Goal: Use online tool/utility: Use online tool/utility

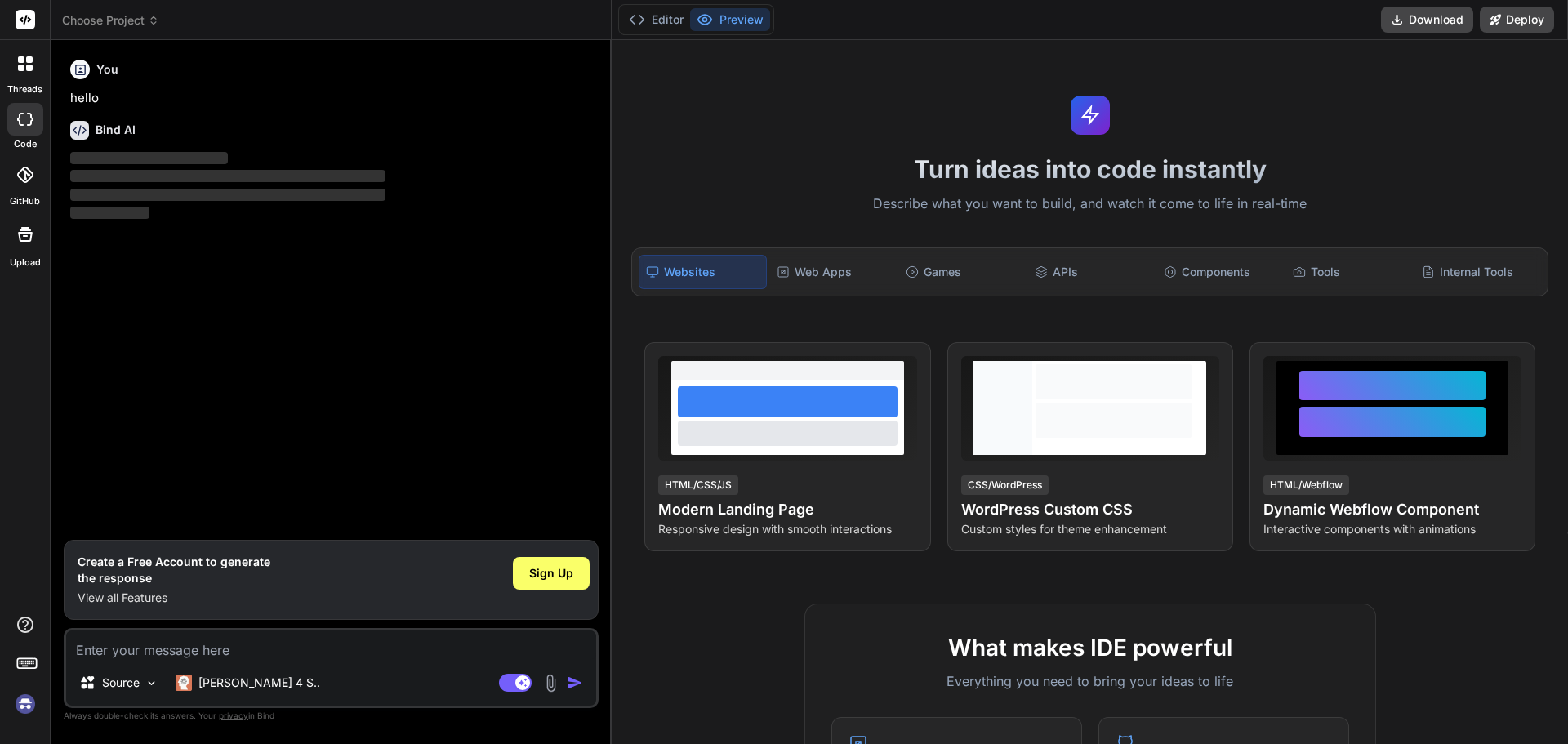
type textarea "x"
click at [797, 270] on div "Web Apps" at bounding box center [832, 272] width 126 height 34
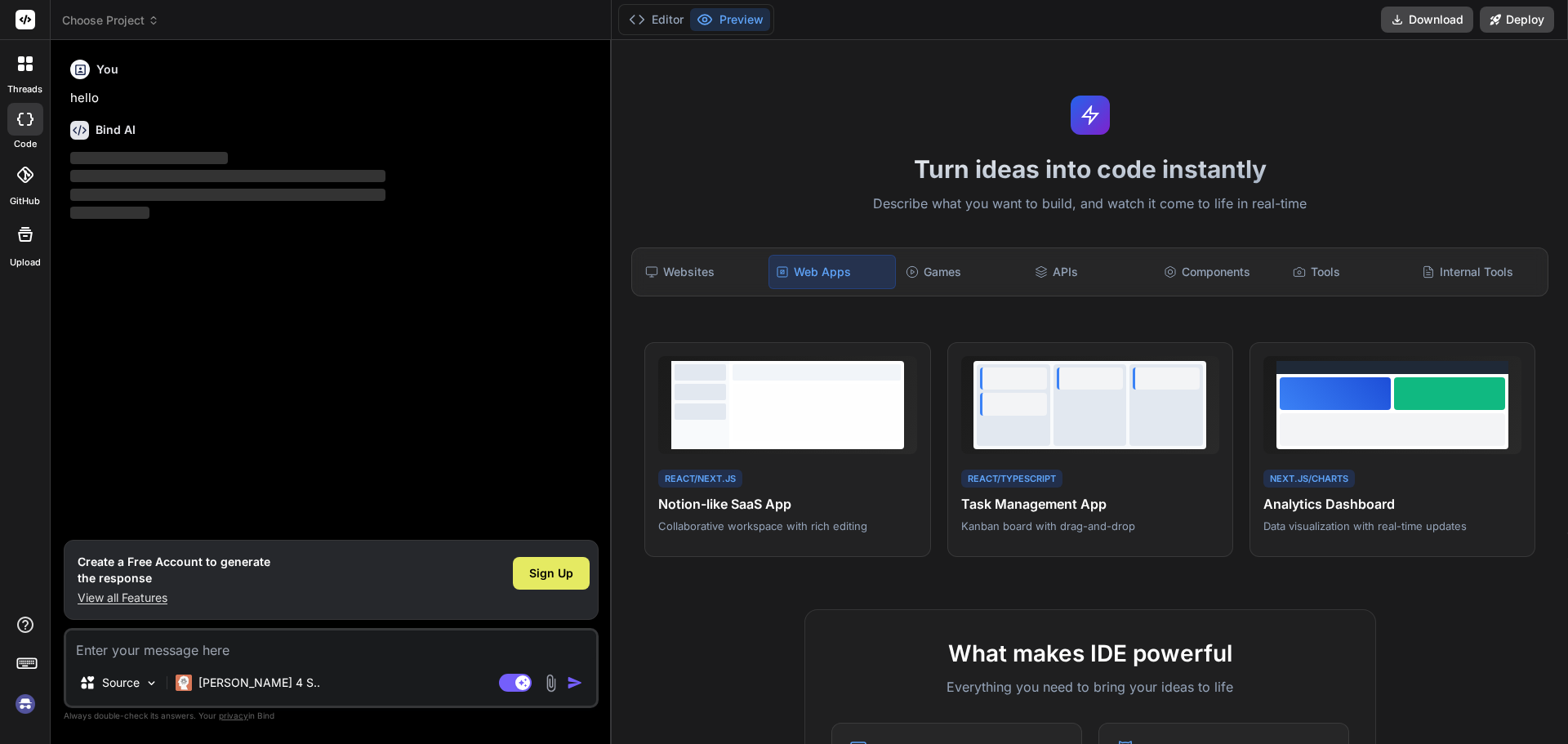
click at [559, 582] on div "Sign Up" at bounding box center [551, 573] width 76 height 32
click at [666, 19] on button "Editor" at bounding box center [656, 19] width 67 height 22
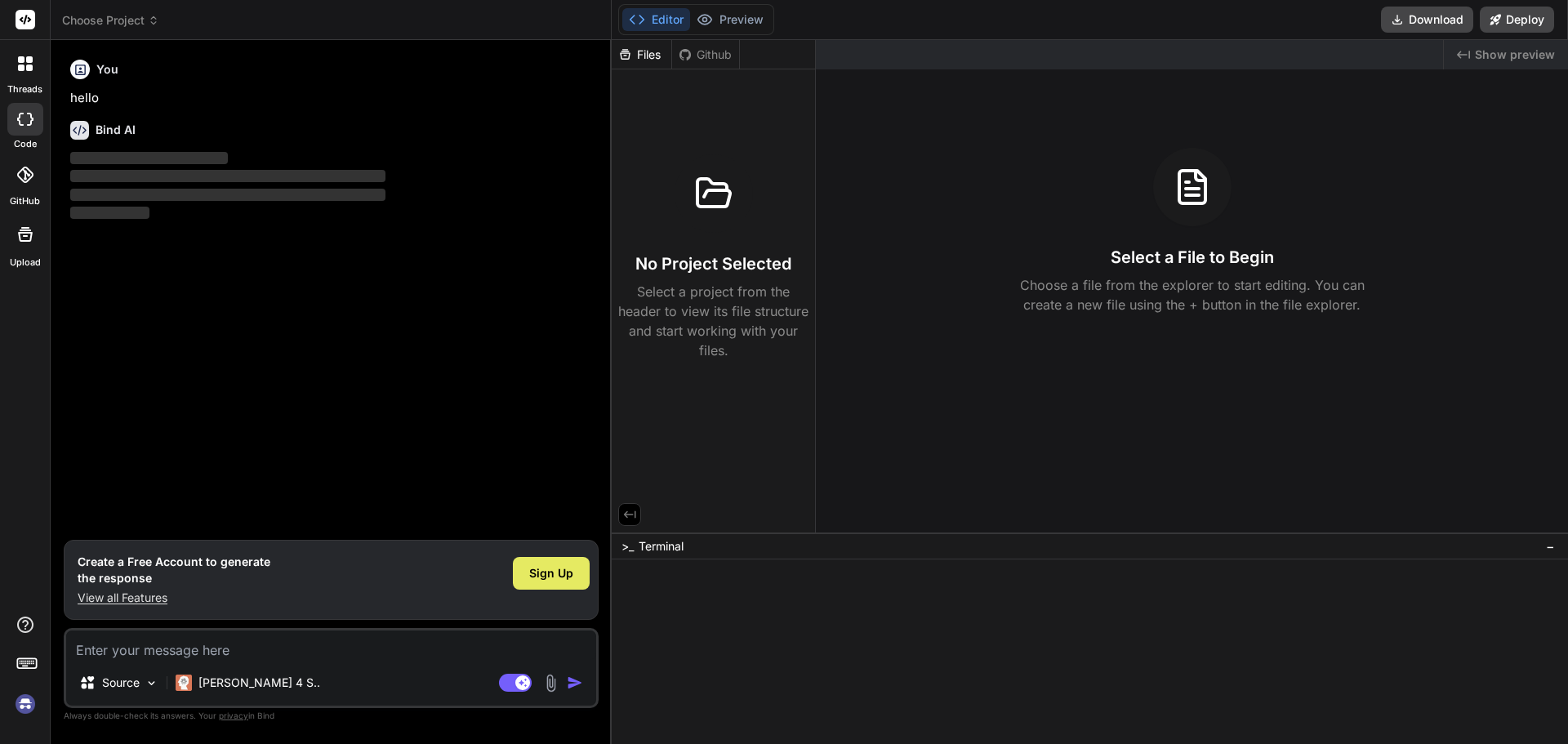
click at [537, 580] on span "Sign Up" at bounding box center [551, 573] width 44 height 16
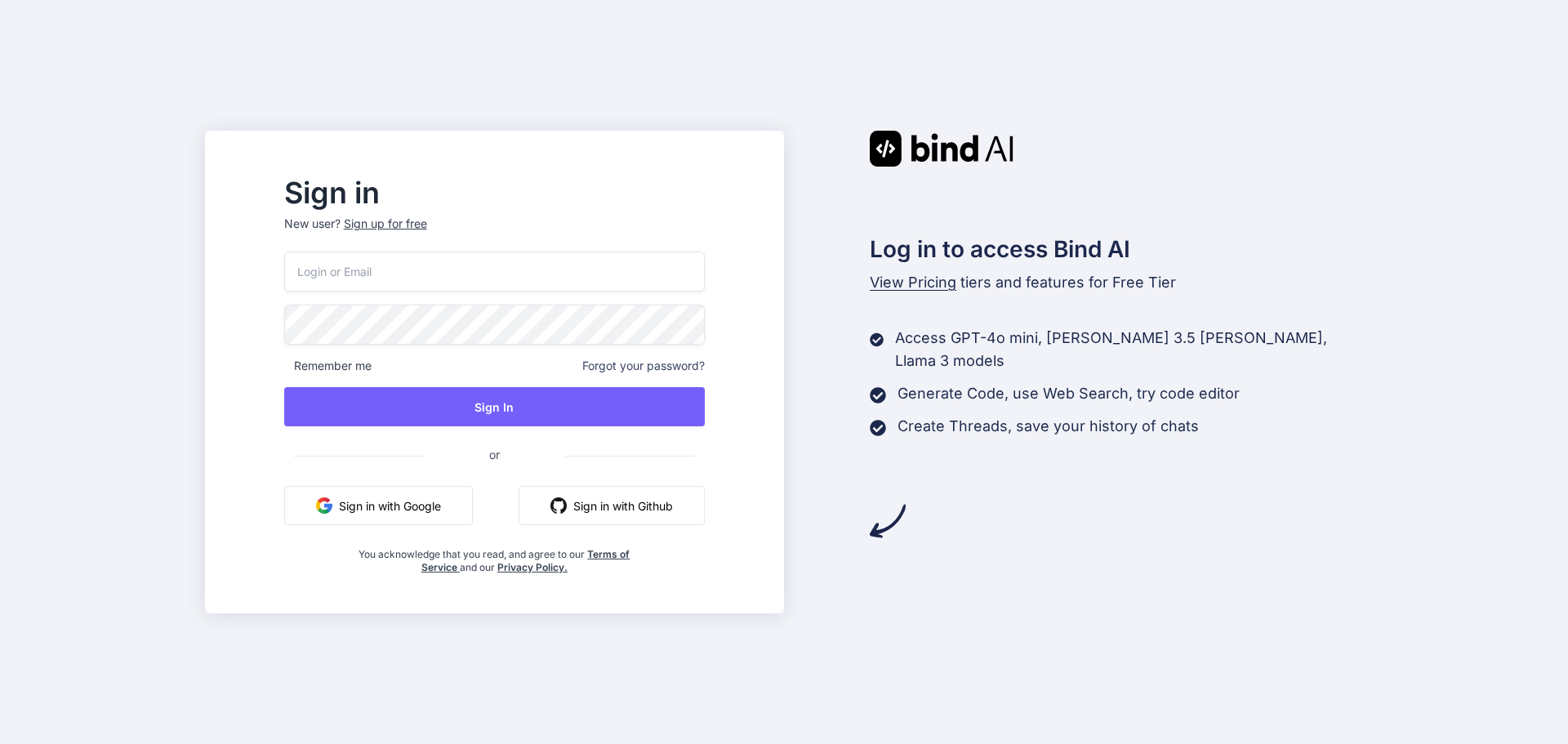
click at [437, 497] on button "Sign in with Google" at bounding box center [378, 506] width 189 height 40
click at [412, 518] on button "Sign in with Google" at bounding box center [378, 506] width 189 height 40
click at [374, 270] on input "email" at bounding box center [494, 271] width 420 height 40
type input "yossi22@shvilim.org"
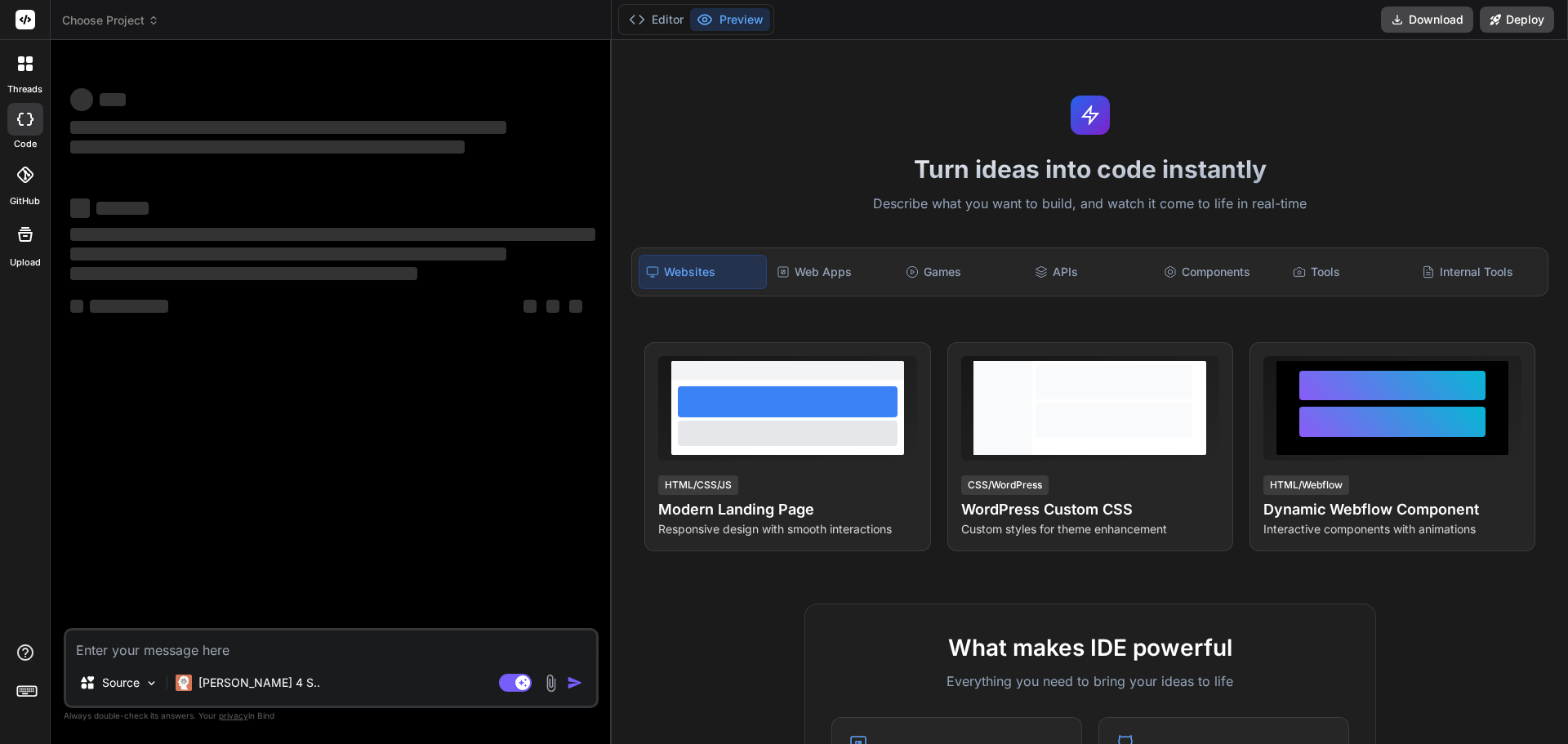
type textarea "x"
type textarea "I"
type textarea "x"
type textarea "I"
type textarea "x"
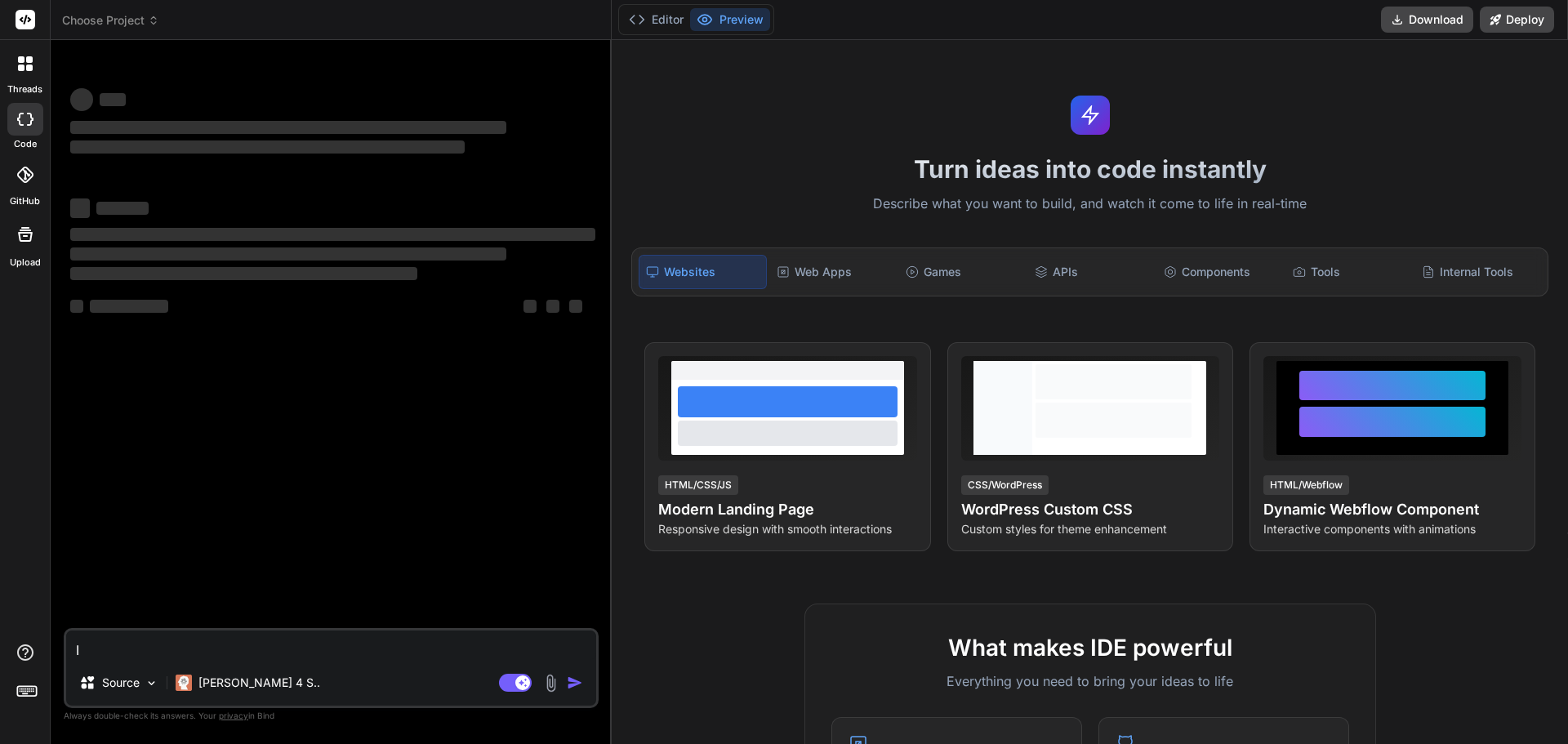
type textarea "I w"
type textarea "x"
type textarea "I wi"
type textarea "x"
type textarea "I wil"
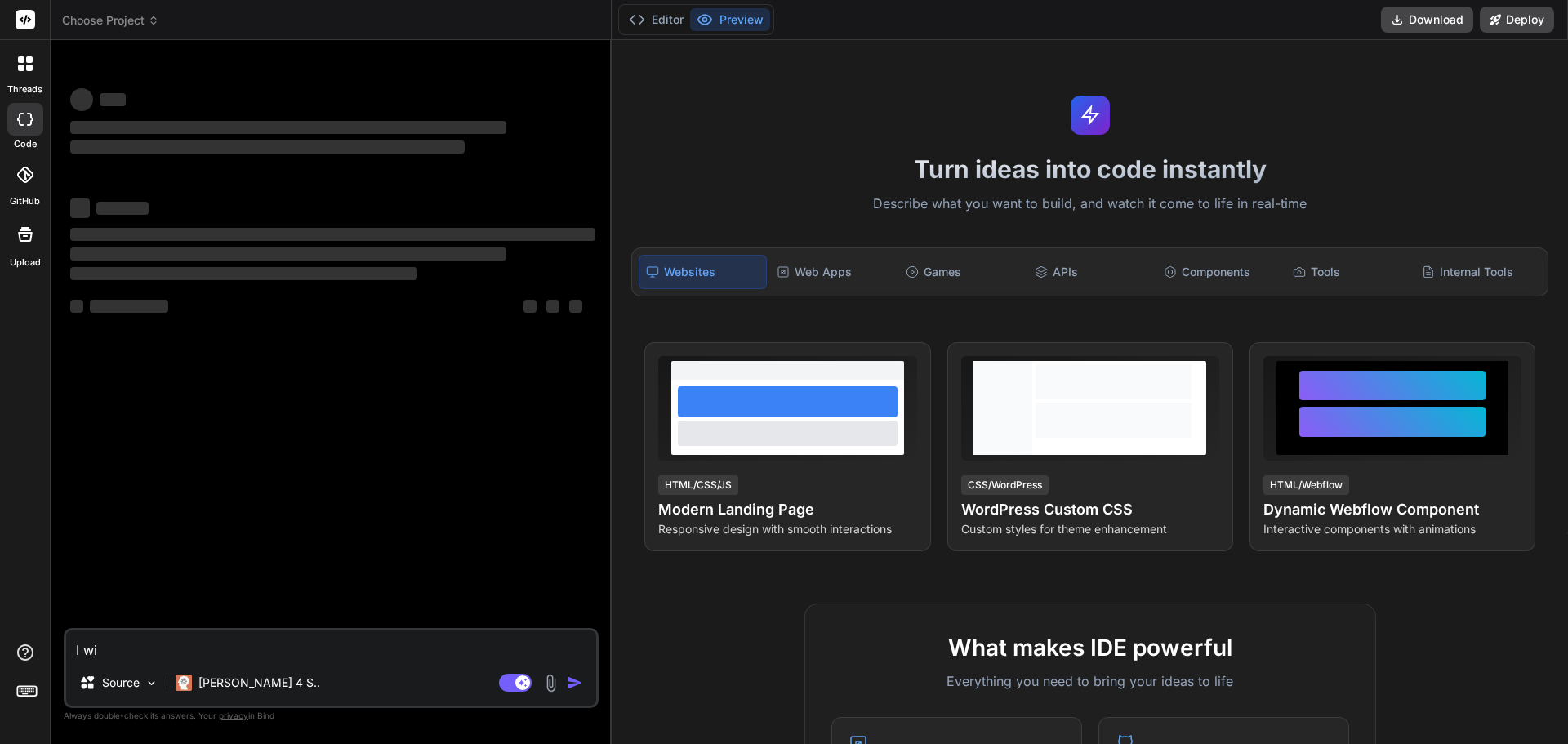
type textarea "x"
type textarea "I will"
type textarea "x"
type textarea "I will"
type textarea "x"
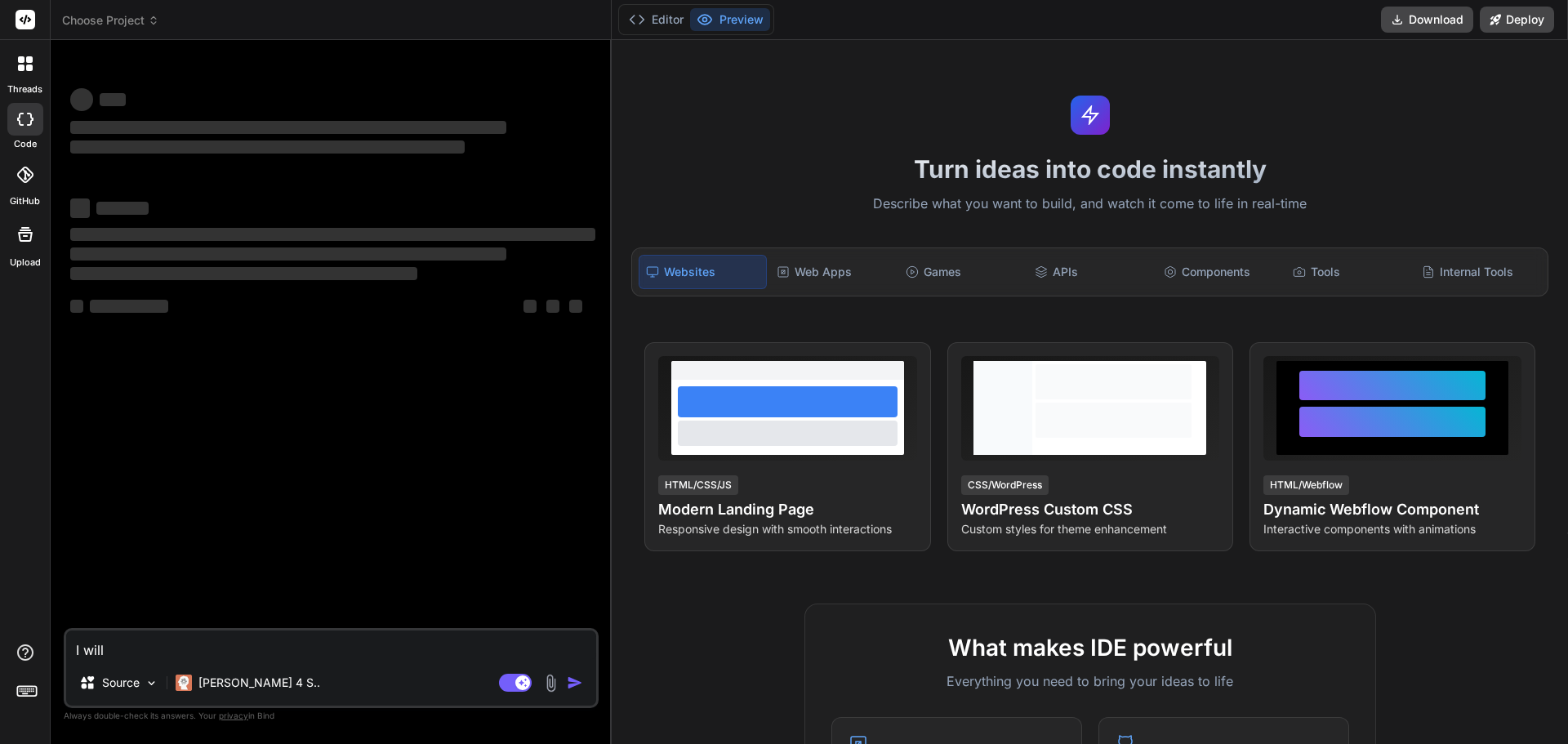
type textarea "I will u"
type textarea "x"
type textarea "I will up"
type textarea "x"
type textarea "I will upl"
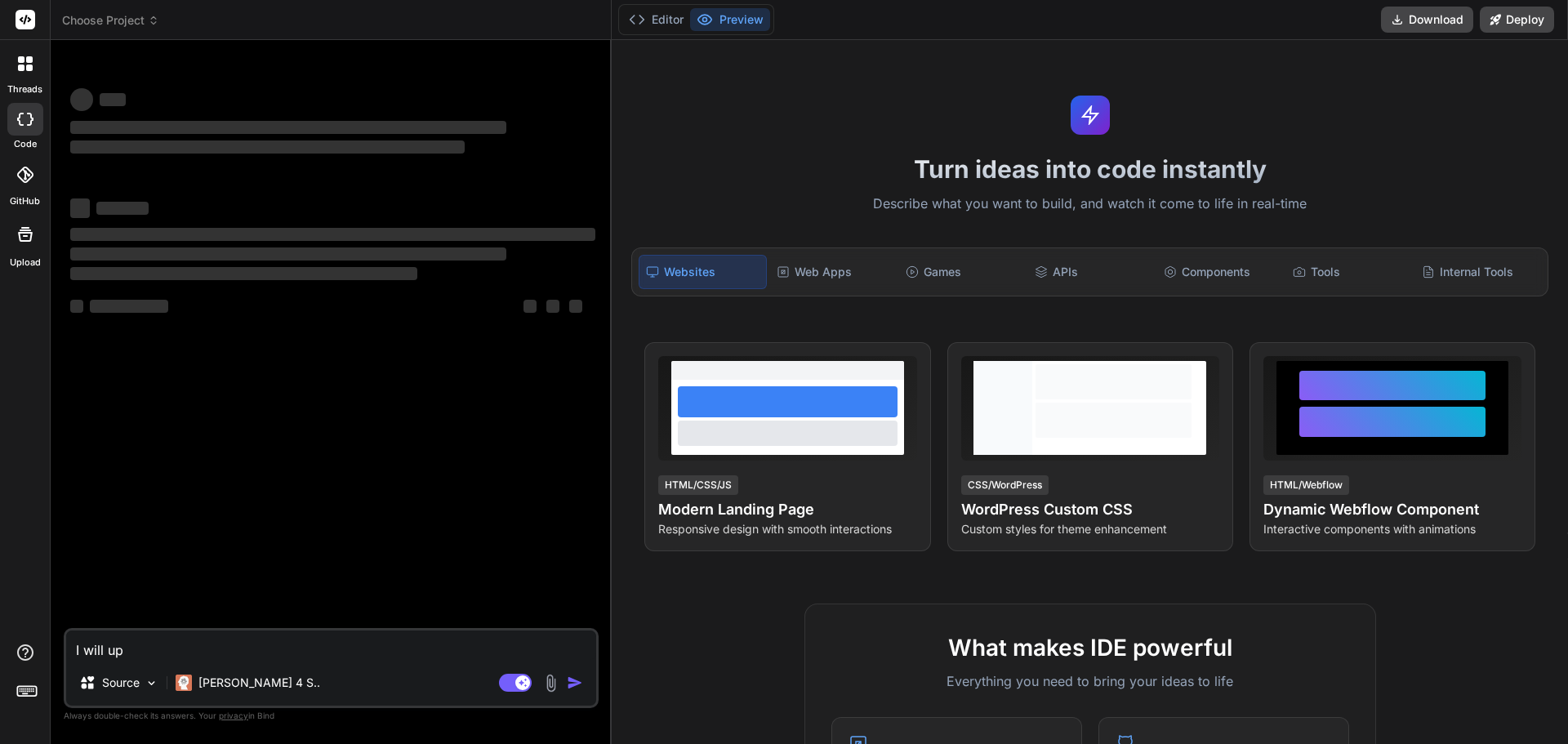
type textarea "x"
type textarea "I will uplo"
type textarea "x"
type textarea "I will uploa"
type textarea "x"
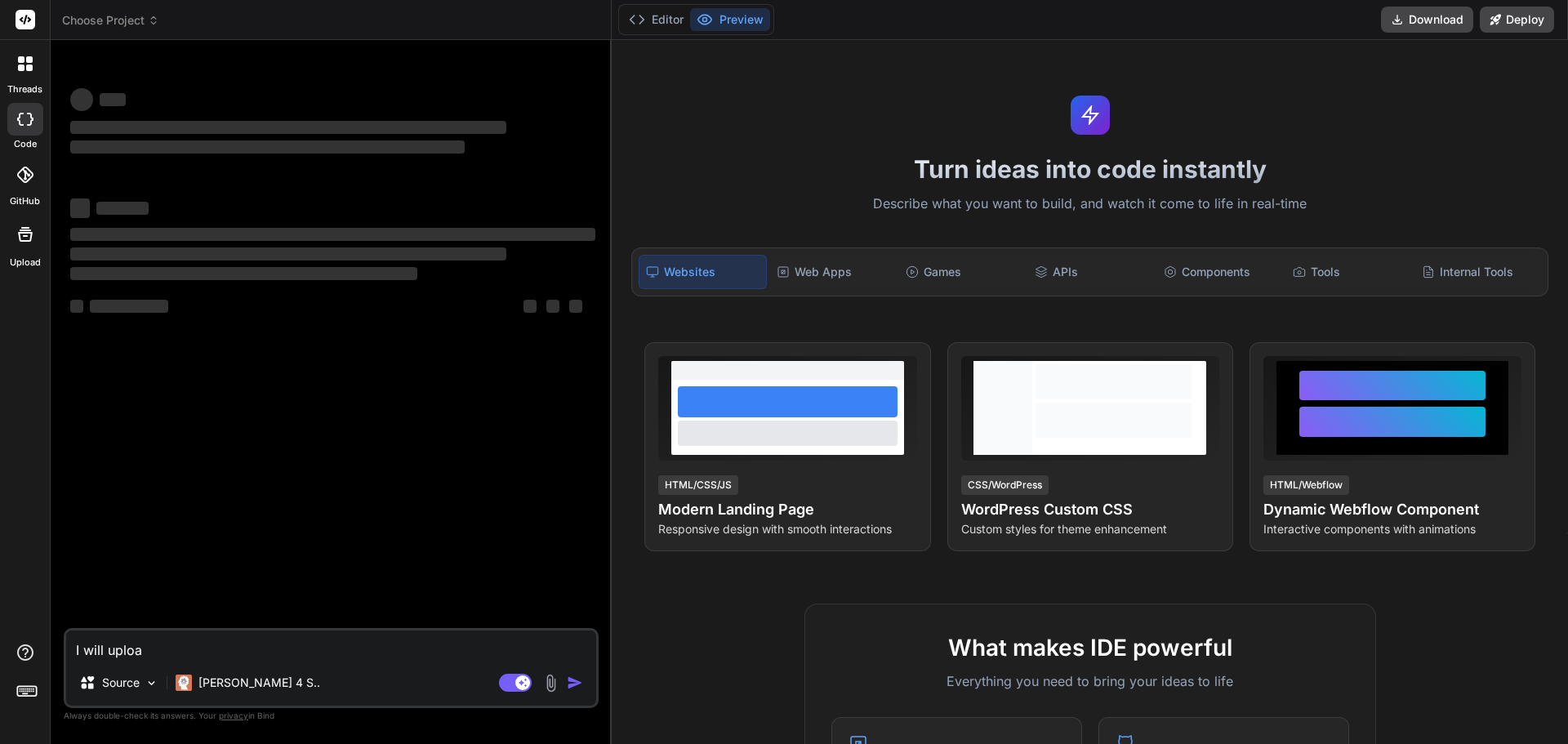
type textarea "I will upload"
type textarea "x"
type textarea "I will upload"
type textarea "x"
type textarea "I will upload a"
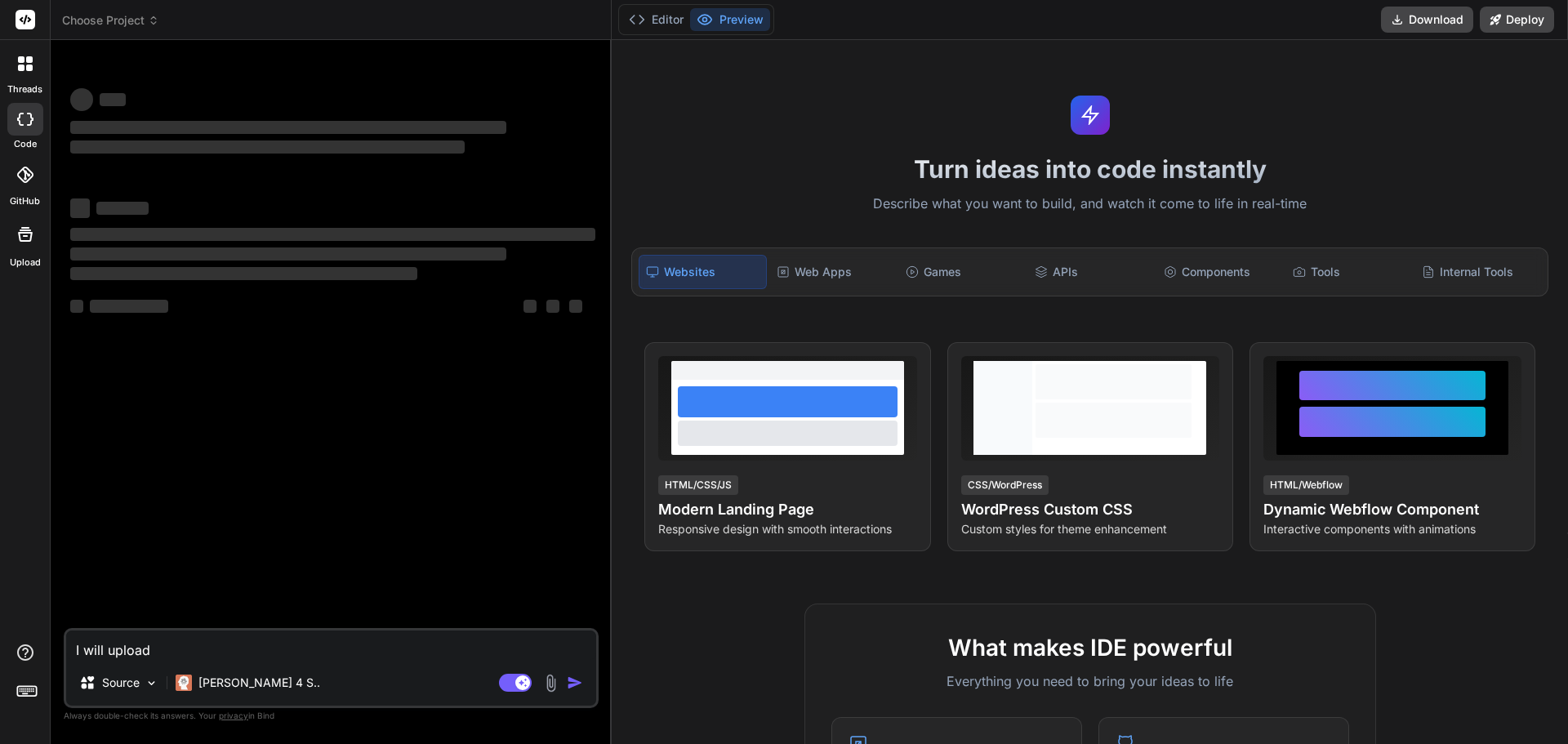
type textarea "x"
type textarea "I will upload a"
type textarea "x"
type textarea "I will upload a f"
type textarea "x"
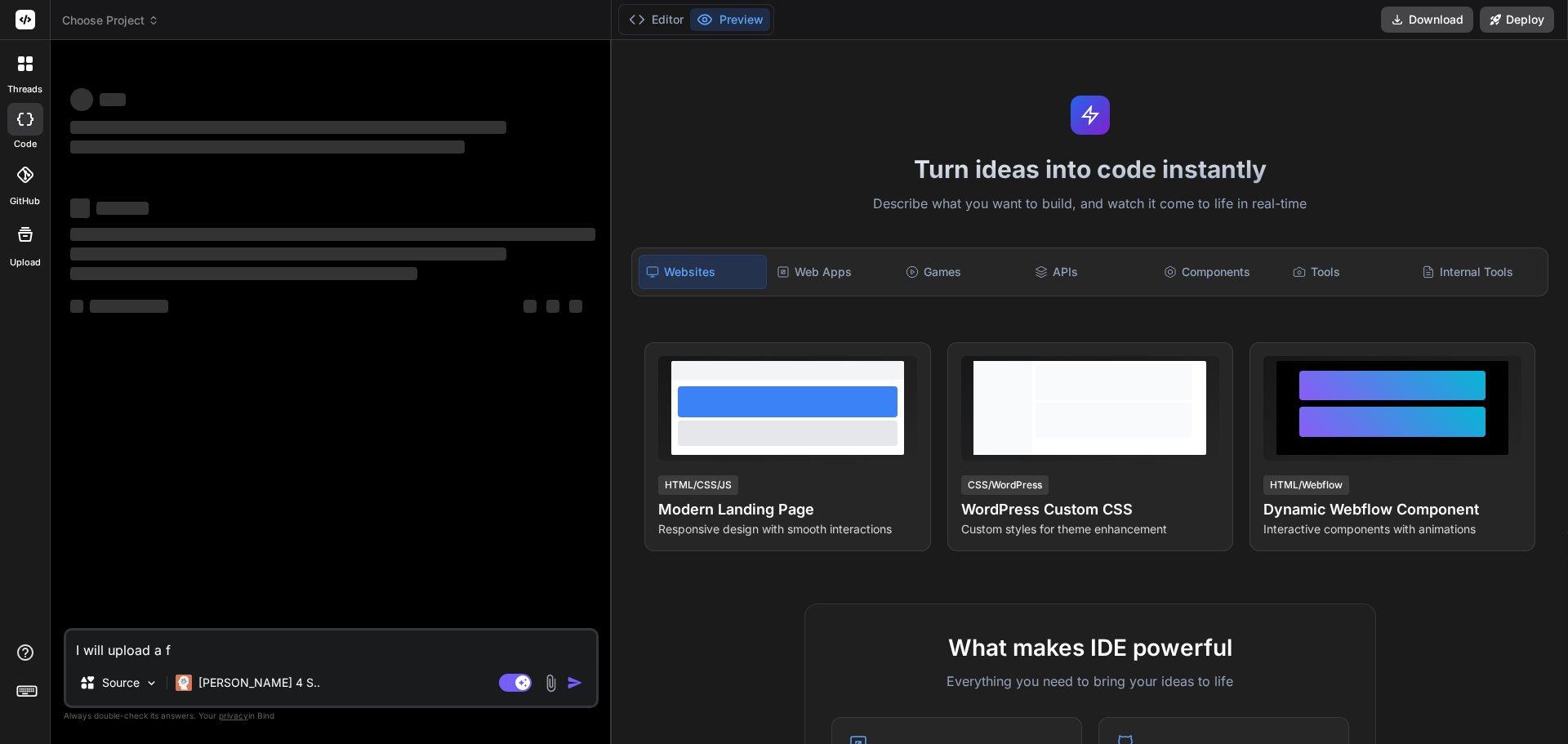
type textarea "I will upload a fi"
type textarea "x"
type textarea "I will upload a fil"
type textarea "x"
type textarea "I will upload a file"
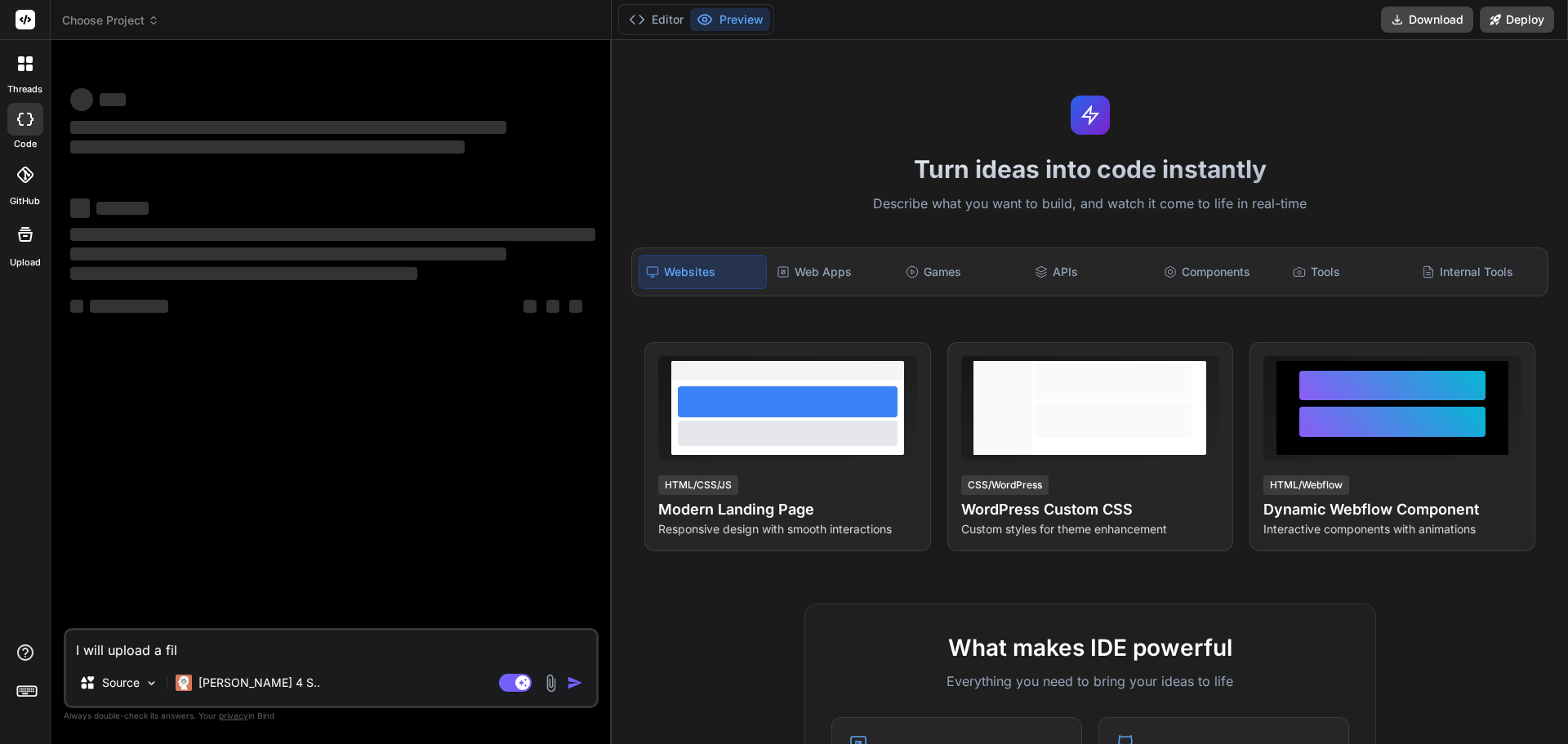
type textarea "x"
type textarea "I will upload a file"
type textarea "x"
type textarea "I will upload a file a"
type textarea "x"
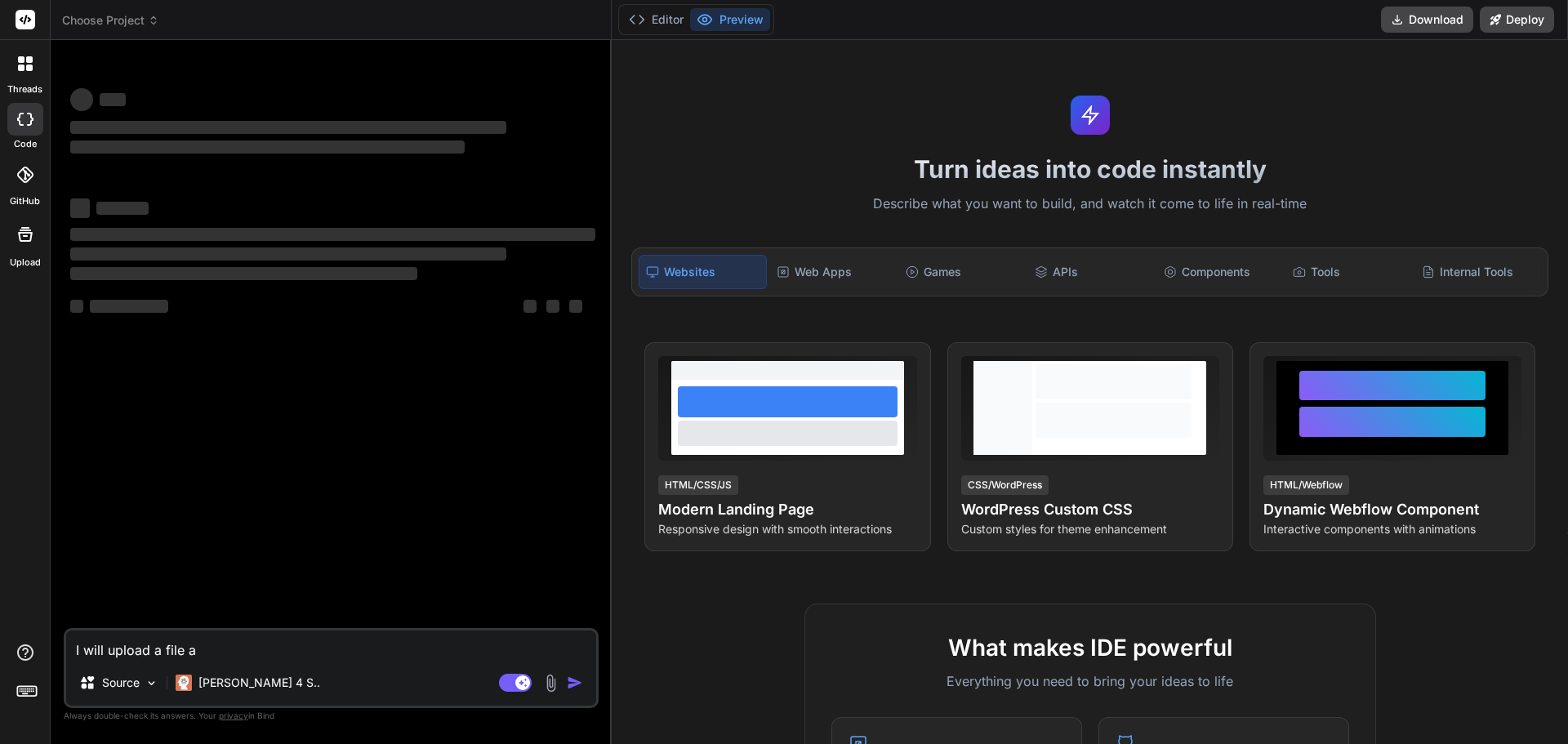
type textarea "I will upload a file an"
type textarea "x"
type textarea "I will upload a file and"
type textarea "x"
type textarea "I will upload a file and"
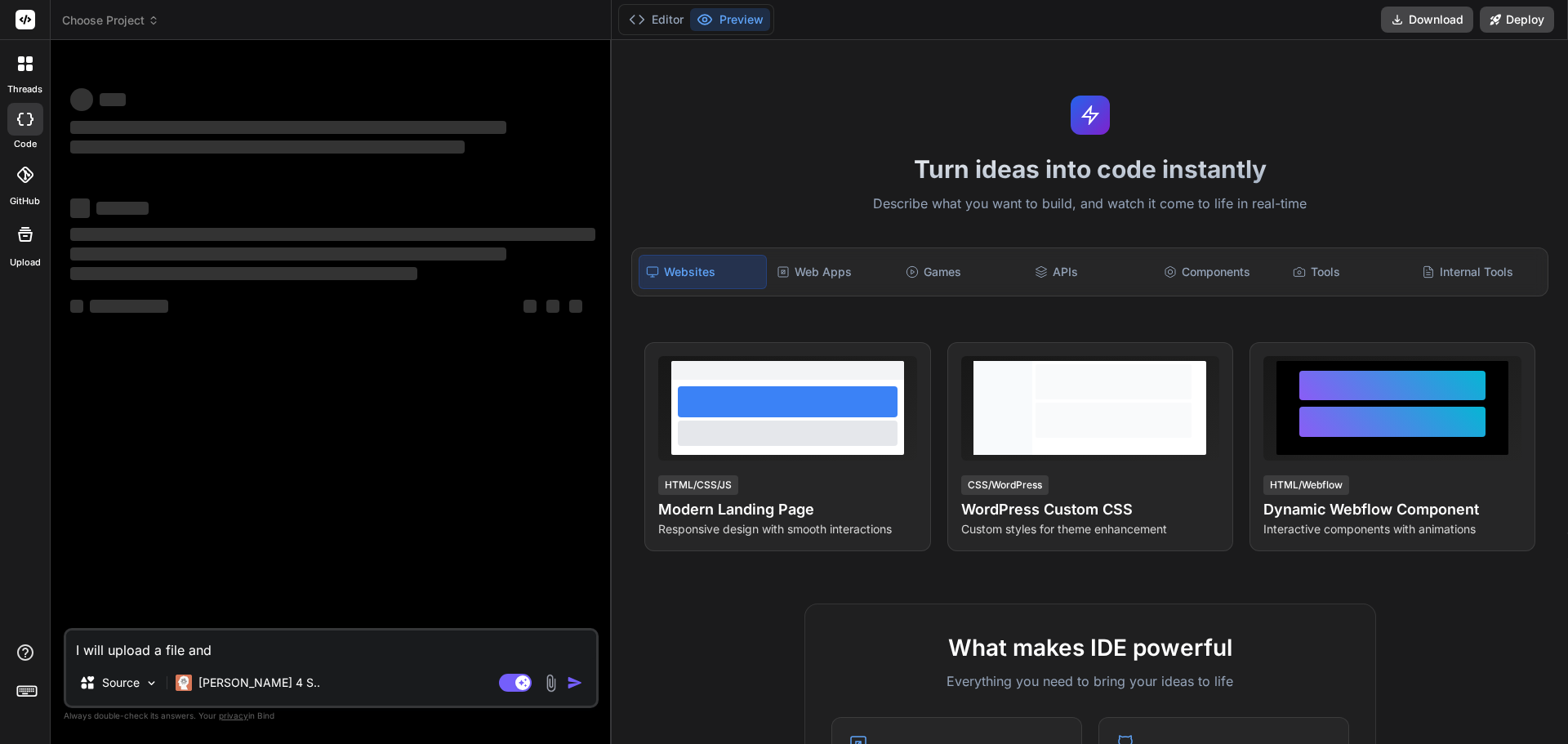
type textarea "x"
type textarea "I will upload a file and I"
type textarea "x"
type textarea "I will upload a file and I"
type textarea "x"
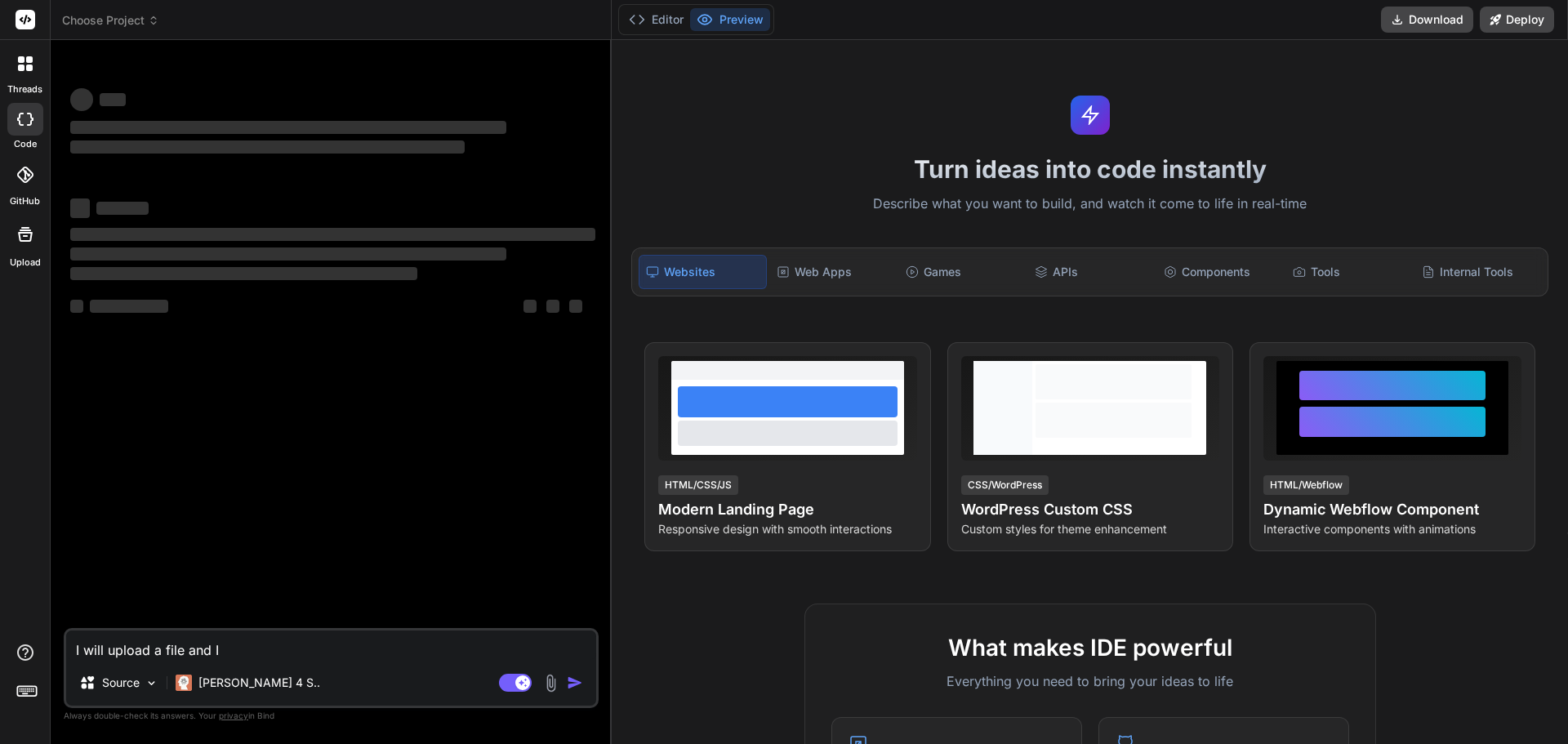
type textarea "I will upload a file and I l"
type textarea "x"
type textarea "I will upload a file and I li"
type textarea "x"
type textarea "I will upload a file and I lik"
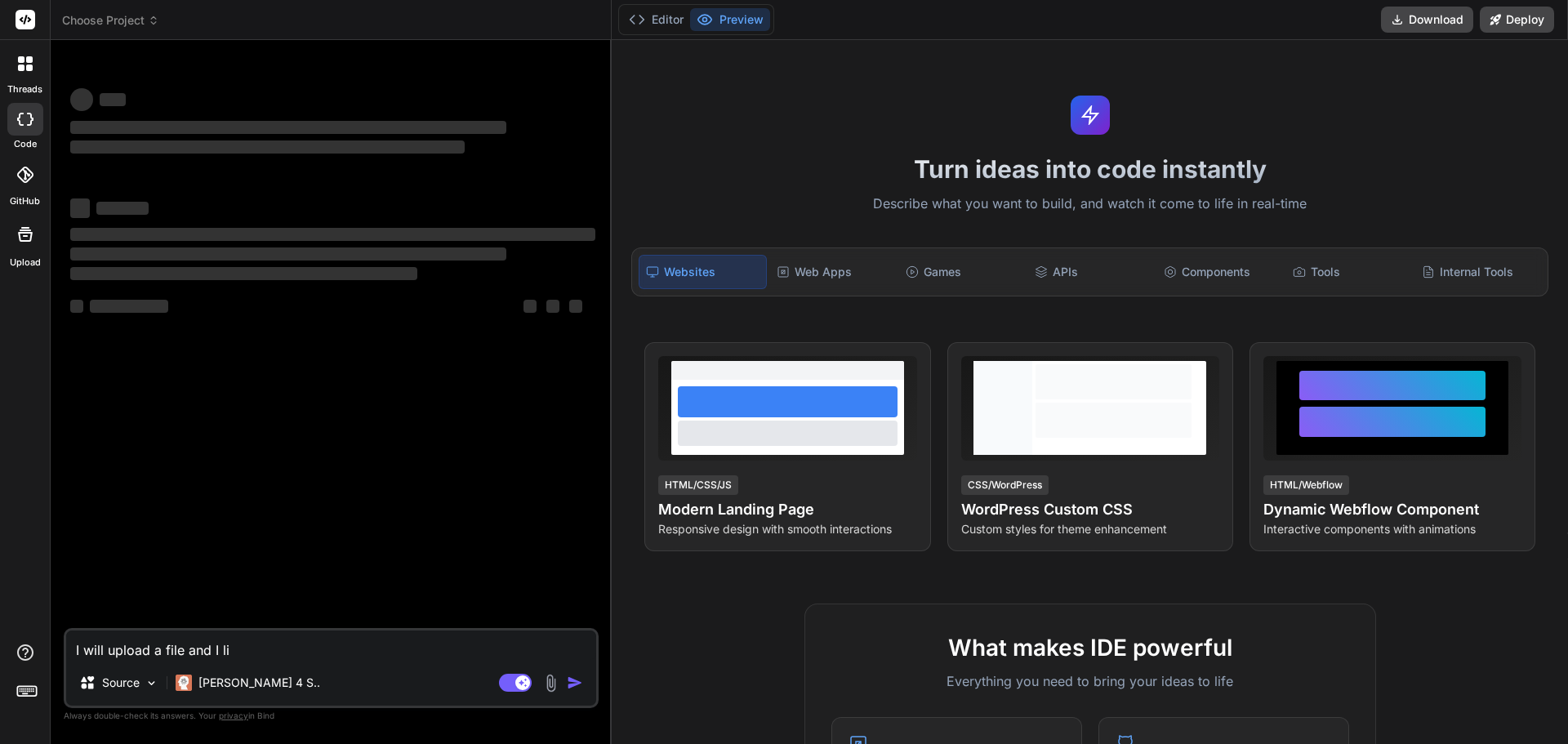
type textarea "x"
type textarea "I will upload a file and I like"
type textarea "x"
type textarea "I will upload a file and I like"
type textarea "x"
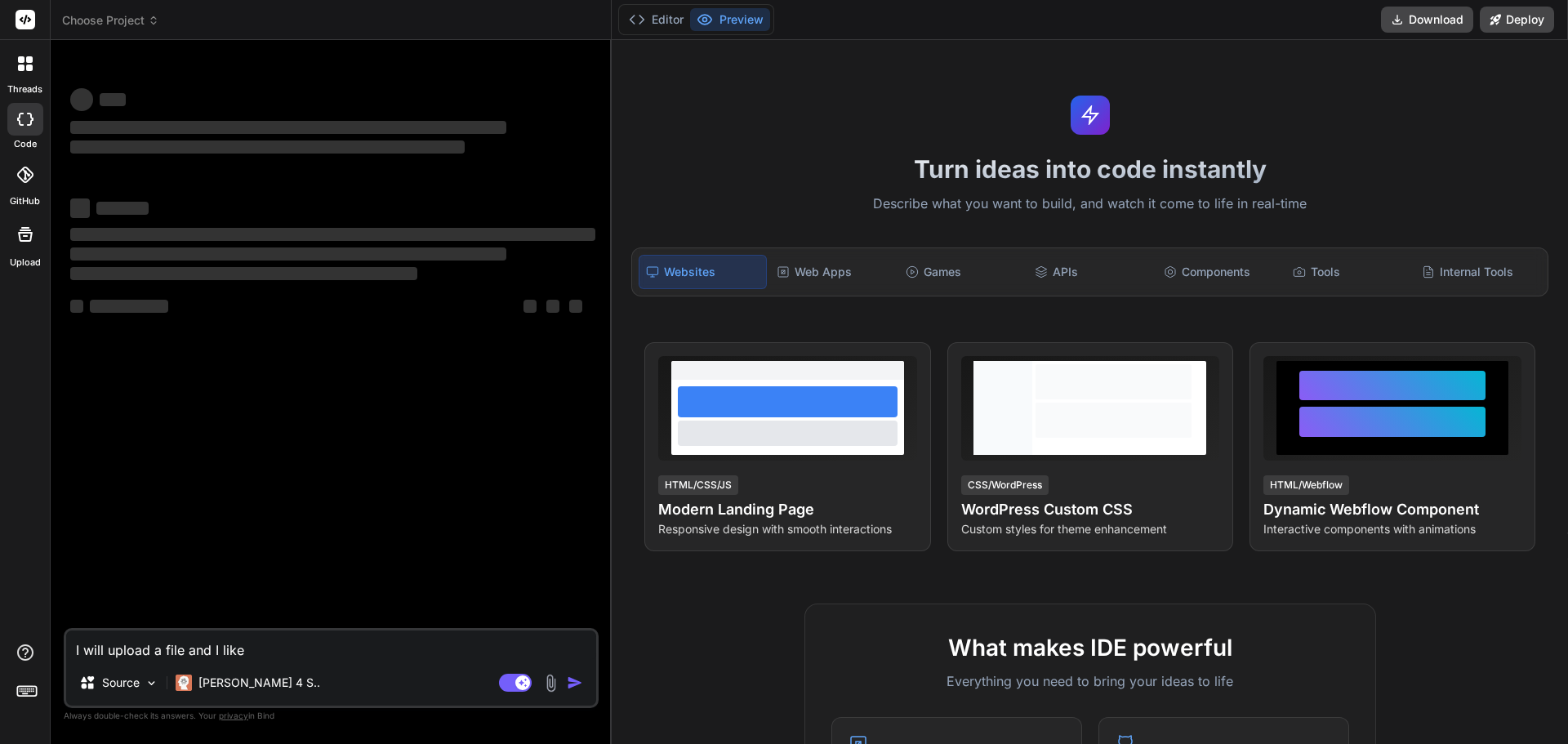
type textarea "I will upload a file and I like y"
type textarea "x"
type textarea "I will upload a file and I like yoi"
type textarea "x"
type textarea "I will upload a file and I like yoiu"
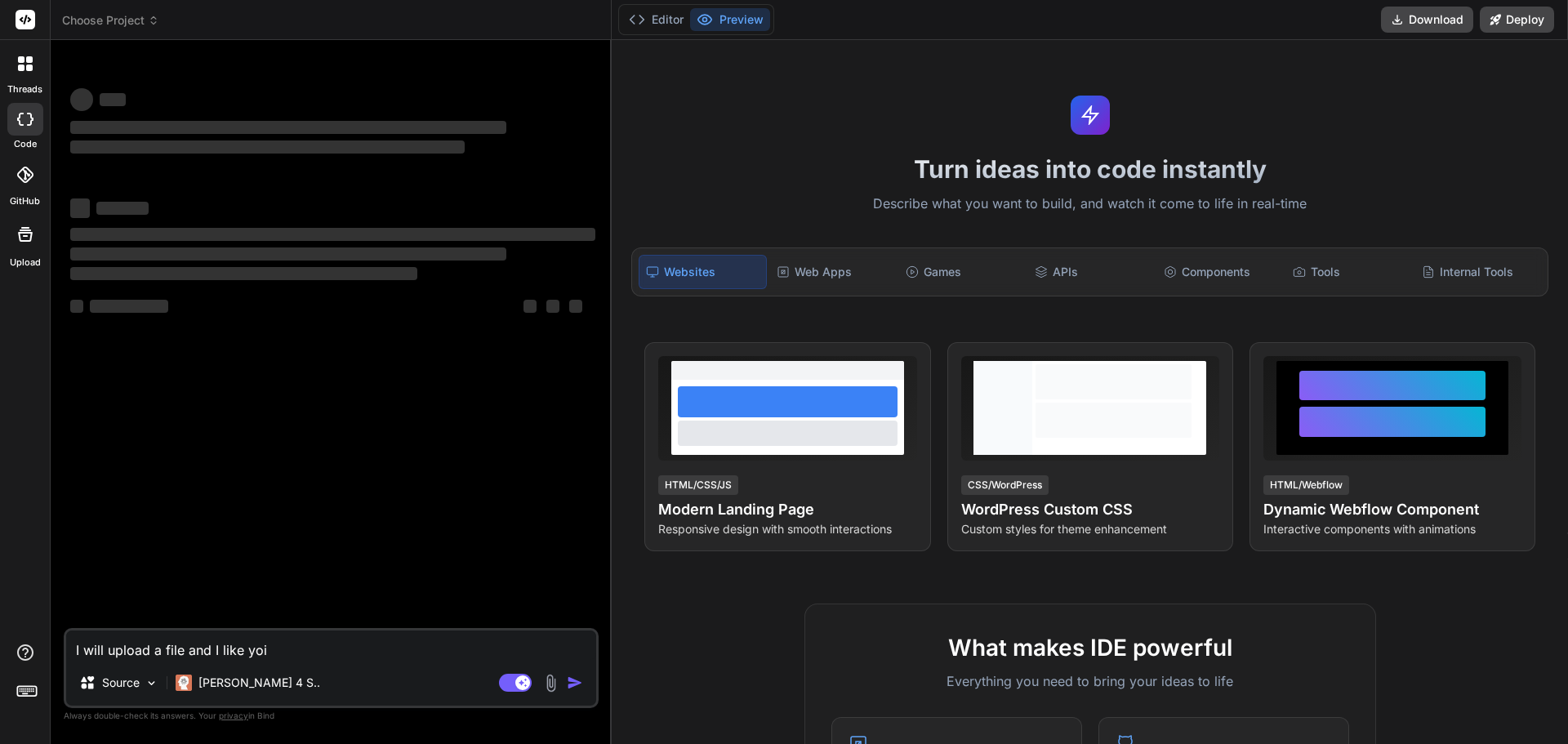
type textarea "x"
type textarea "I will upload a file and I like yoi"
type textarea "x"
type textarea "I will upload a file and I like yo"
type textarea "x"
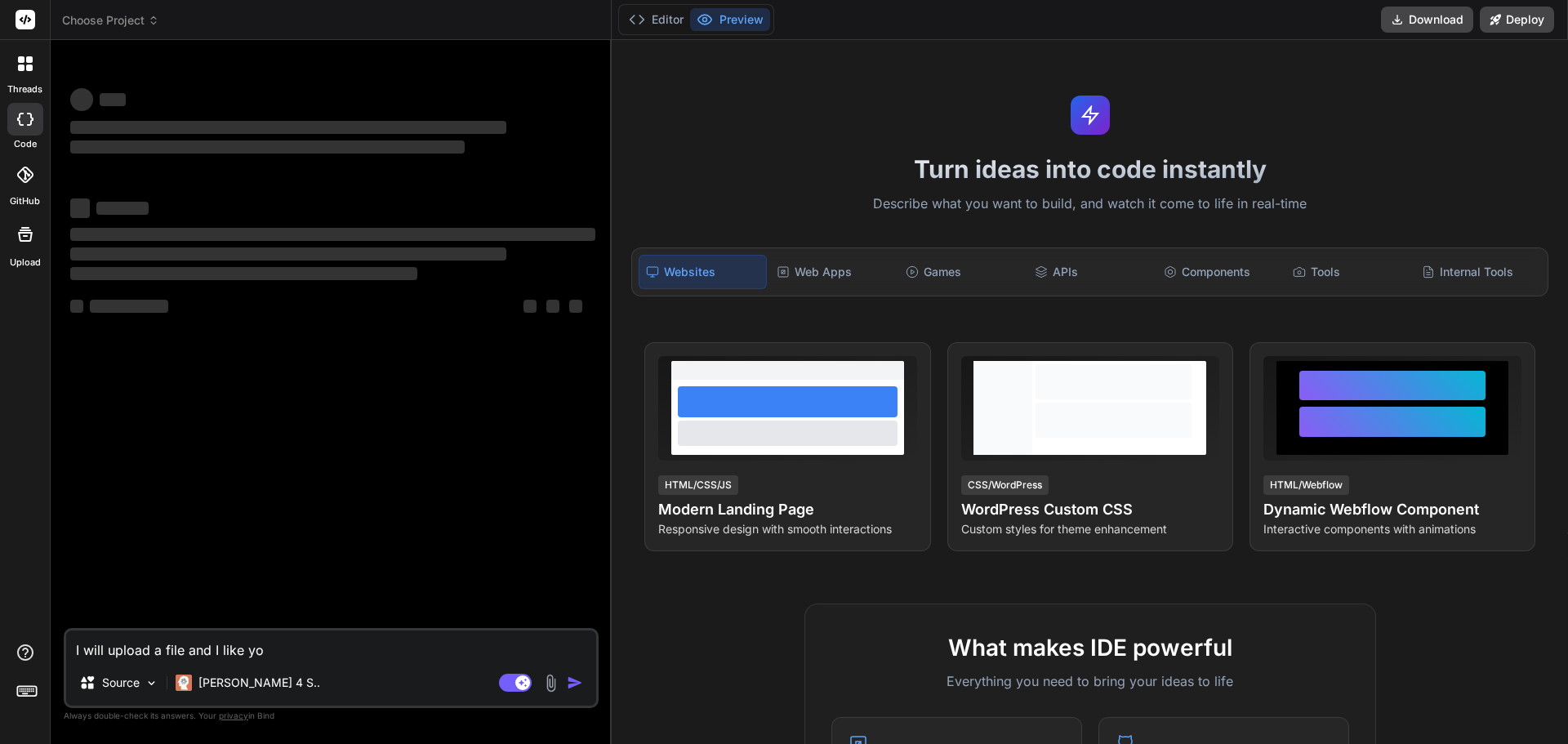
type textarea "I will upload a file and I like you"
type textarea "x"
type textarea "I will upload a file and I like you"
type textarea "x"
type textarea "I will upload a file and I like you t"
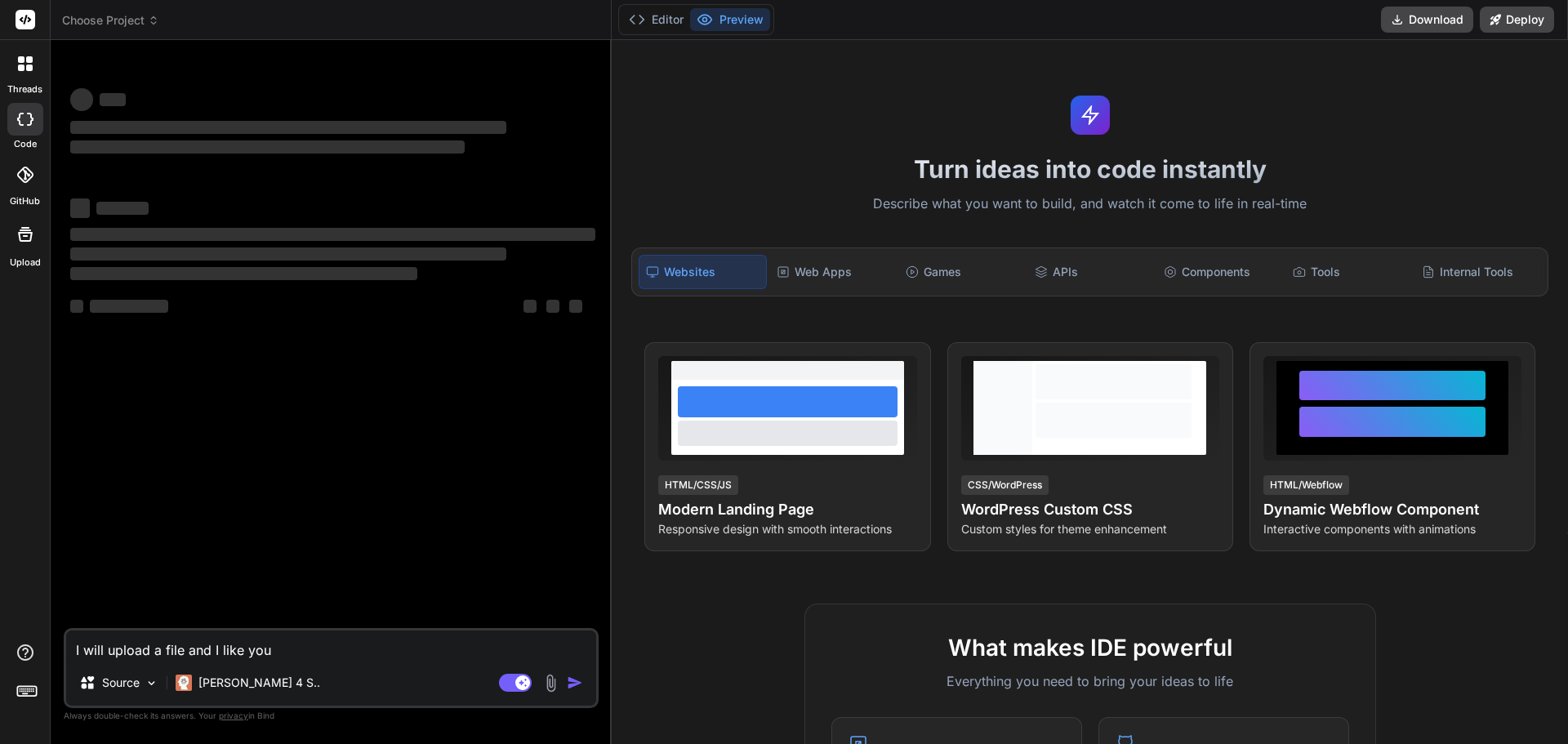
type textarea "x"
type textarea "I will upload a file and I like you to"
type textarea "x"
type textarea "I will upload a file and I like you to"
type textarea "x"
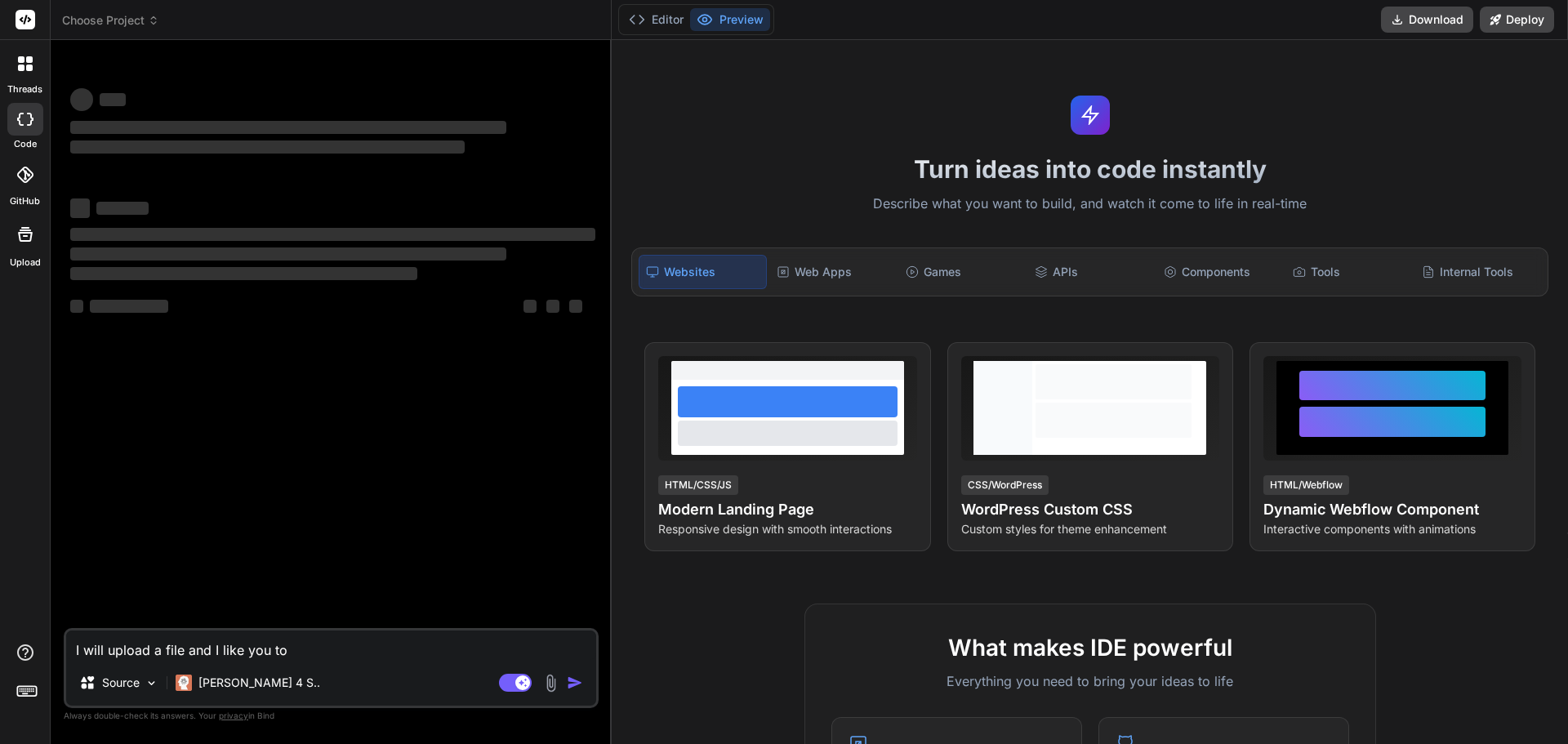
type textarea "I will upload a file and I like you to a"
type textarea "x"
type textarea "I will upload a file and I like you to ad"
type textarea "x"
type textarea "I will upload a file and I like you to add"
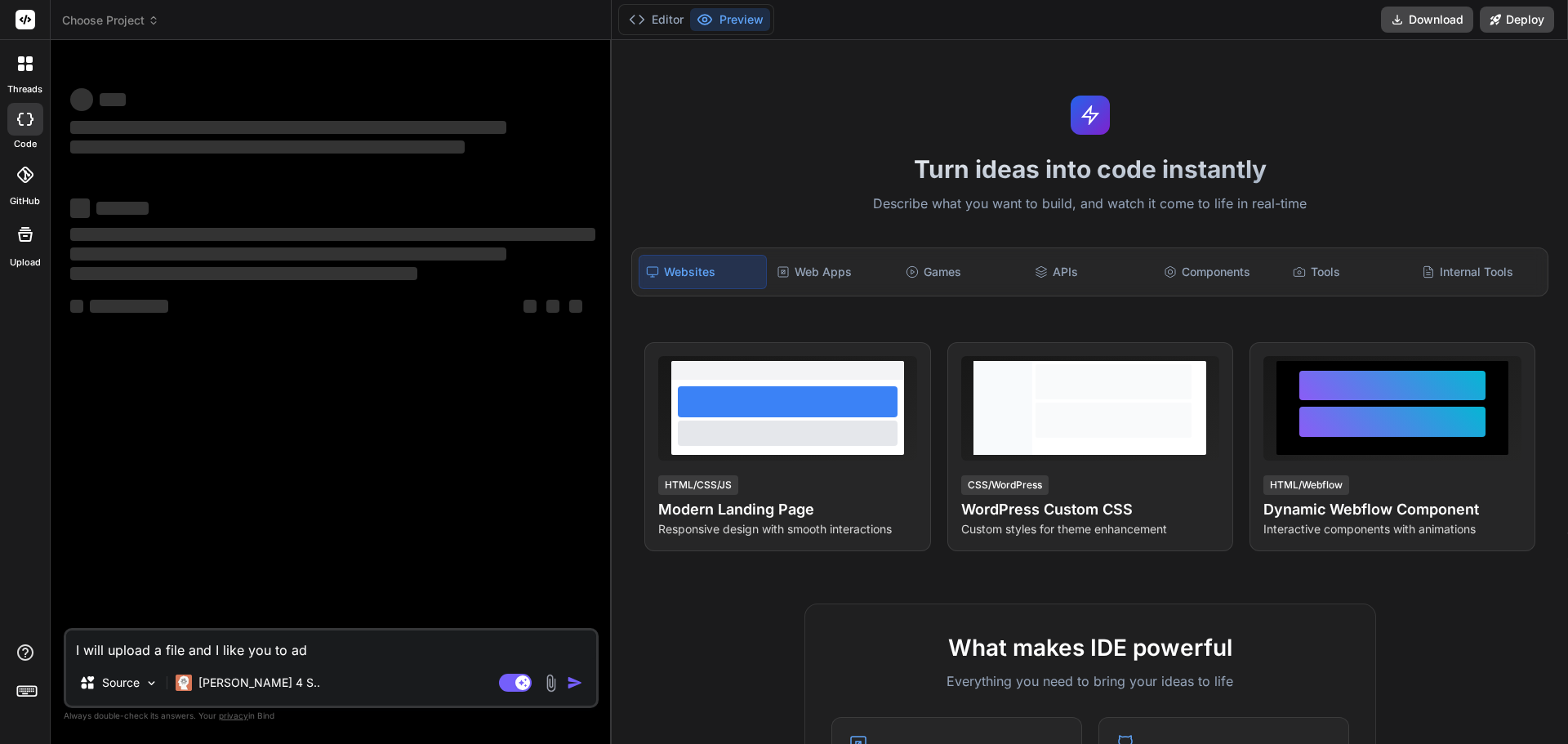
type textarea "x"
type textarea "I will upload a file and I like you to add"
type textarea "x"
type textarea "I will upload a file and I like you to add s"
type textarea "x"
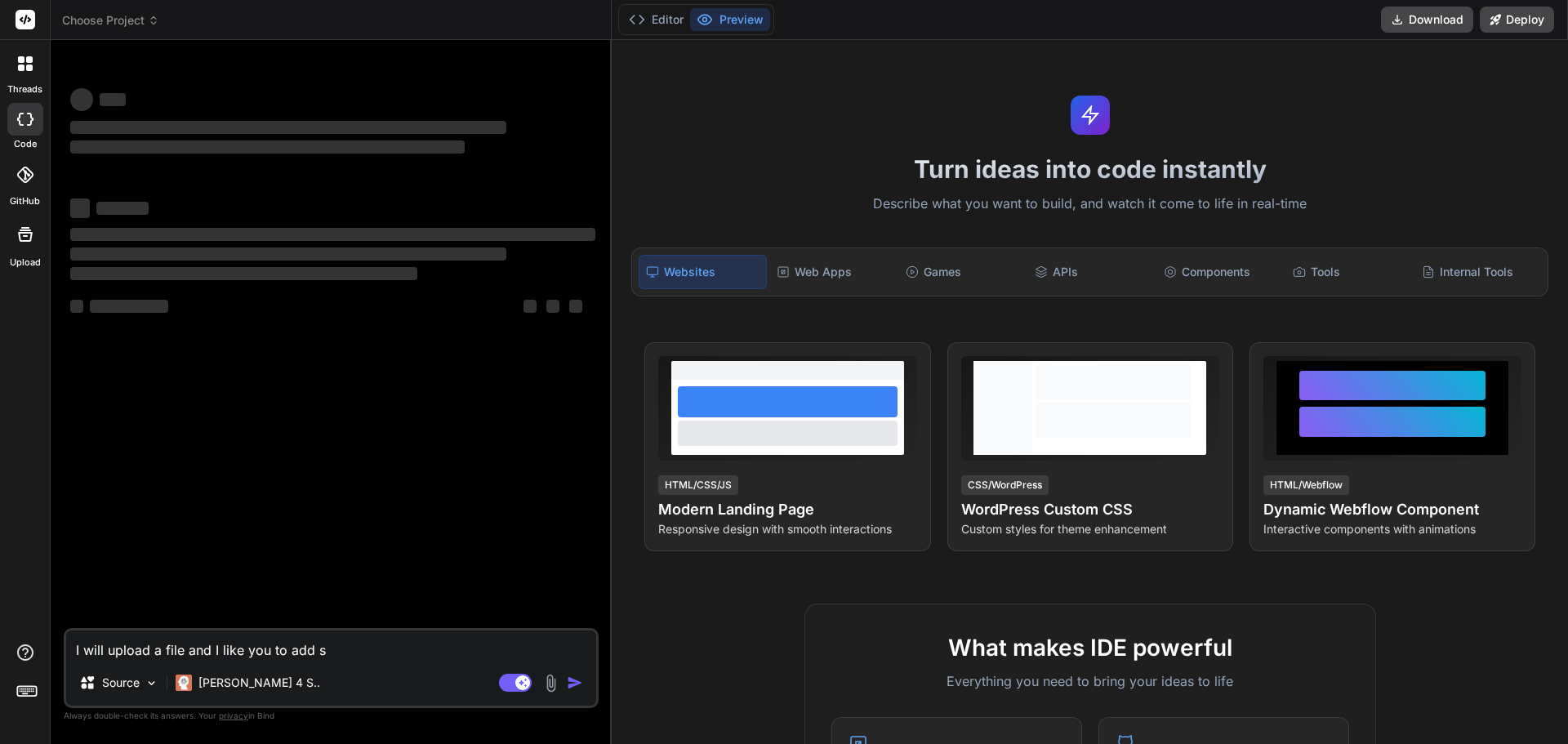
type textarea "I will upload a file and I like you to add so"
type textarea "x"
type textarea "I will upload a file and I like you to add som"
type textarea "x"
type textarea "I will upload a file and I like you to add some"
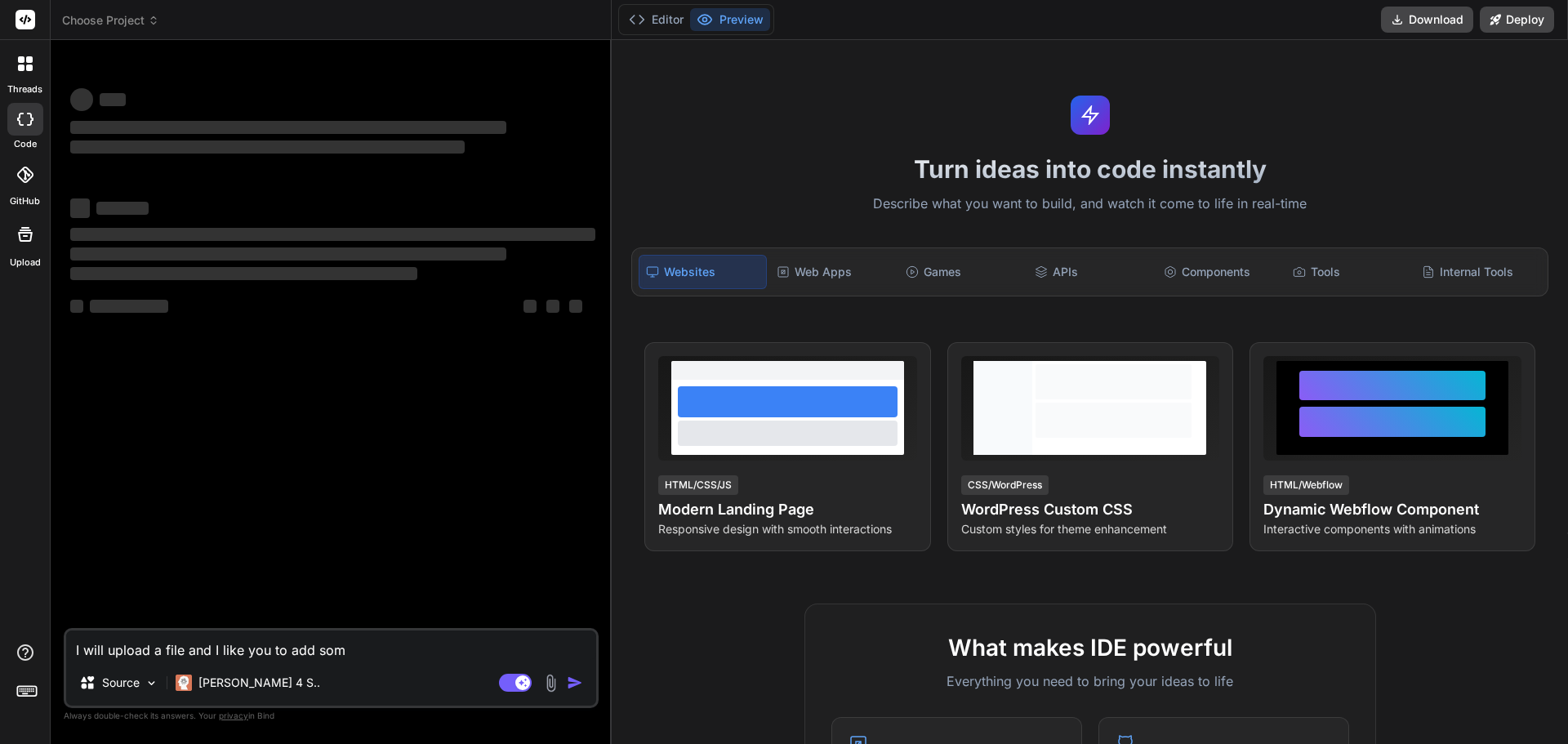
type textarea "x"
type textarea "I will upload a file and I like you to add some"
type textarea "x"
type textarea "I will upload a file and I like you to add some f"
type textarea "x"
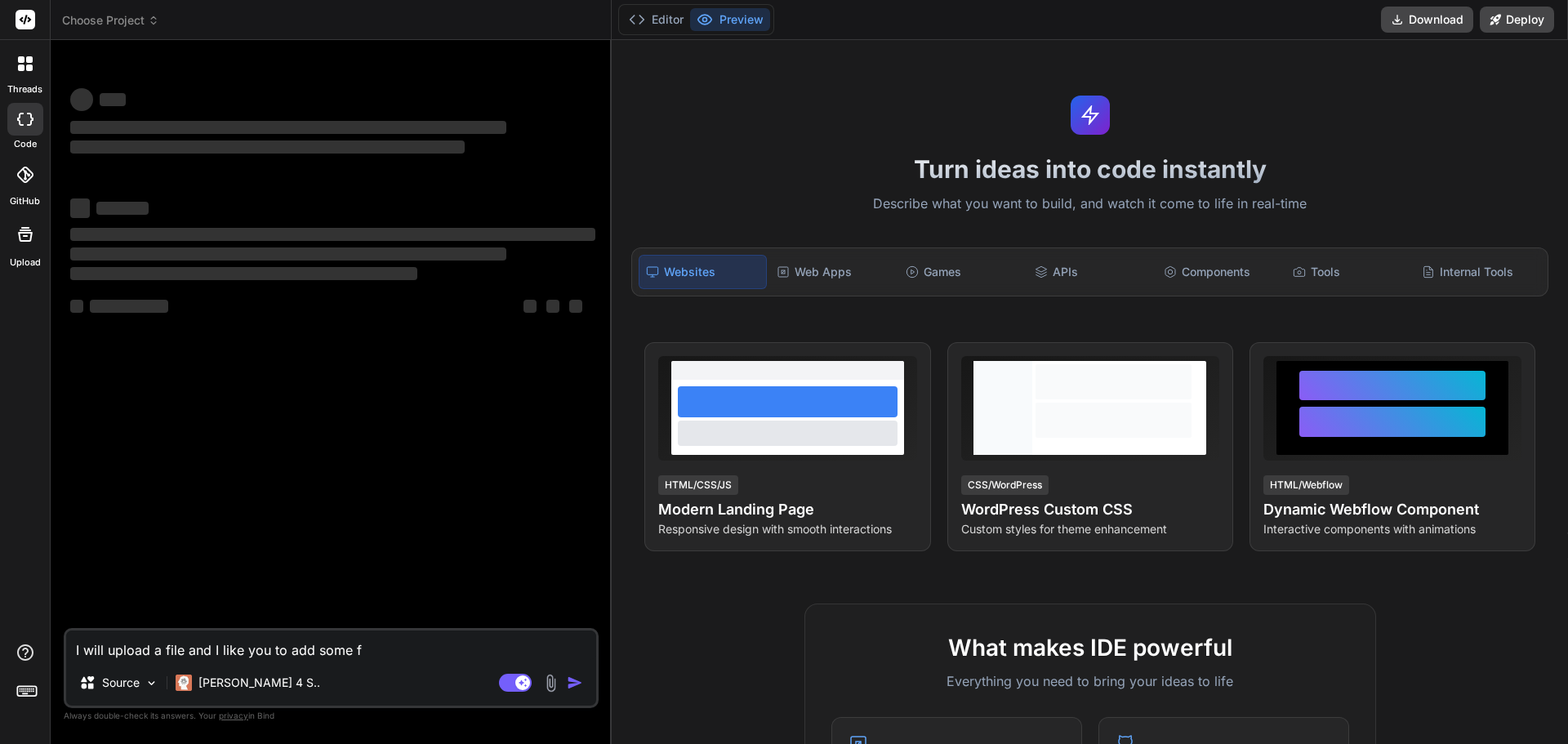
type textarea "I will upload a file and I like you to add some fe"
type textarea "x"
type textarea "I will upload a file and I like you to add some fea"
type textarea "x"
type textarea "I will upload a file and I like you to add some feat"
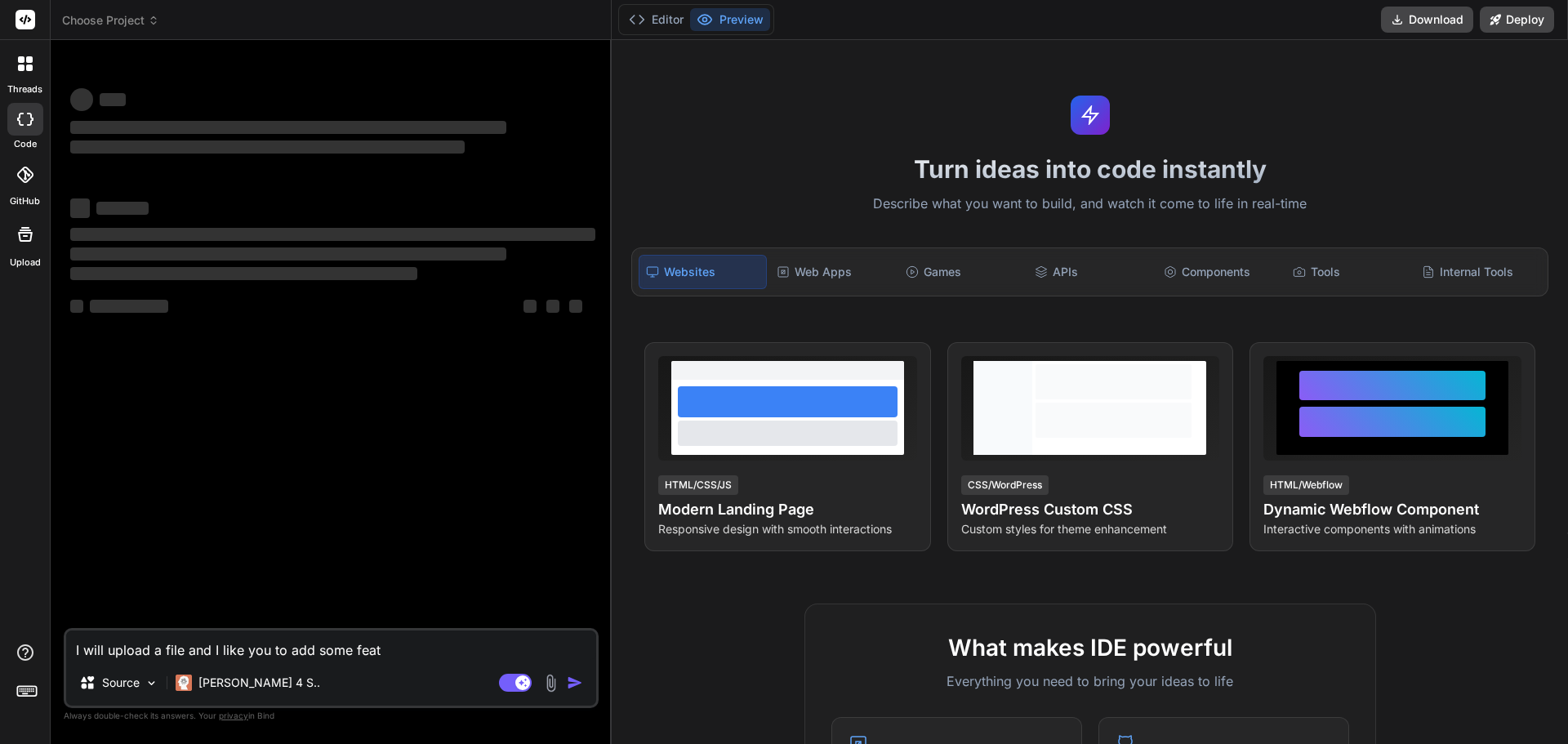
type textarea "x"
type textarea "I will upload a file and I like you to add some featu"
type textarea "x"
type textarea "I will upload a file and I like you to add some featur"
type textarea "x"
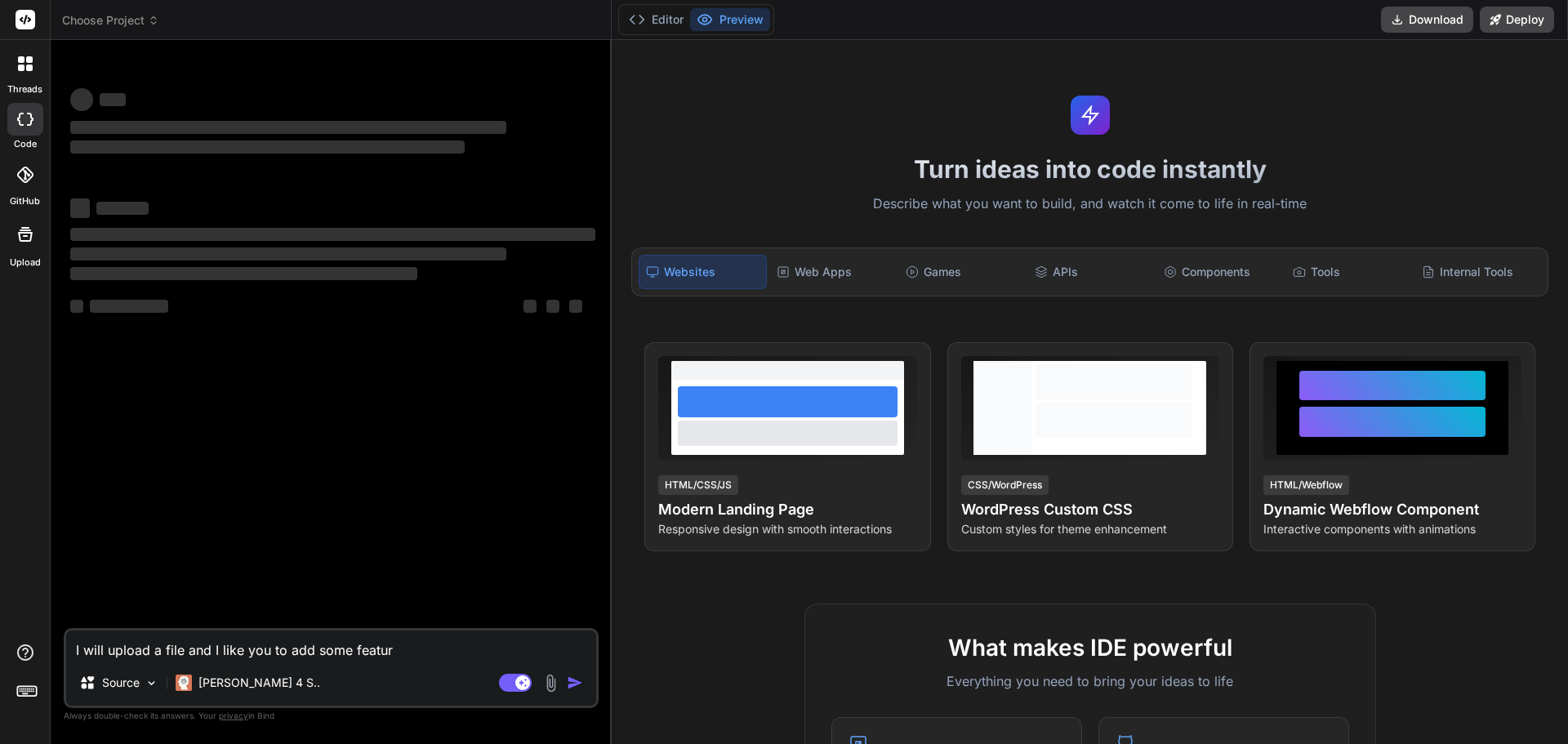
type textarea "I will upload a file and I like you to add some feature"
type textarea "x"
type textarea "I will upload a file and I like you to add some features"
type textarea "x"
type textarea "I will upload a file and I like you to add some features"
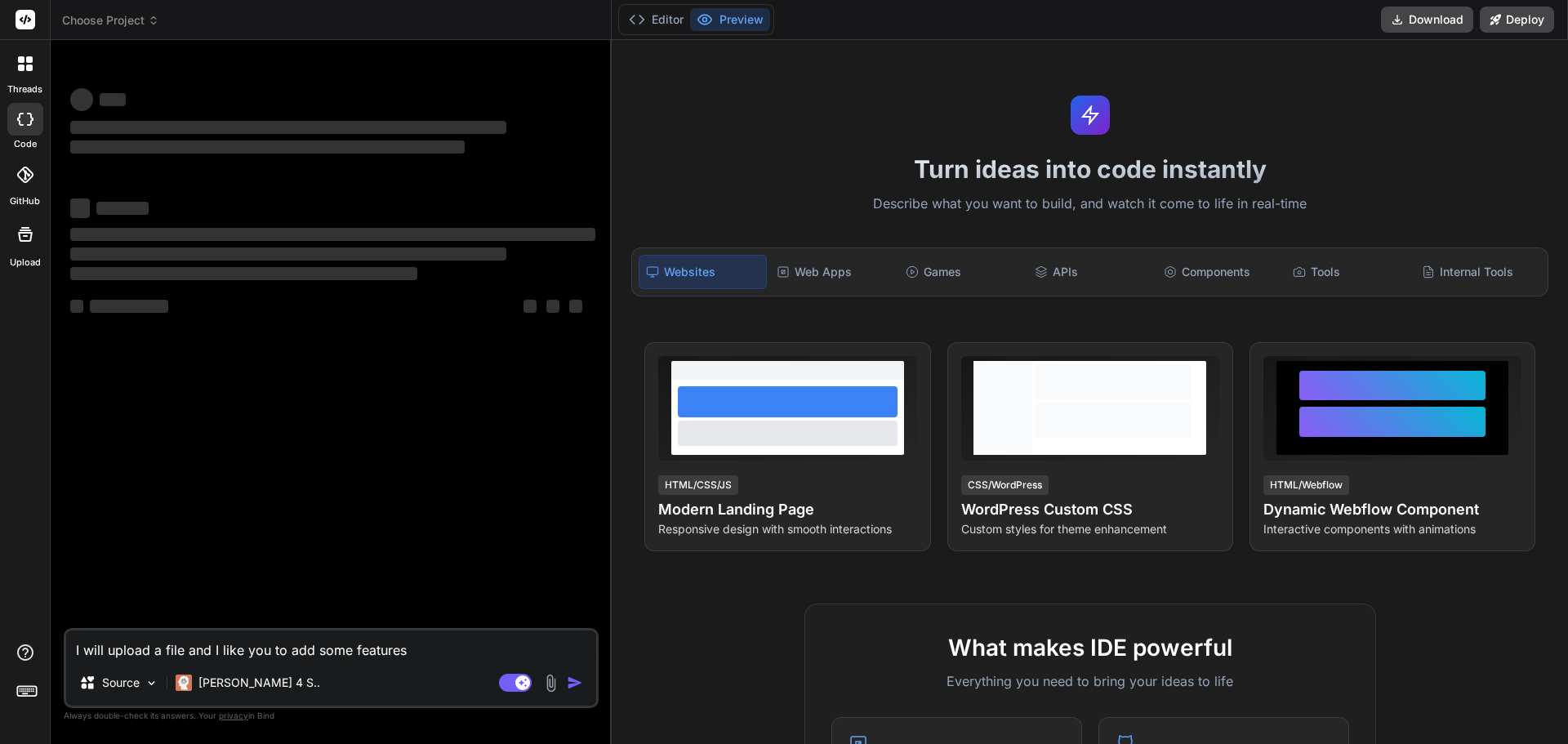
type textarea "x"
type textarea "I will upload a file and I like you to add some features w"
type textarea "x"
type textarea "I will upload a file and I like you to add some features wh"
type textarea "x"
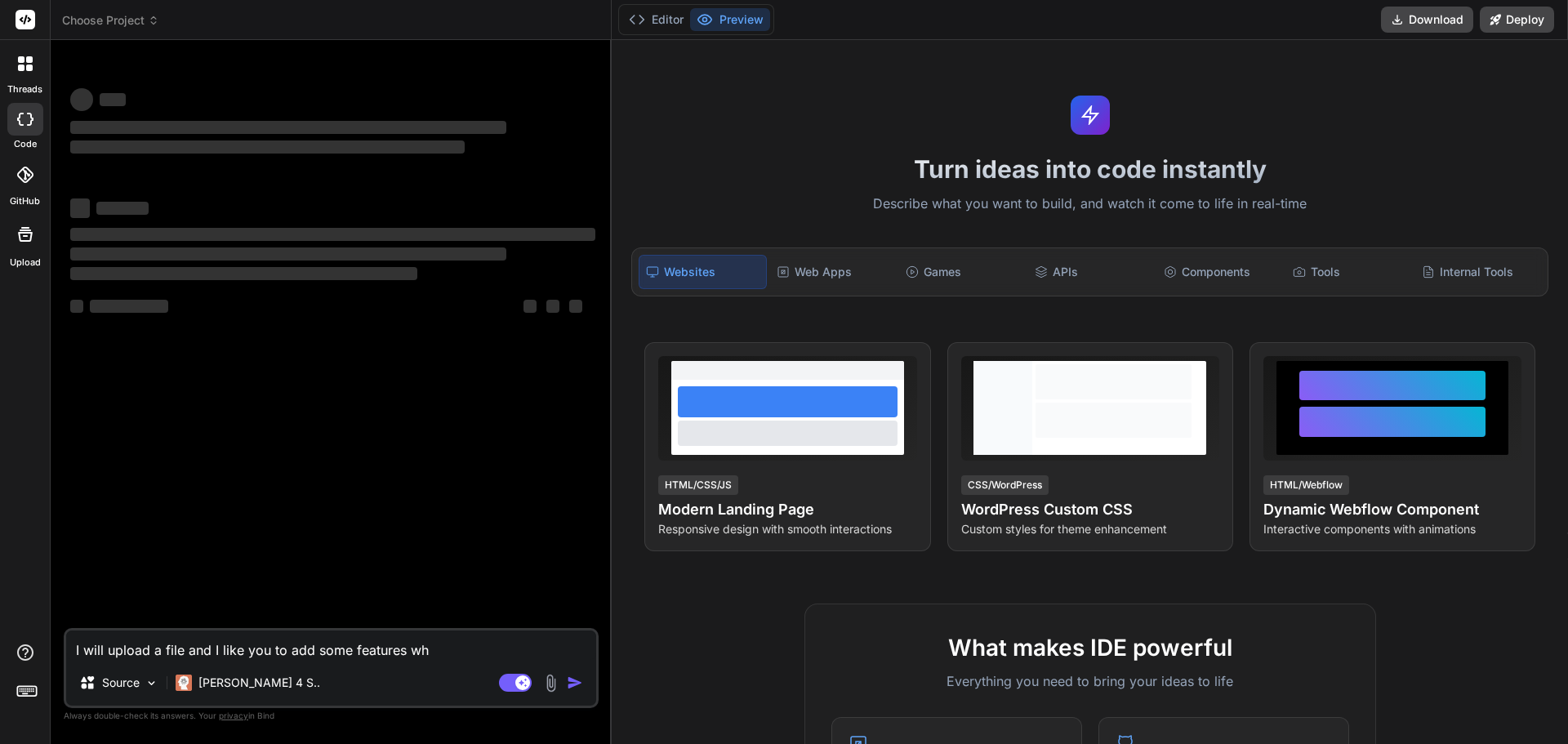
type textarea "I will upload a file and I like you to add some features whi"
type textarea "x"
type textarea "I will upload a file and I like you to add some features whic"
type textarea "x"
type textarea "I will upload a file and I like you to add some features which"
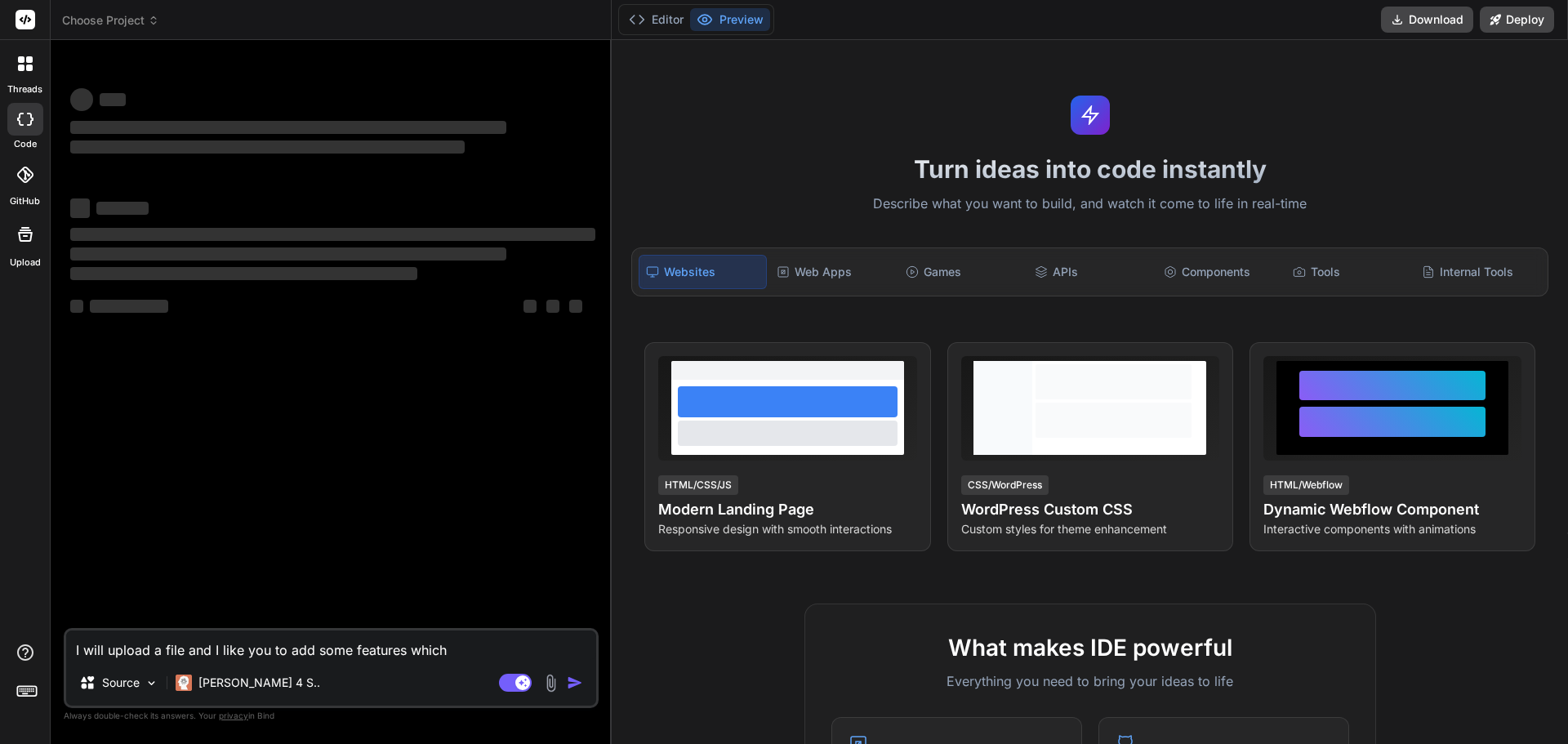
type textarea "x"
type textarea "I will upload a file and I like you to add some features which"
type textarea "x"
type textarea "I will upload a file and I like you to add some features which I"
type textarea "x"
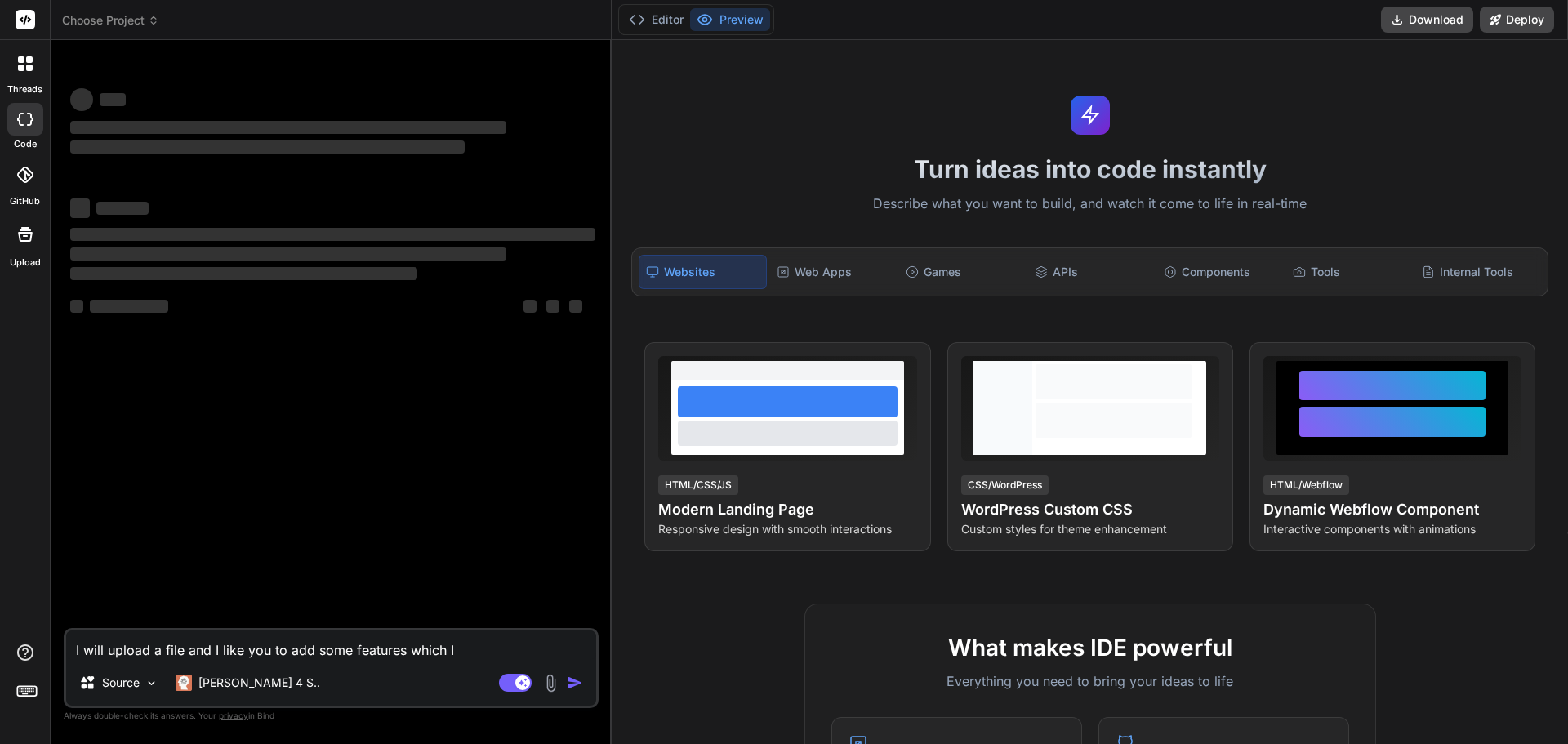
type textarea "I will upload a file and I like you to add some features which I"
type textarea "x"
type textarea "I will upload a file and I like you to add some features which I t"
type textarea "x"
type textarea "I will upload a file and I like you to add some features which I te"
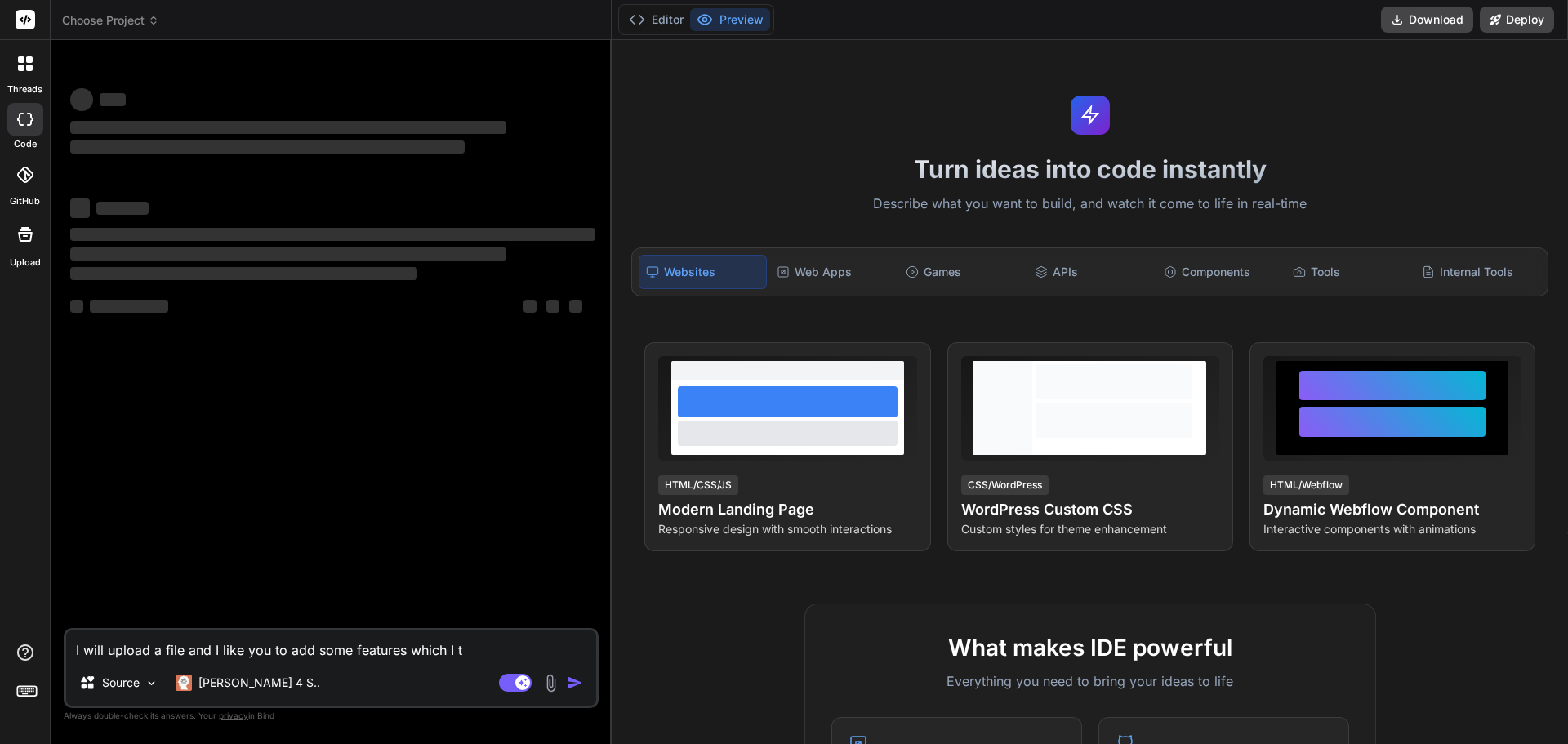
type textarea "x"
type textarea "I will upload a file and I like you to add some features which I tel"
type textarea "x"
type textarea "I will upload a file and I like you to add some features which I tell"
type textarea "x"
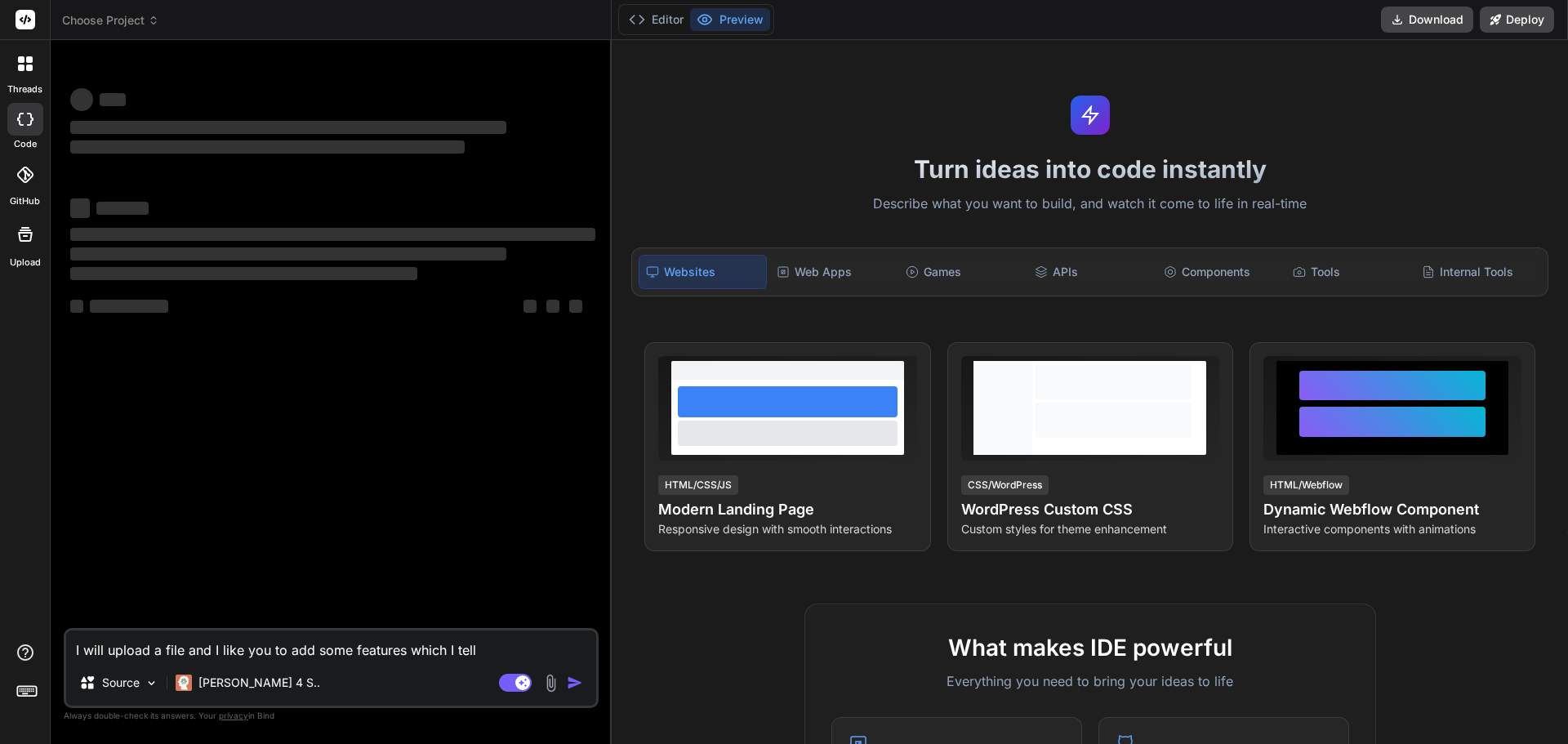
type textarea "I will upload a file and I like you to add some features which I tell"
type textarea "x"
type textarea "I will upload a file and I like you to add some features which I tell u"
type textarea "x"
type textarea "I will upload a file and I like you to add some features which I tell"
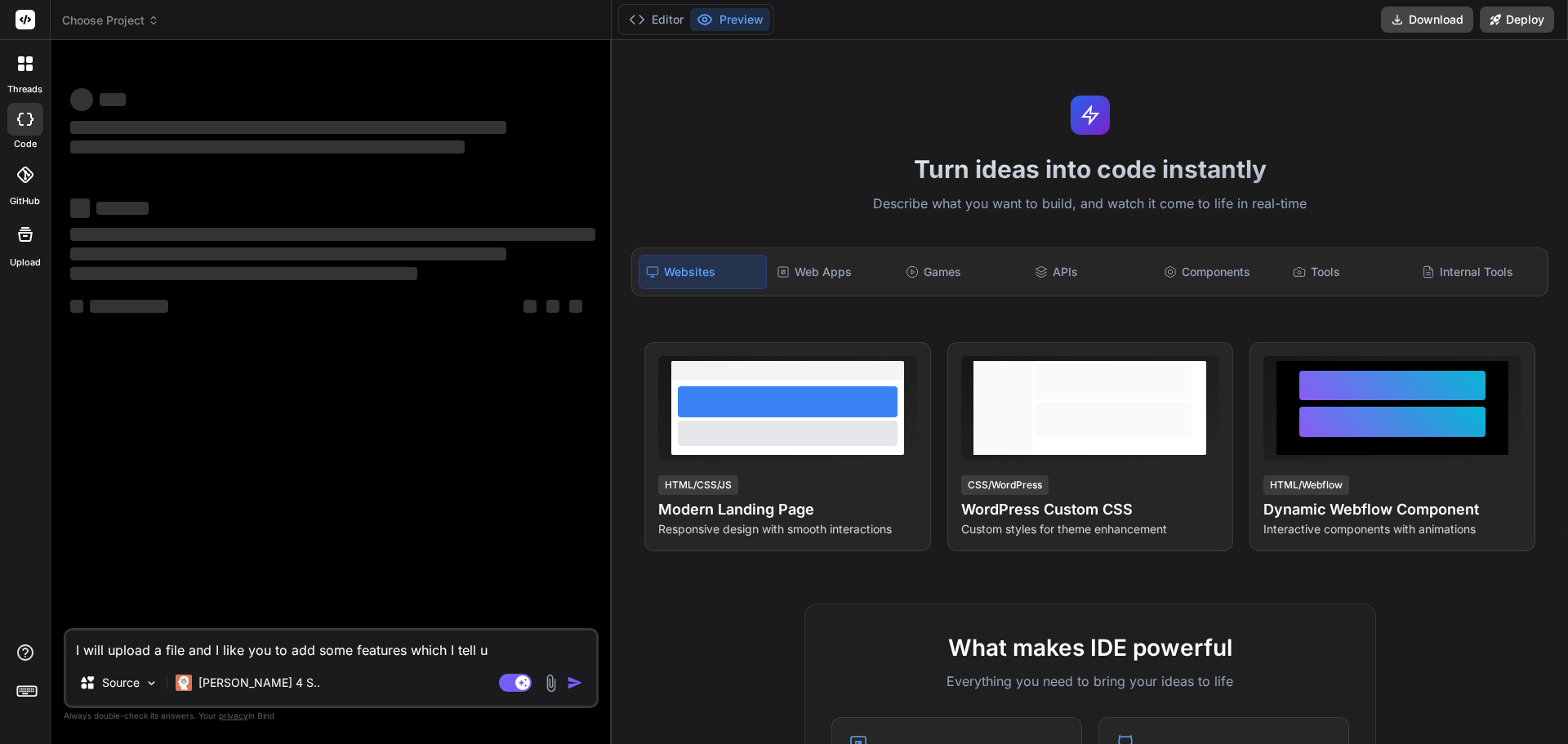
type textarea "x"
type textarea "I will upload a file and I like you to add some features which I tell uy"
type textarea "x"
type textarea "I will upload a file and I like you to add some features which I tell uyo"
type textarea "x"
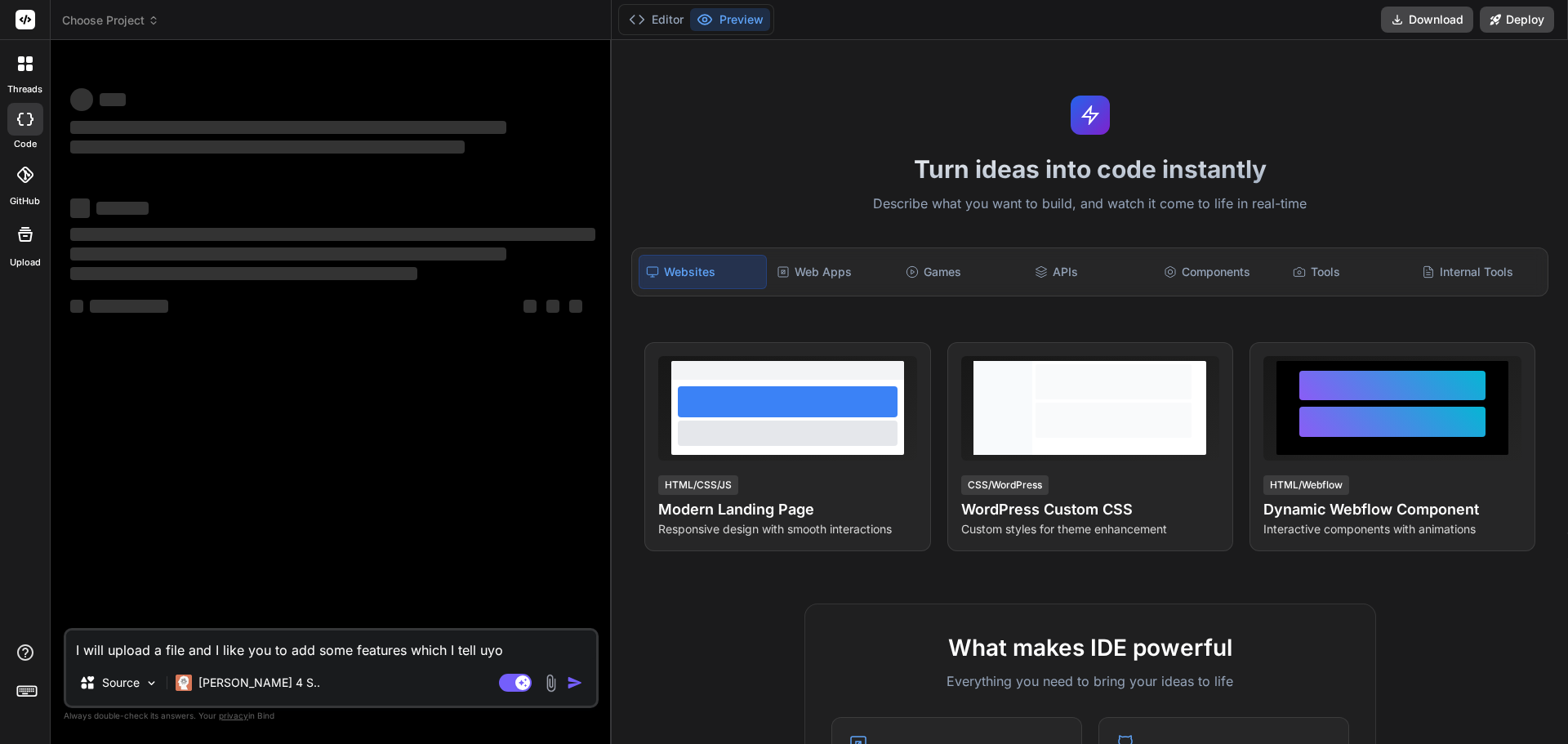
type textarea "I will upload a file and I like you to add some features which I tell uyou"
type textarea "x"
type textarea "I will upload a file and I like you to add some features which I tell uyou"
type textarea "x"
type textarea "I will upload a file and I like you to add some features which I tell uyou"
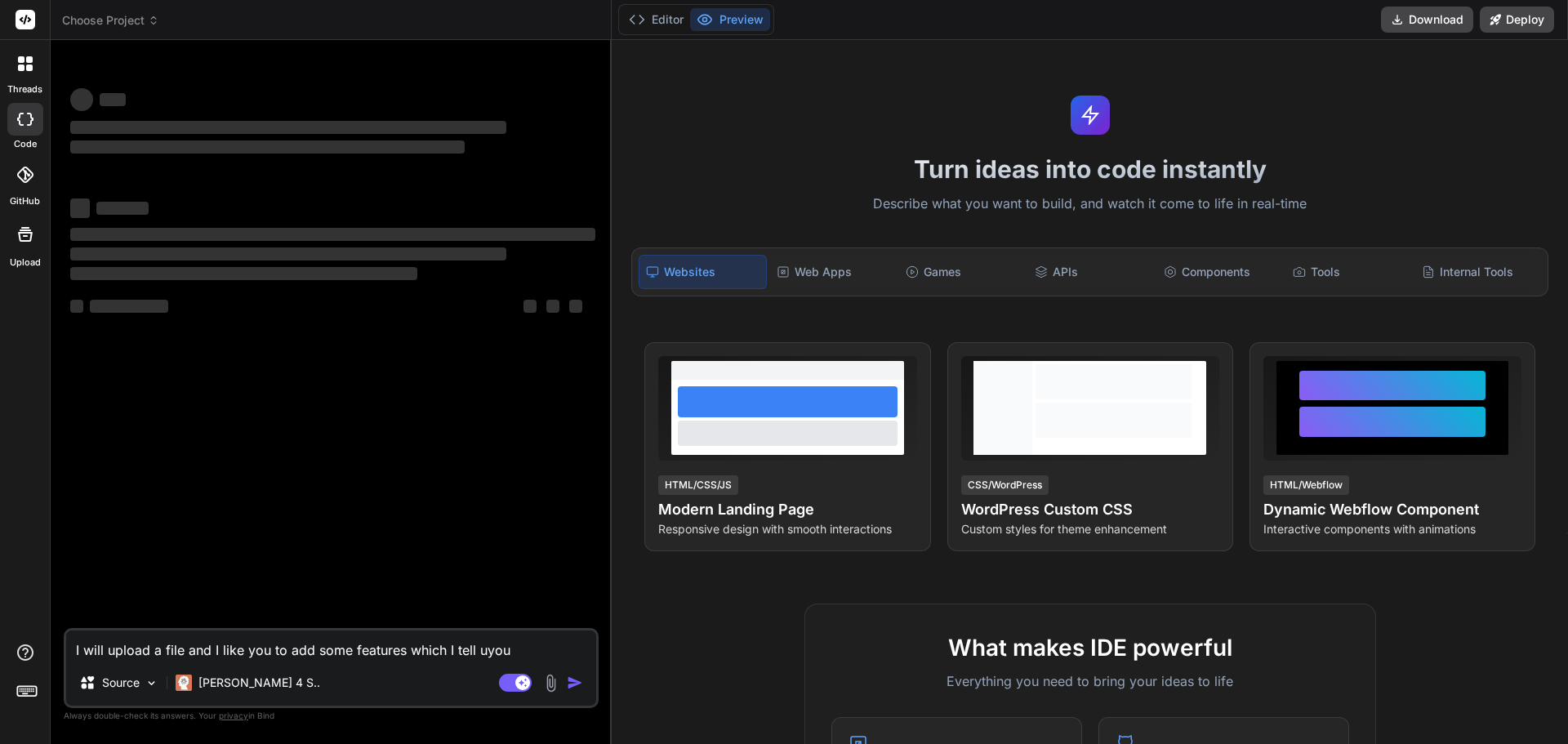
type textarea "x"
type textarea "I will upload a file and I like you to add some features which I tell uyo"
type textarea "x"
type textarea "I will upload a file and I like you to add some features which I tell uy"
type textarea "x"
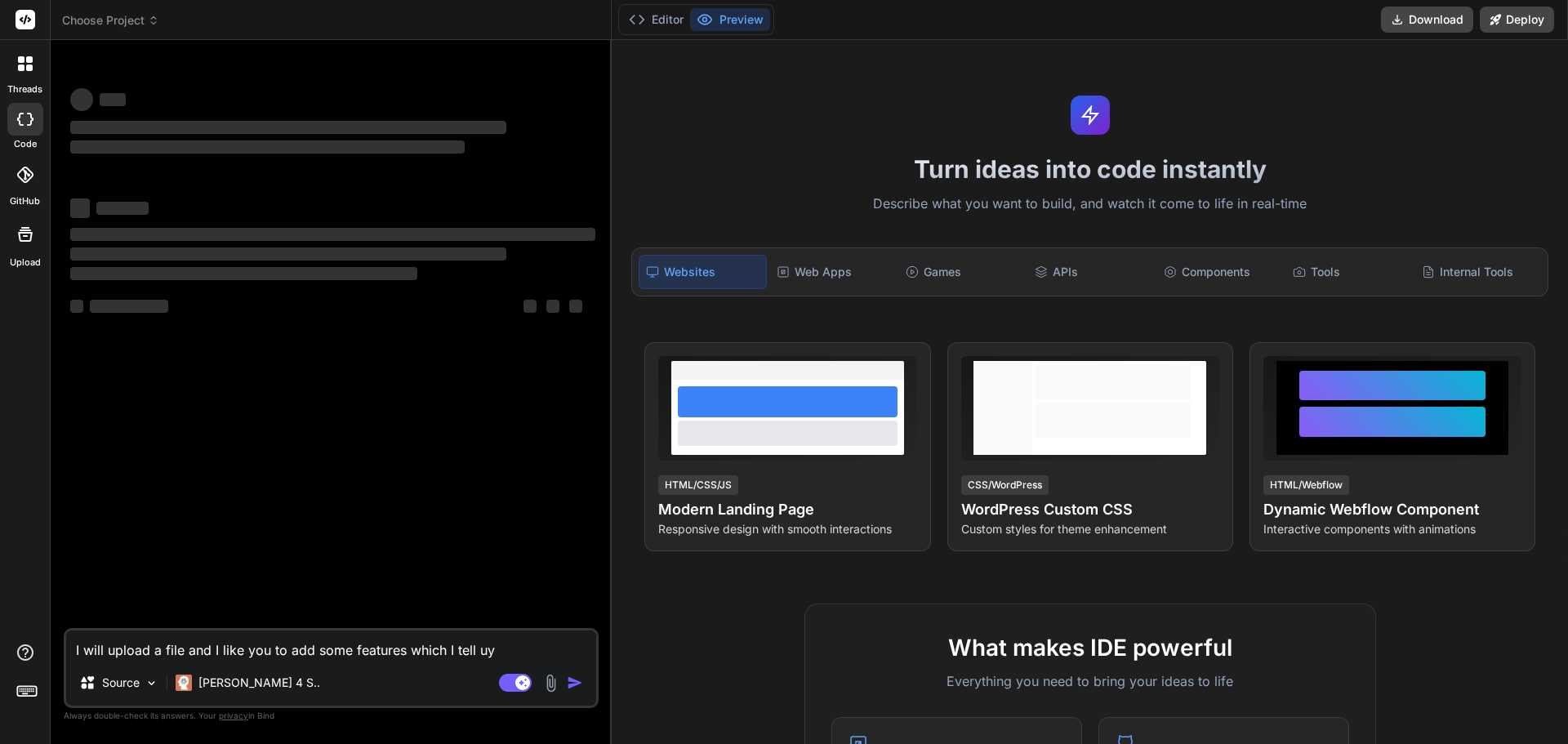
type textarea "I will upload a file and I like you to add some features which I tell u"
type textarea "x"
type textarea "I will upload a file and I like you to add some features which I tell"
type textarea "x"
type textarea "I will upload a file and I like you to add some features which I tell y"
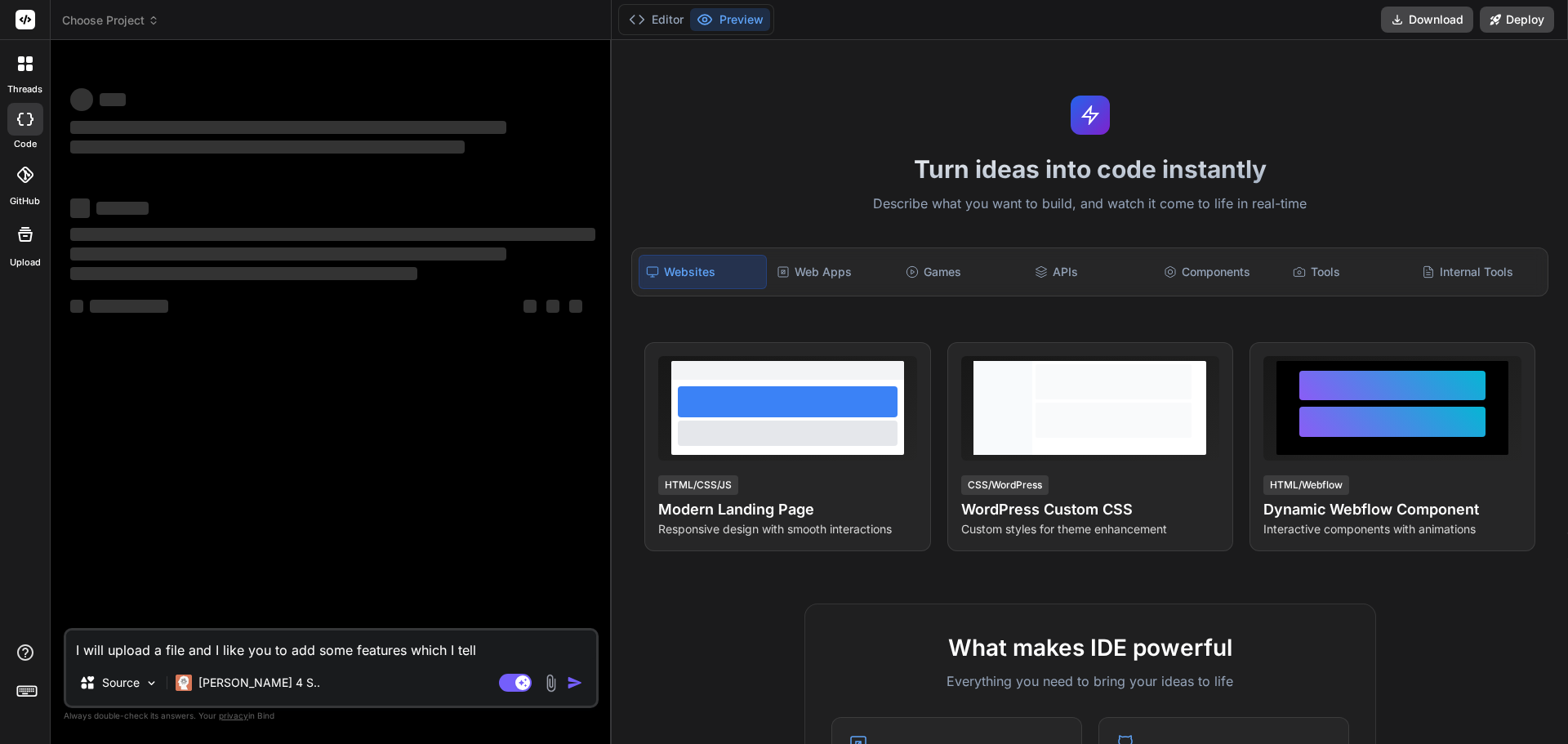
type textarea "x"
type textarea "I will upload a file and I like you to add some features which I tell yo"
type textarea "x"
type textarea "I will upload a file and I like you to add some features which I tell you"
type textarea "x"
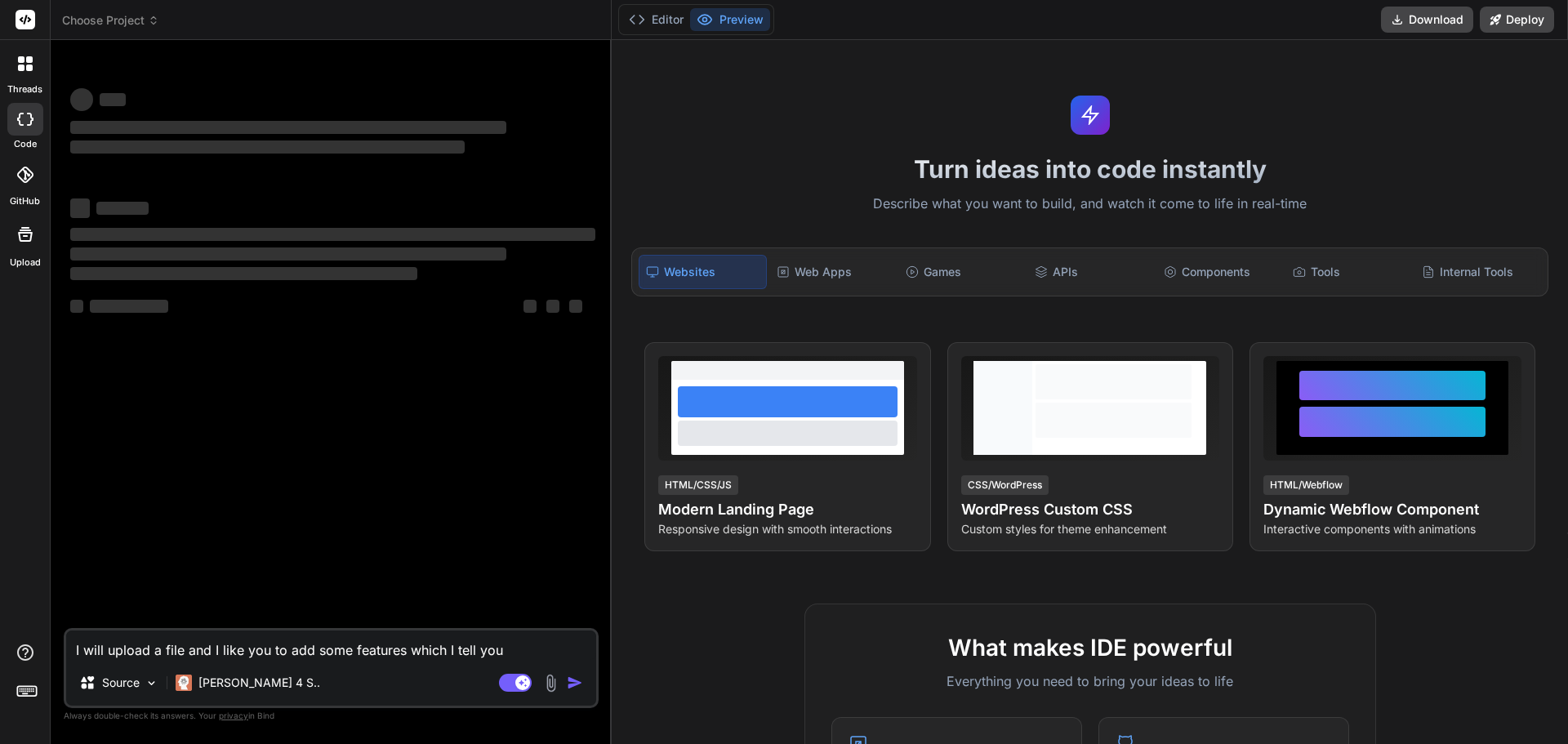
type textarea "I will upload a file and I like you to add some features which I tell you"
type textarea "x"
type textarea "I will upload a file and I like you to add some features which I tell you a"
type textarea "x"
type textarea "I will upload a file and I like you to add some features which I tell you af"
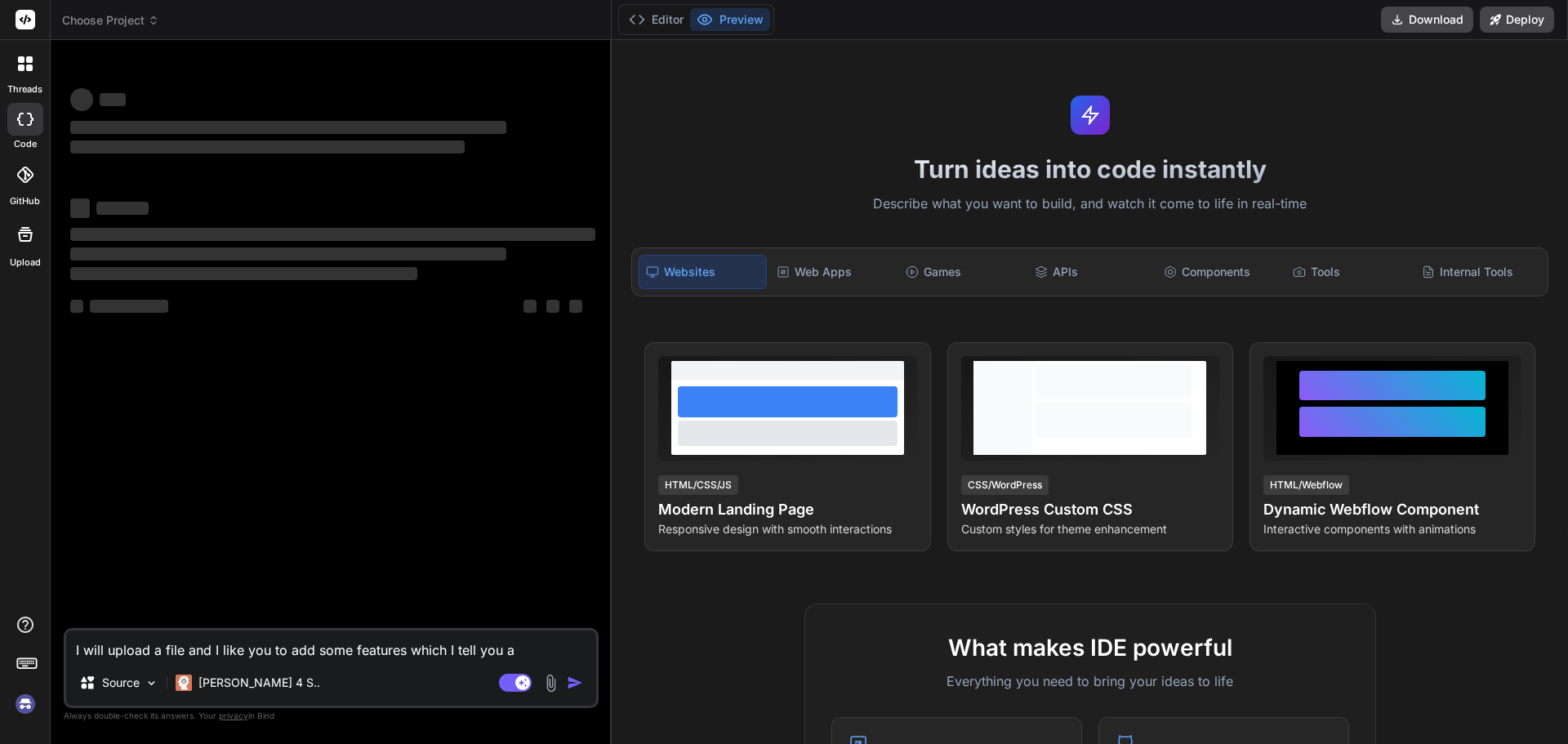
type textarea "x"
type textarea "I will upload a file and I like you to add some features which I tell you aft"
type textarea "x"
type textarea "I will upload a file and I like you to add some features which I tell you afte"
type textarea "x"
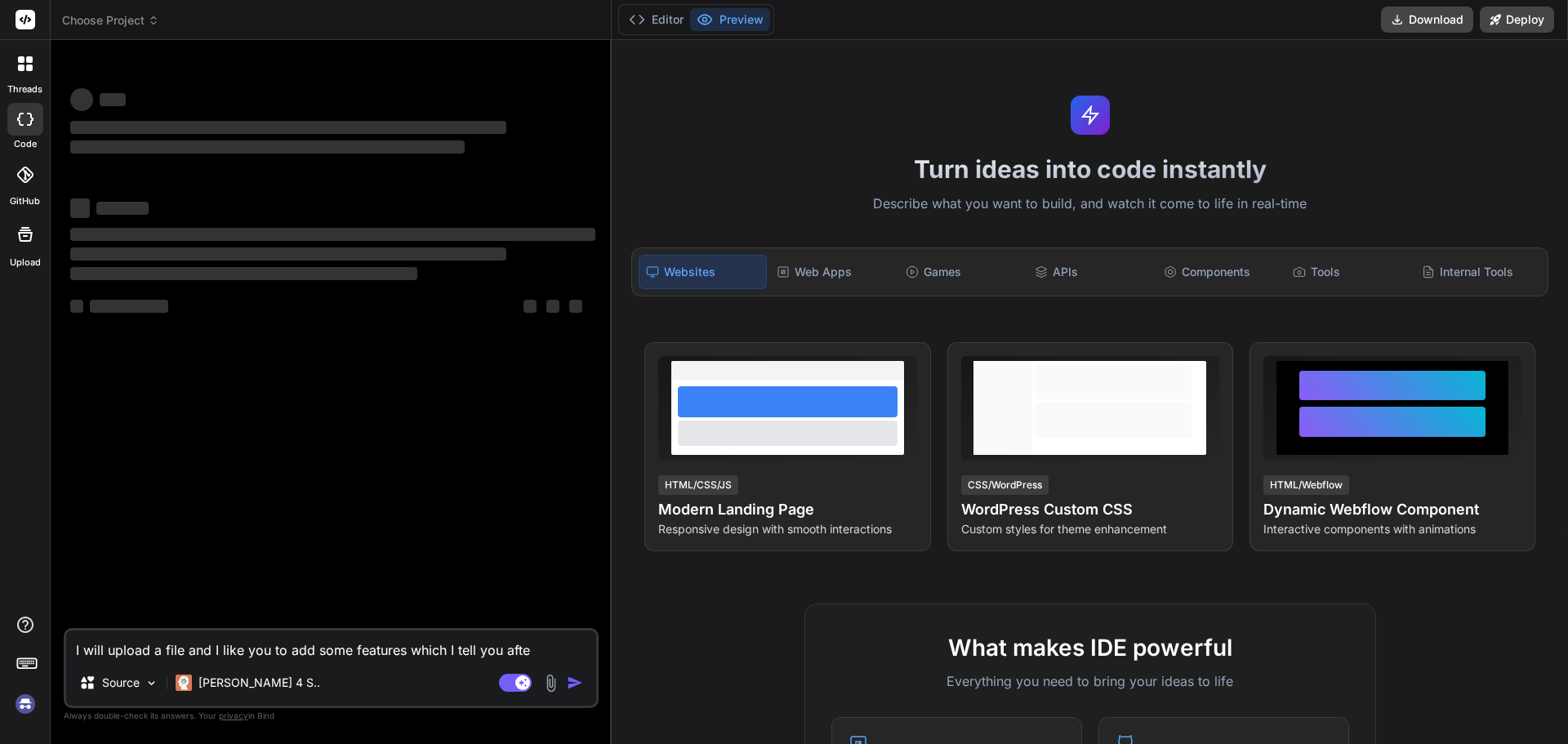
type textarea "I will upload a file and I like you to add some features which I tell you after"
type textarea "x"
type textarea "I will upload a file and I like you to add some features which I tell you afterw"
type textarea "x"
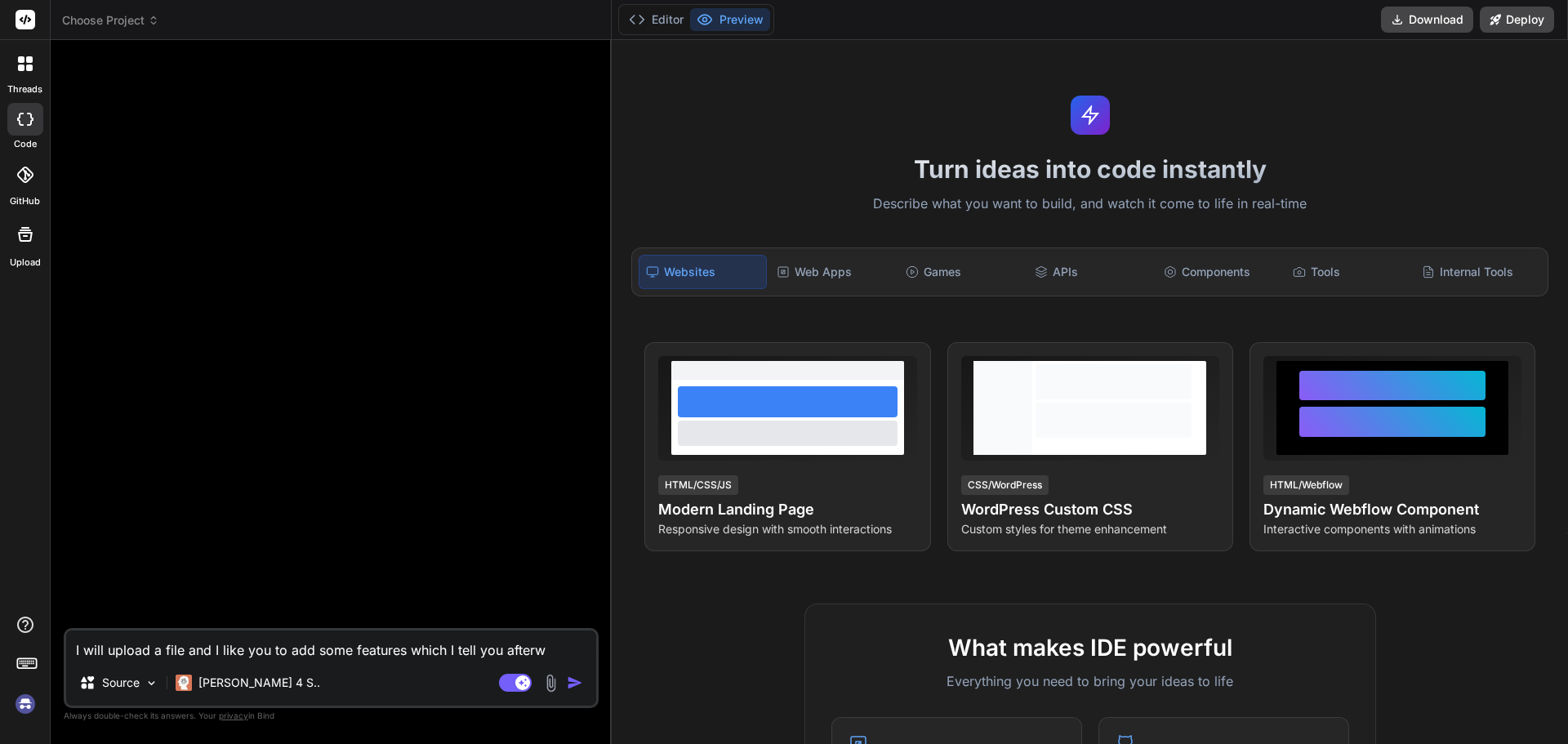
type textarea "I will upload a file and I like you to add some features which I tell you after…"
type textarea "x"
type textarea "I will upload a file and I like you to add some features which I tell you after…"
type textarea "x"
type textarea "I will upload a file and I like you to add some features which I tell you after…"
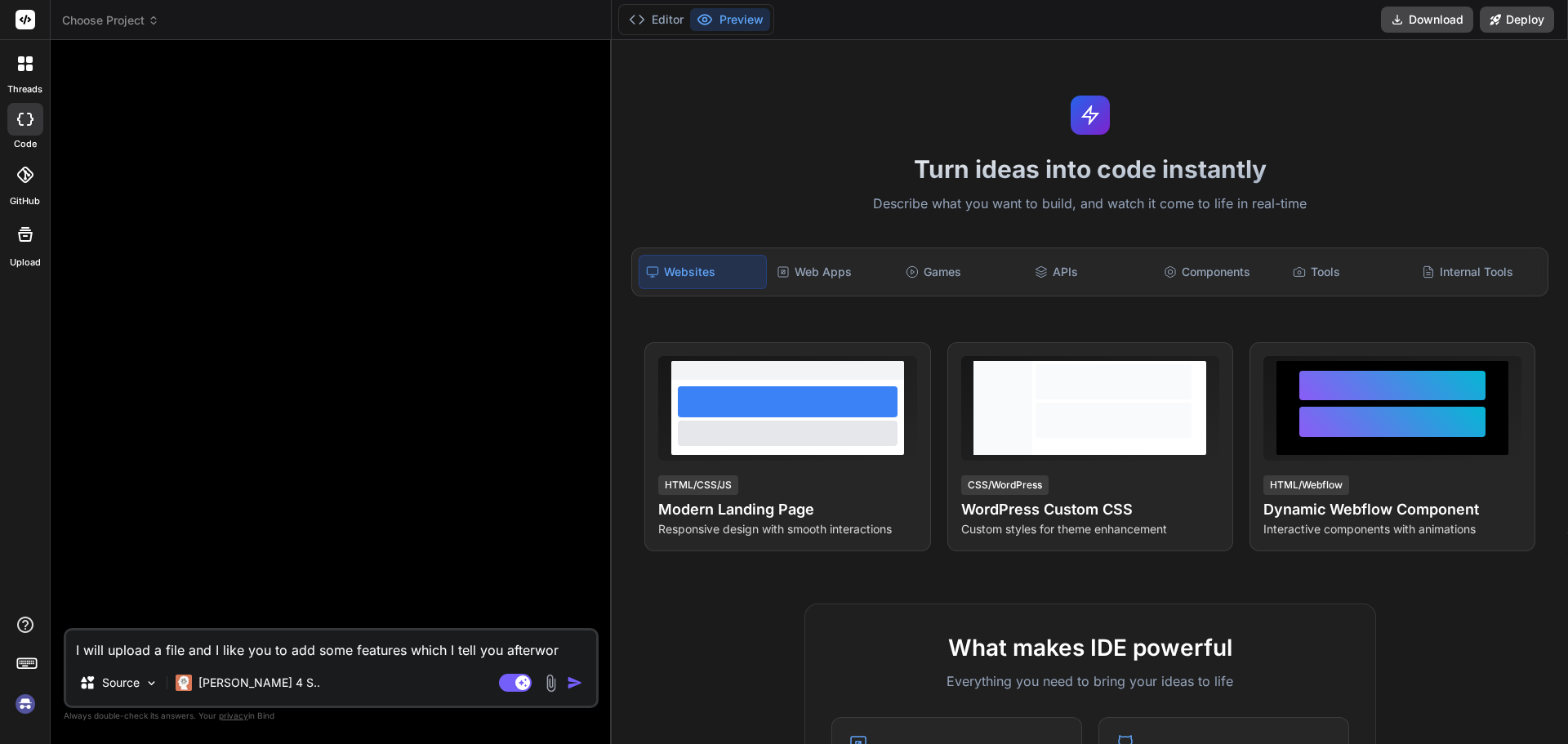
type textarea "x"
type textarea "I will upload a file and I like you to add some features which I tell you after…"
type textarea "x"
type textarea "I will upload a file and I like you to add some features which I tell you after…"
type textarea "x"
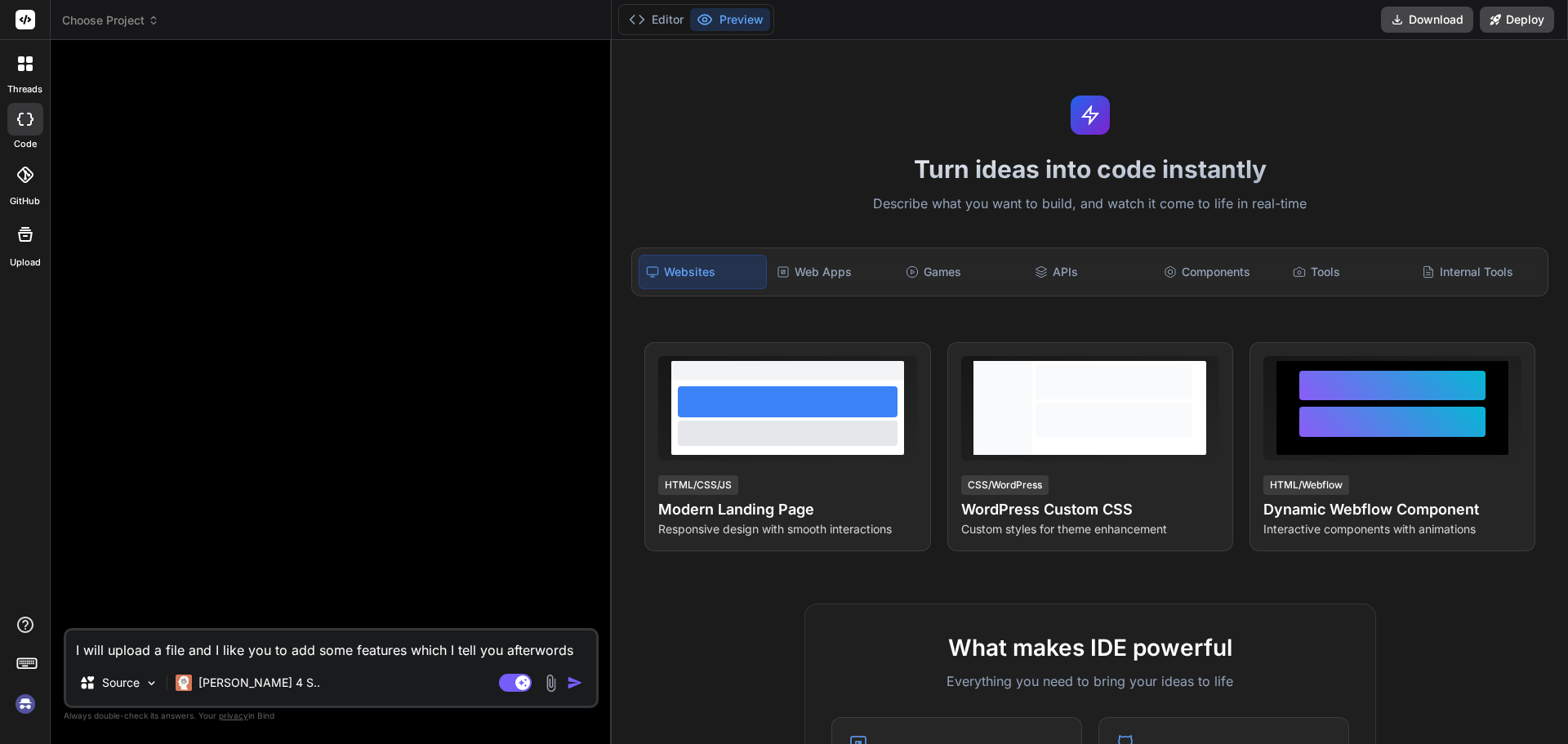
type textarea "I will upload a file and I like you to add some features which I tell you after…"
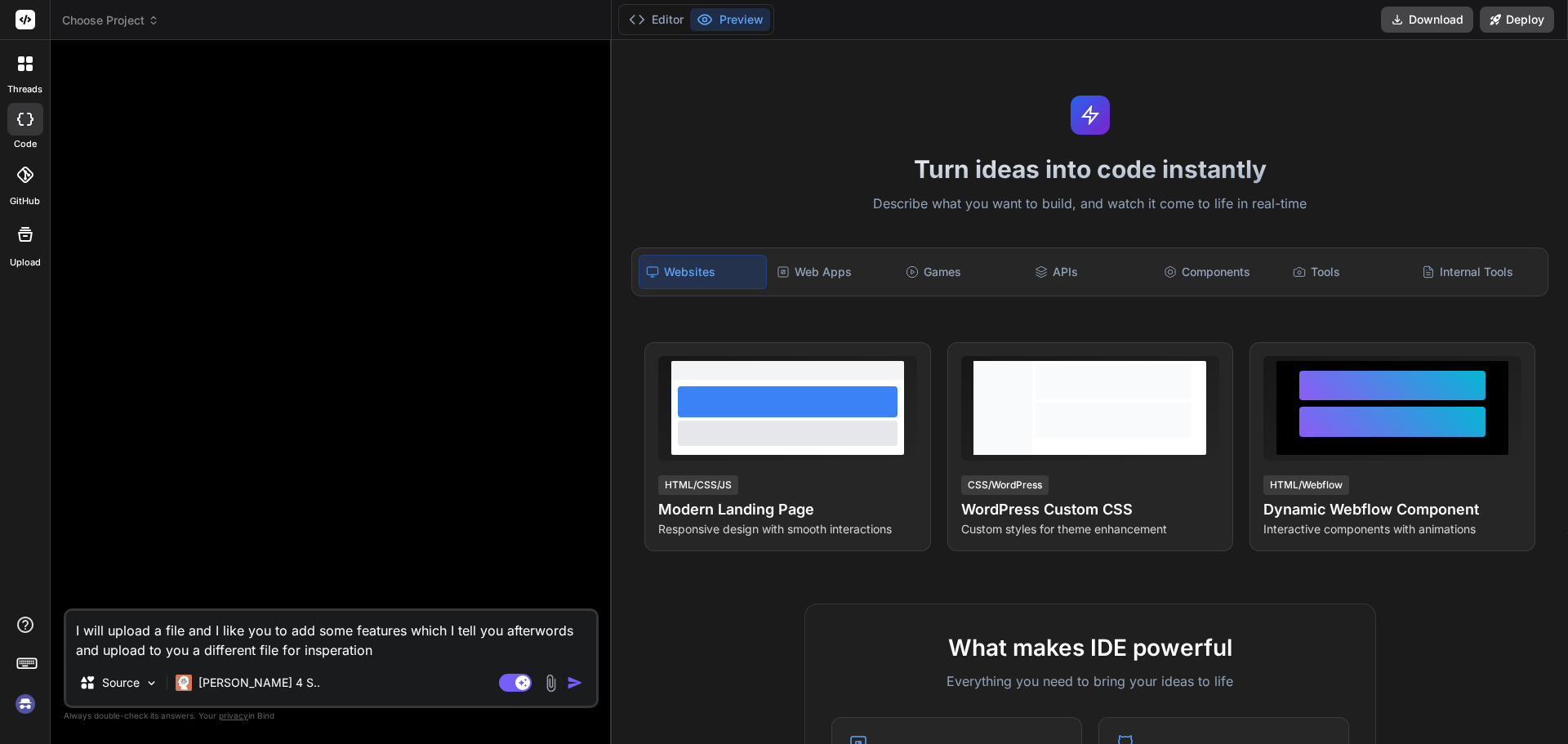
click at [326, 652] on textarea "I will upload a file and I like you to add some features which I tell you after…" at bounding box center [331, 635] width 530 height 49
click at [570, 685] on img "button" at bounding box center [575, 683] width 16 height 16
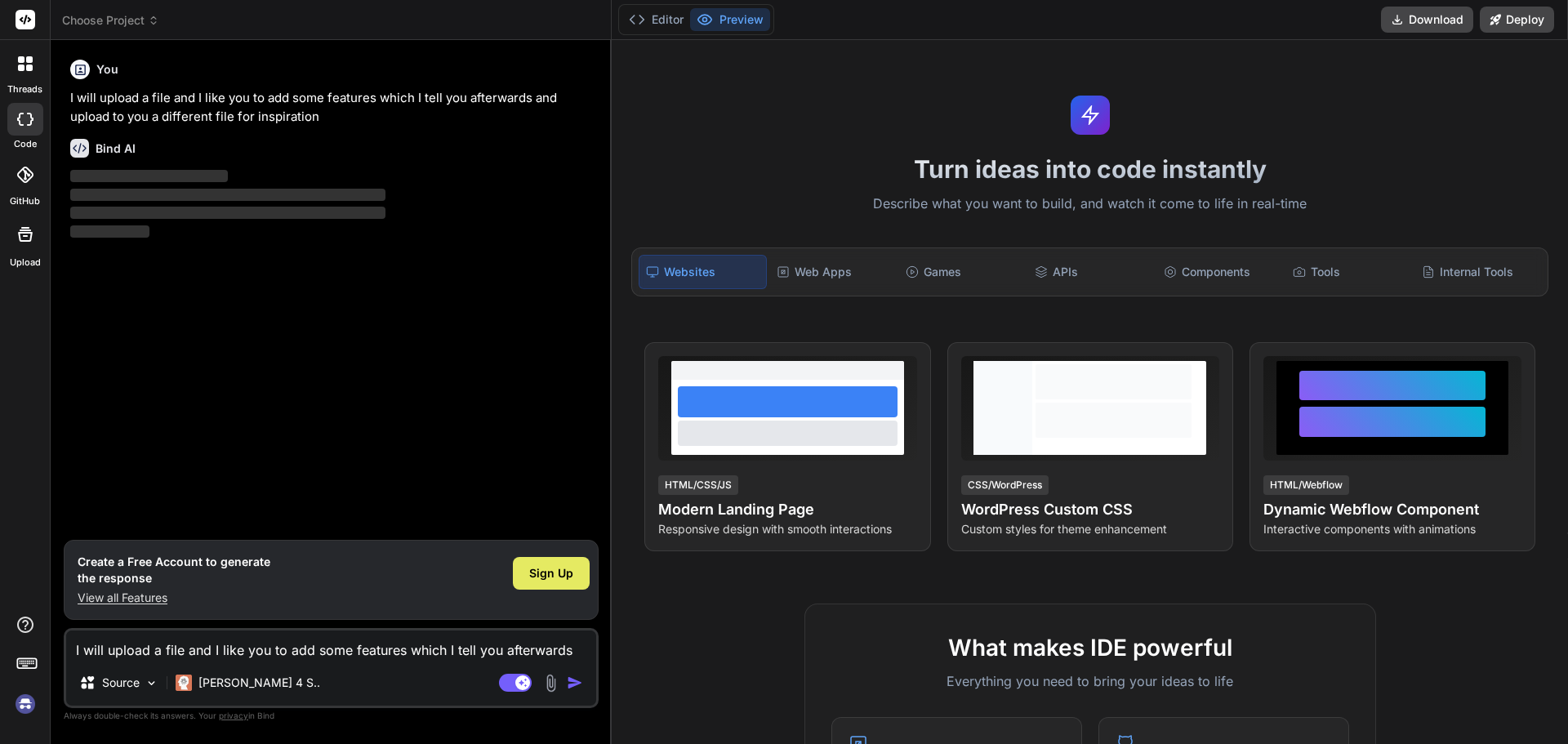
click at [560, 570] on span "Sign Up" at bounding box center [551, 573] width 44 height 16
click at [92, 600] on p "View all Features" at bounding box center [173, 598] width 193 height 16
click at [198, 648] on textarea "I will upload a file and I like you to add some features which I tell you after…" at bounding box center [331, 645] width 530 height 30
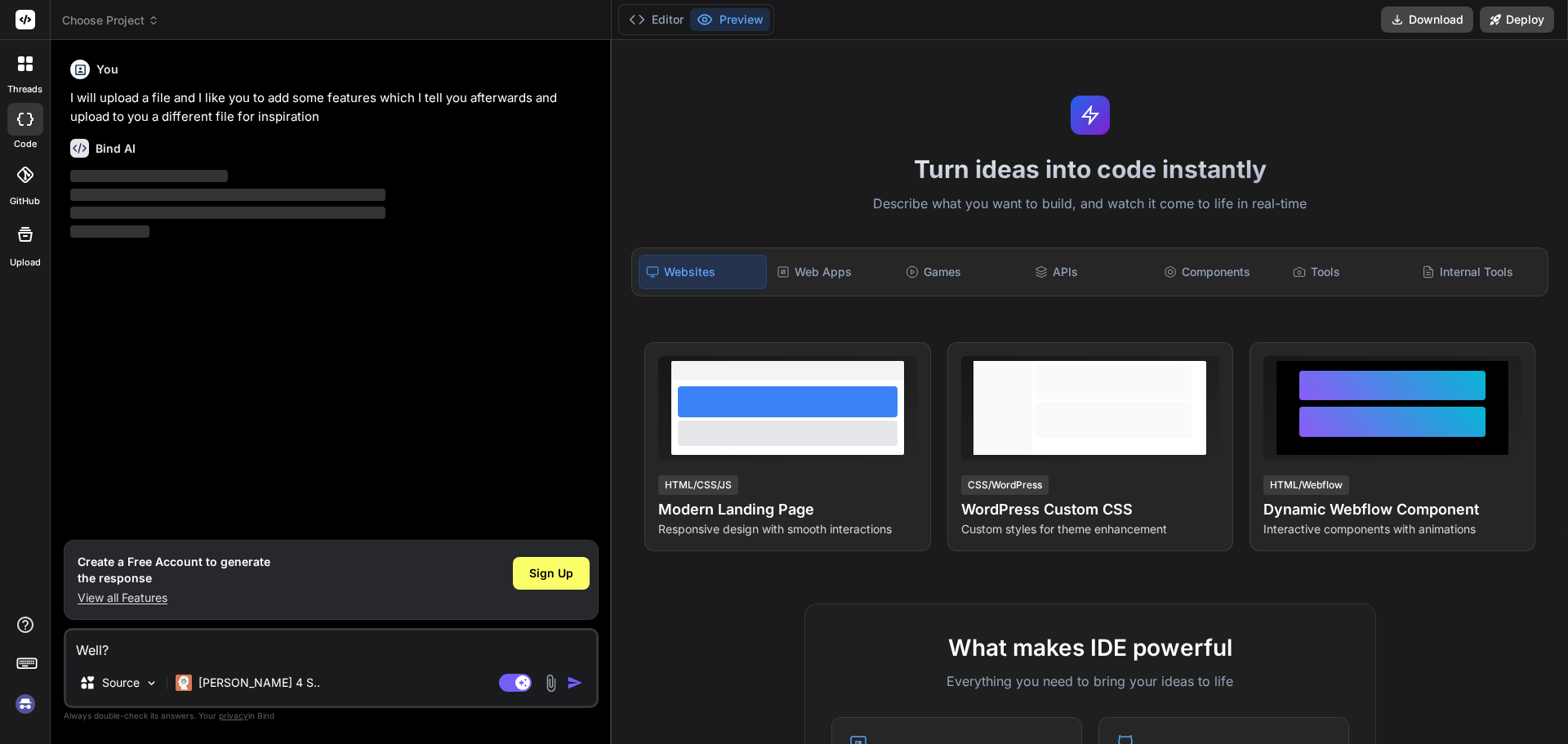
click at [572, 685] on img "button" at bounding box center [575, 683] width 16 height 16
click at [575, 680] on img "button" at bounding box center [575, 683] width 16 height 16
click at [26, 62] on icon at bounding box center [29, 59] width 6 height 6
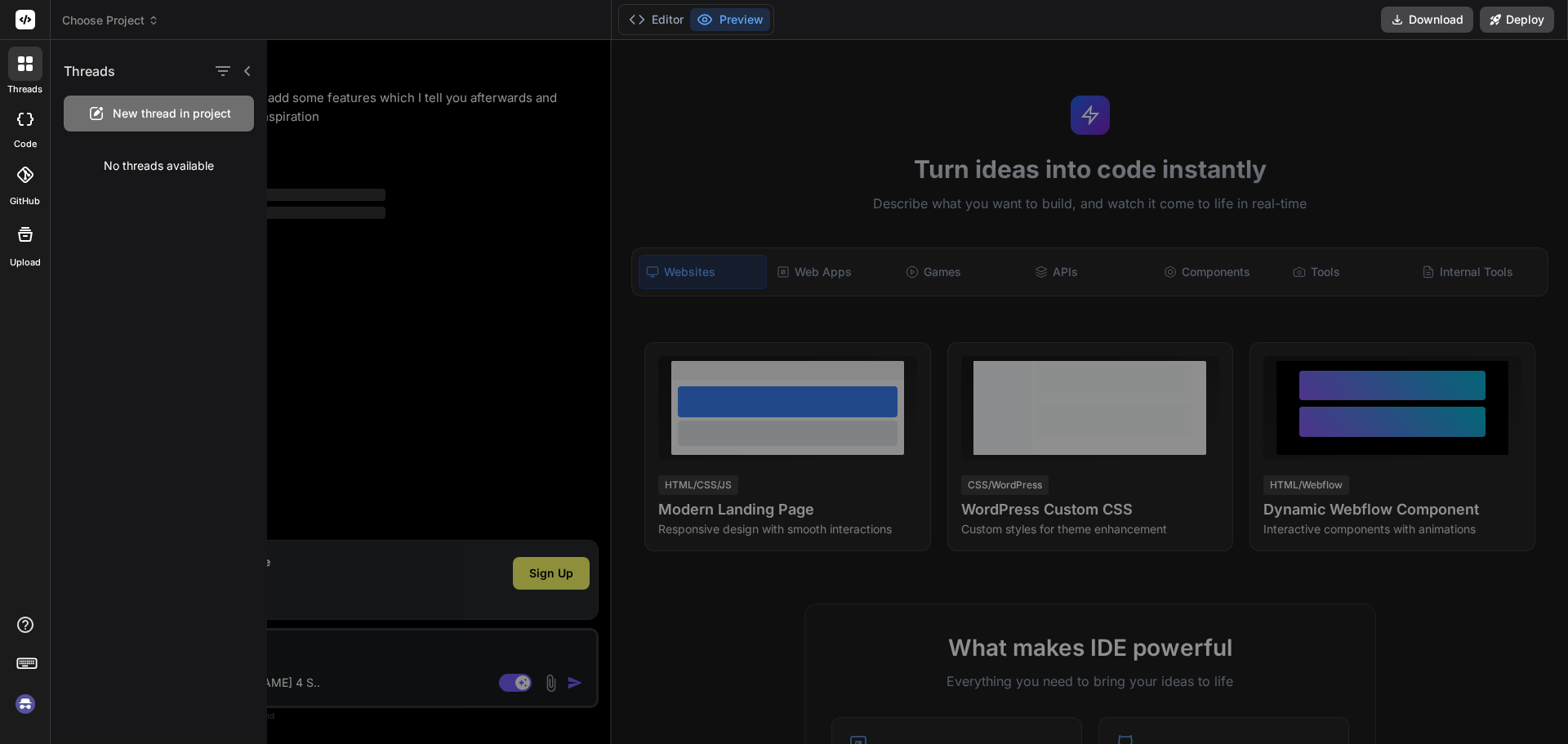
click at [26, 63] on icon at bounding box center [25, 64] width 14 height 14
click at [20, 121] on icon at bounding box center [20, 119] width 6 height 13
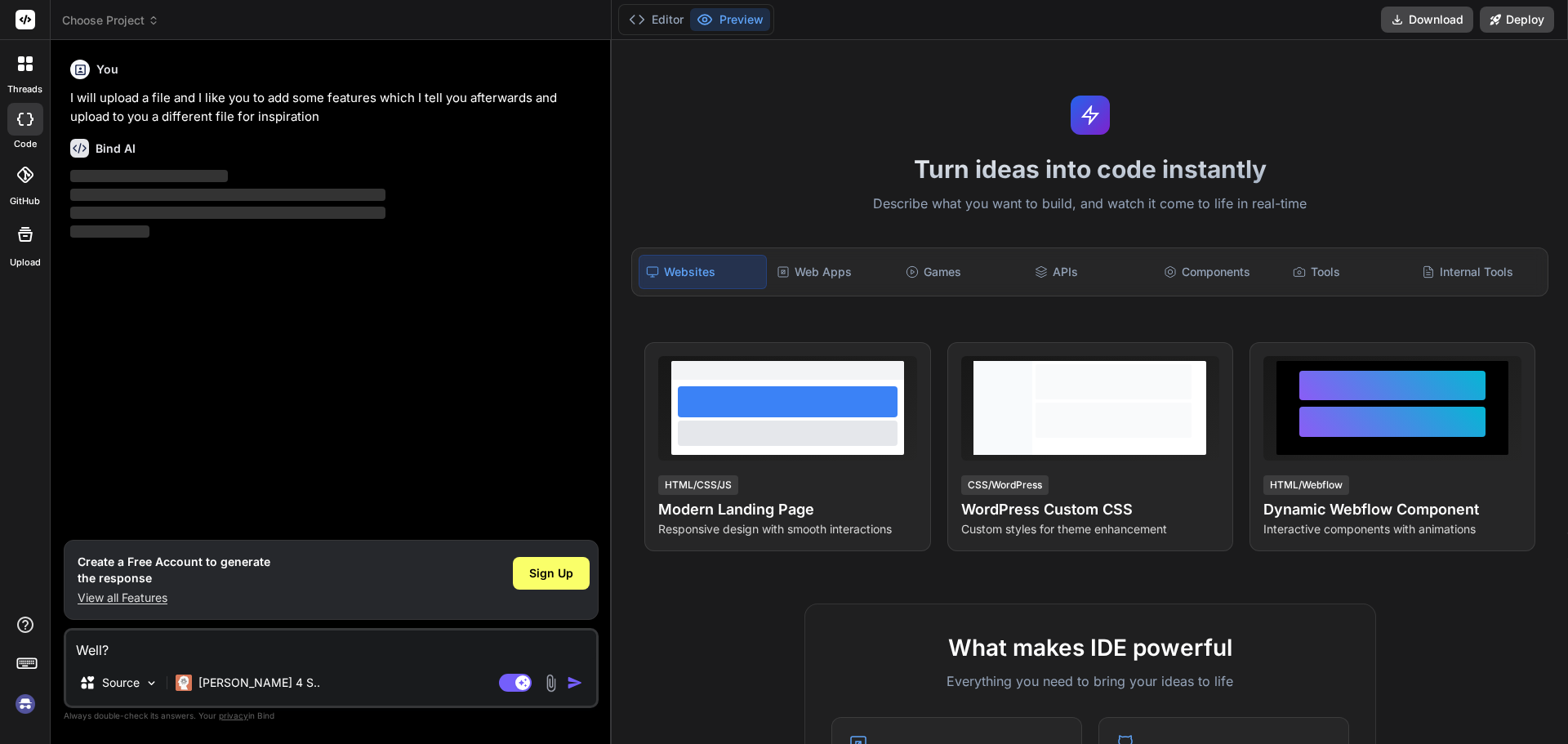
click at [20, 120] on icon at bounding box center [20, 119] width 6 height 13
click at [29, 171] on icon at bounding box center [24, 174] width 16 height 16
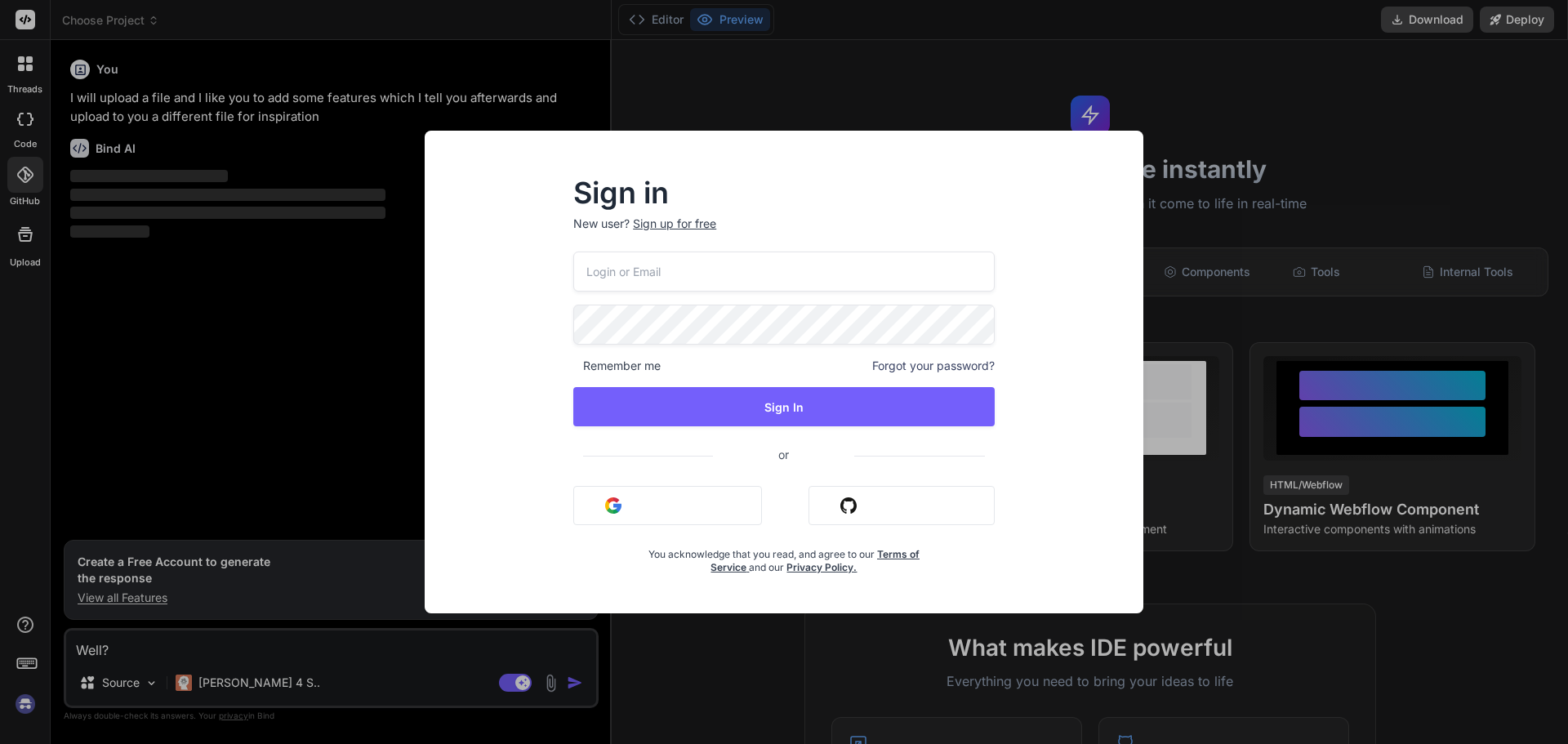
click at [31, 38] on div "Sign in New user? Sign up for free Remember me Forgot your password? Sign In or…" at bounding box center [784, 372] width 1568 height 744
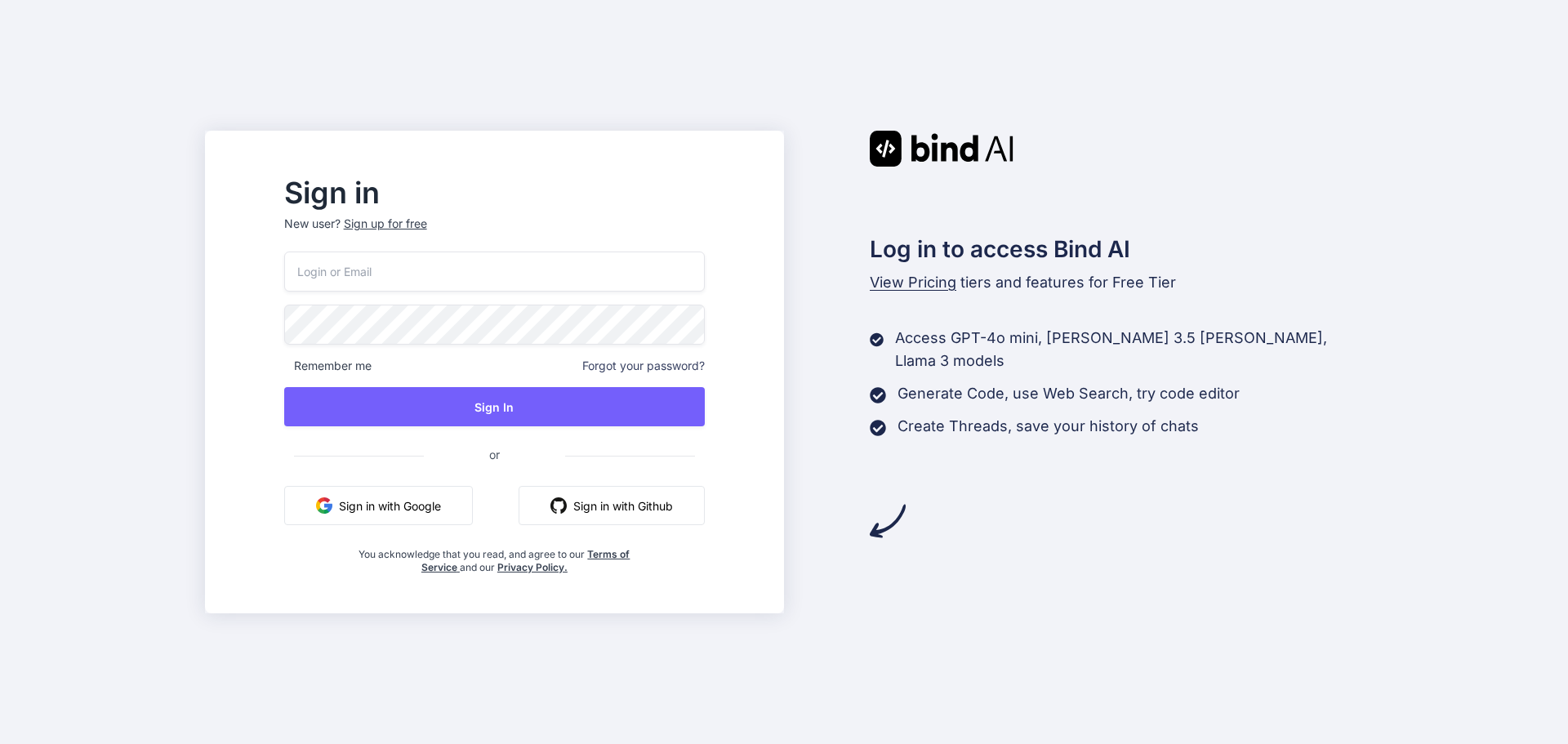
click at [433, 491] on button "Sign in with Google" at bounding box center [378, 506] width 189 height 40
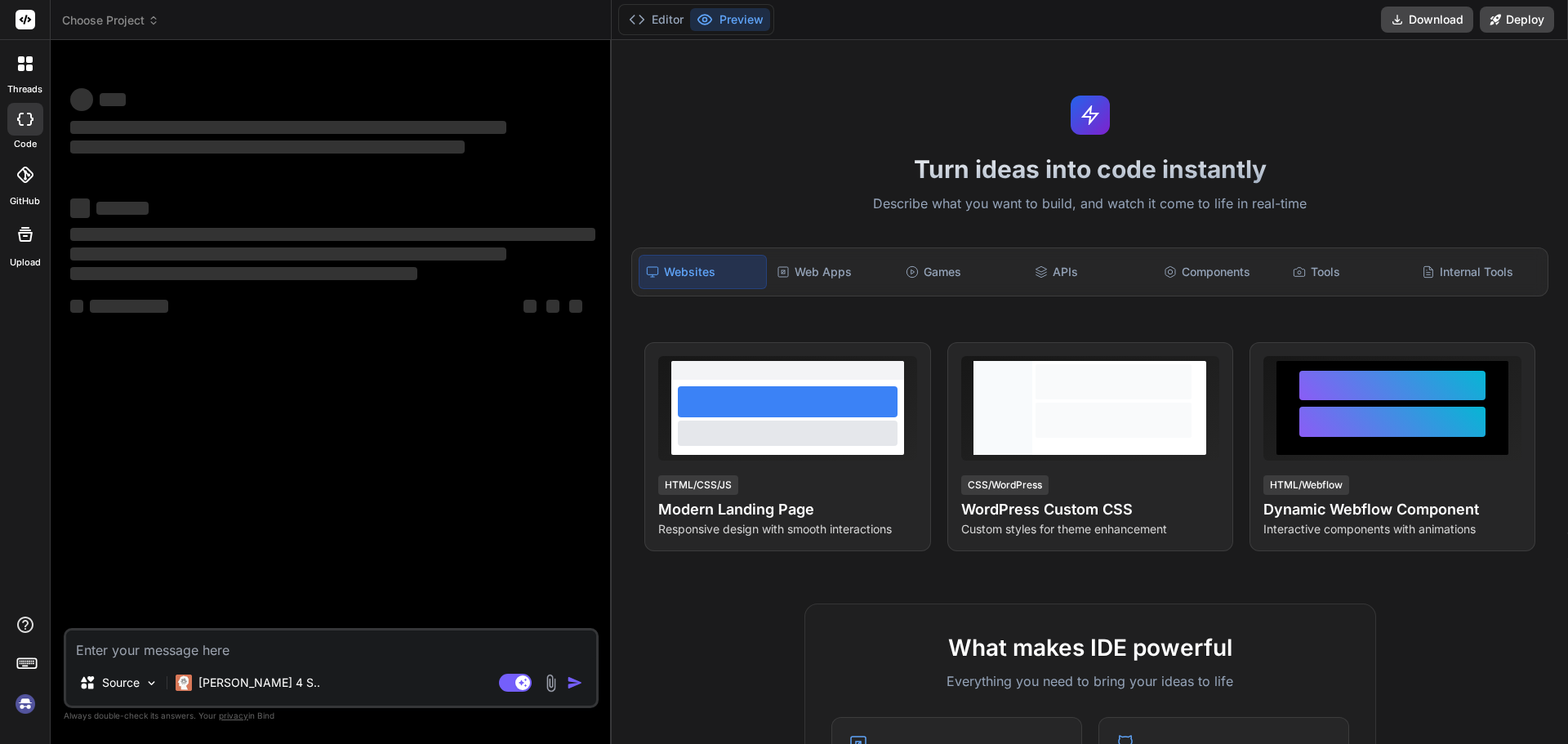
type textarea "x"
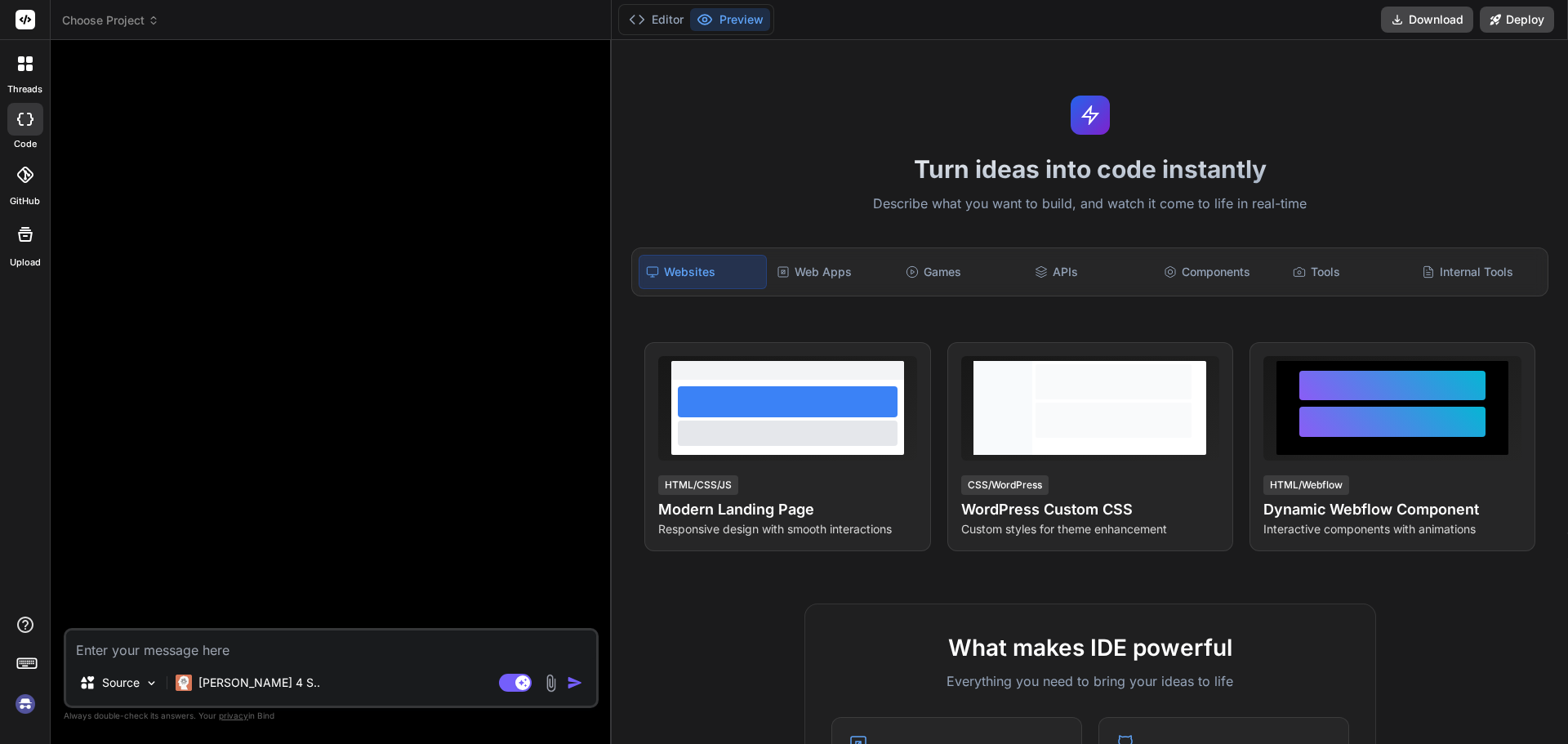
click at [98, 649] on textarea at bounding box center [331, 645] width 530 height 30
type textarea "I"
type textarea "x"
type textarea "I'"
type textarea "x"
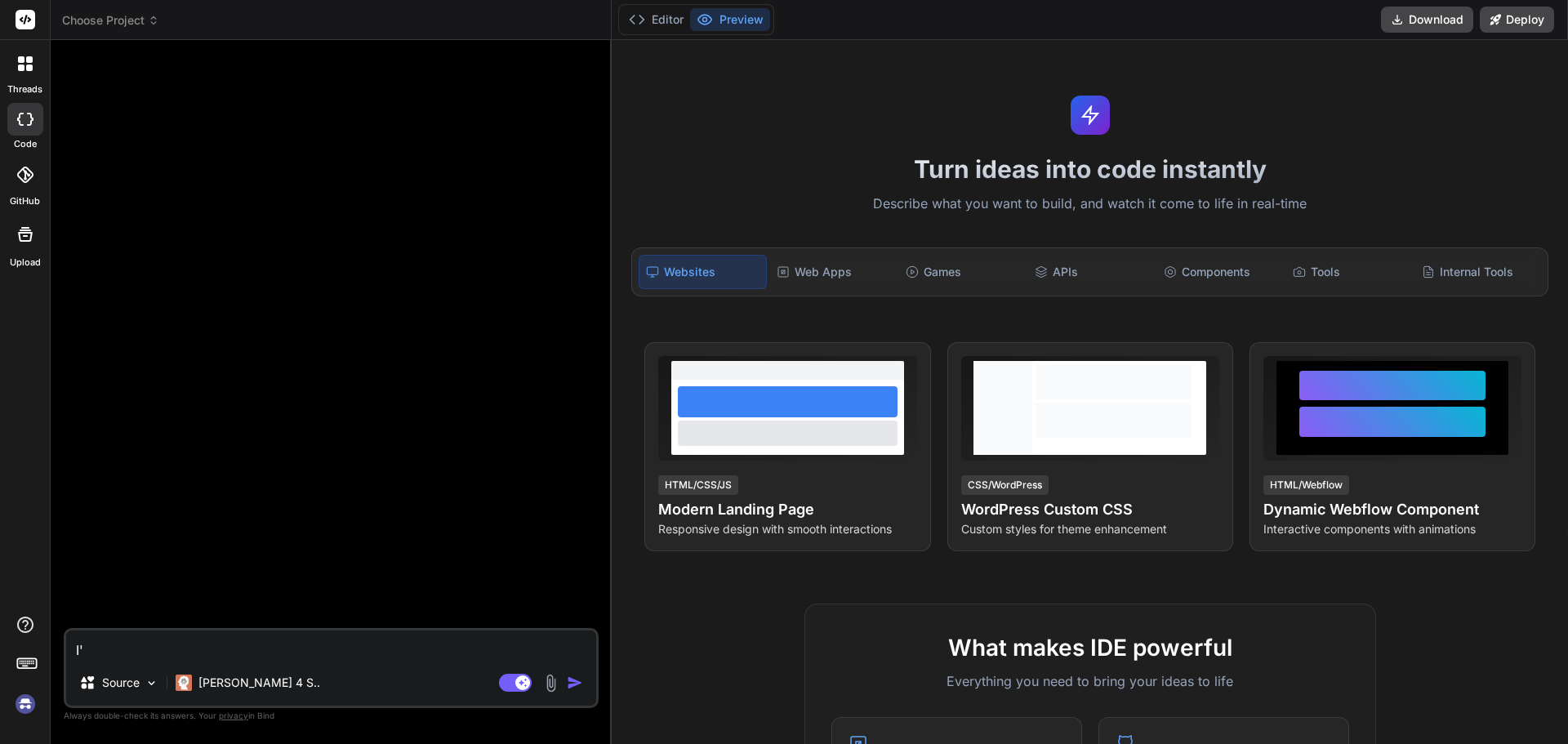
type textarea "I'l"
type textarea "x"
type textarea "I'll"
type textarea "x"
type textarea "I'll"
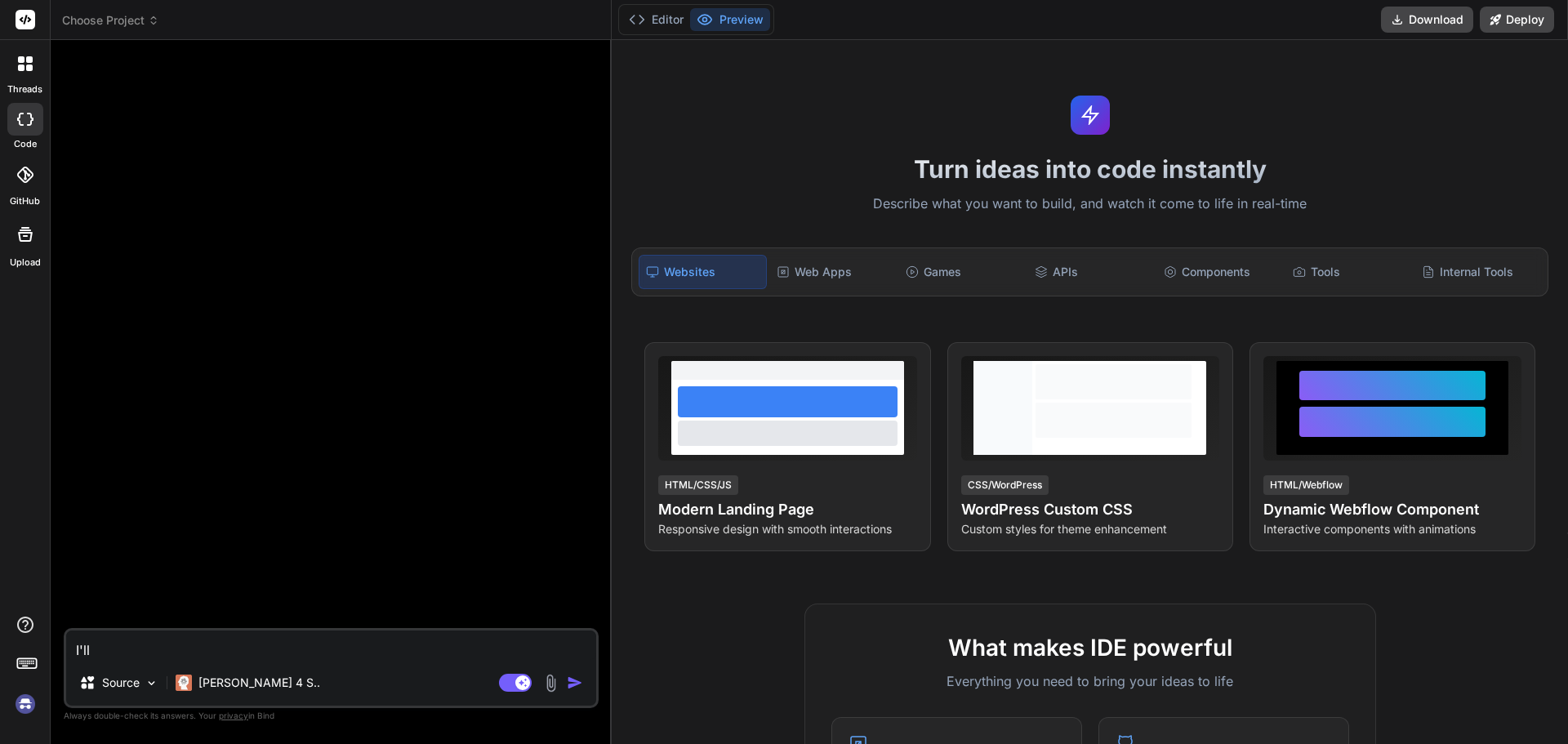
type textarea "x"
type textarea "I'll u"
type textarea "x"
type textarea "I'll up"
type textarea "x"
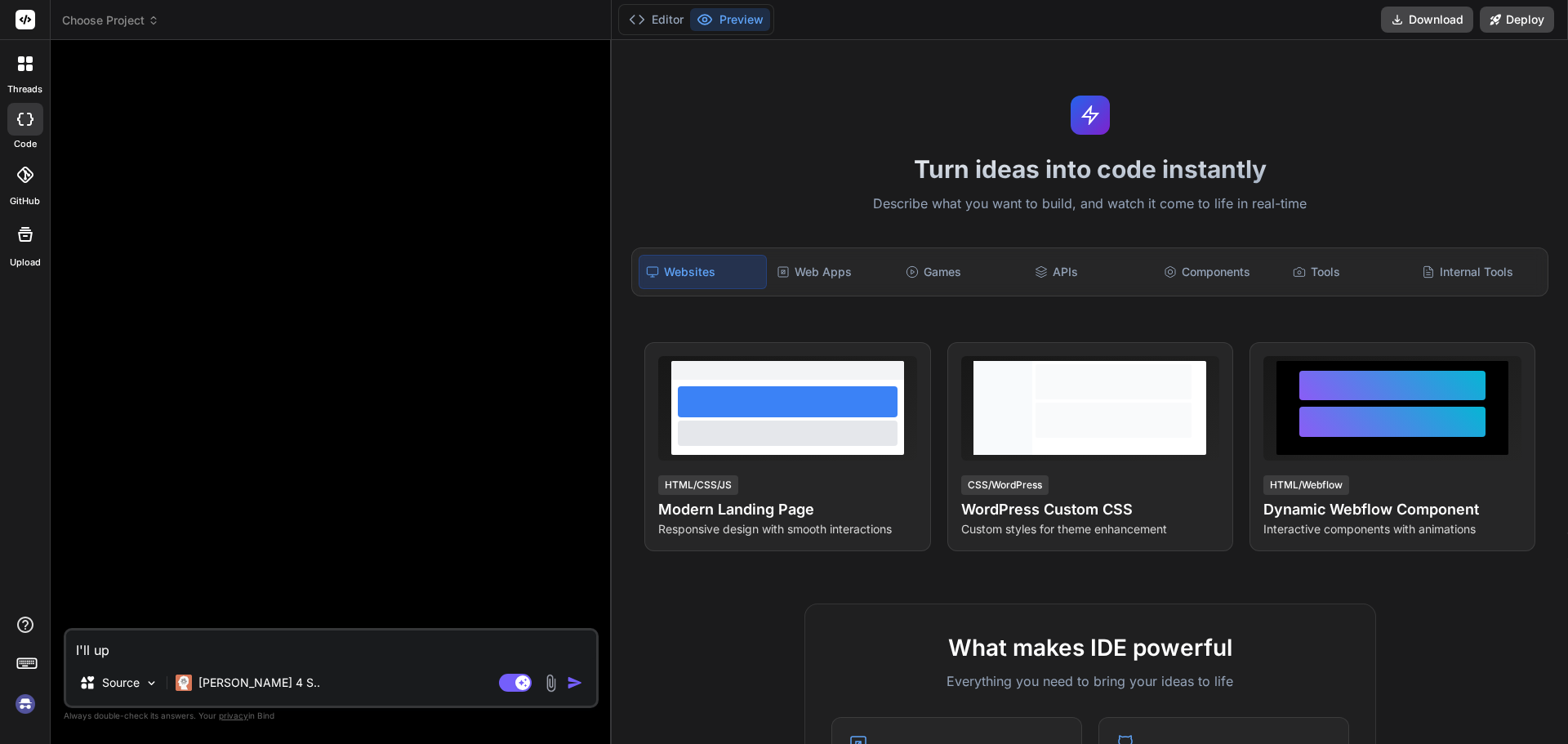
type textarea "I'll upl"
type textarea "x"
type textarea "I'll uplo"
type textarea "x"
type textarea "I'll uploa"
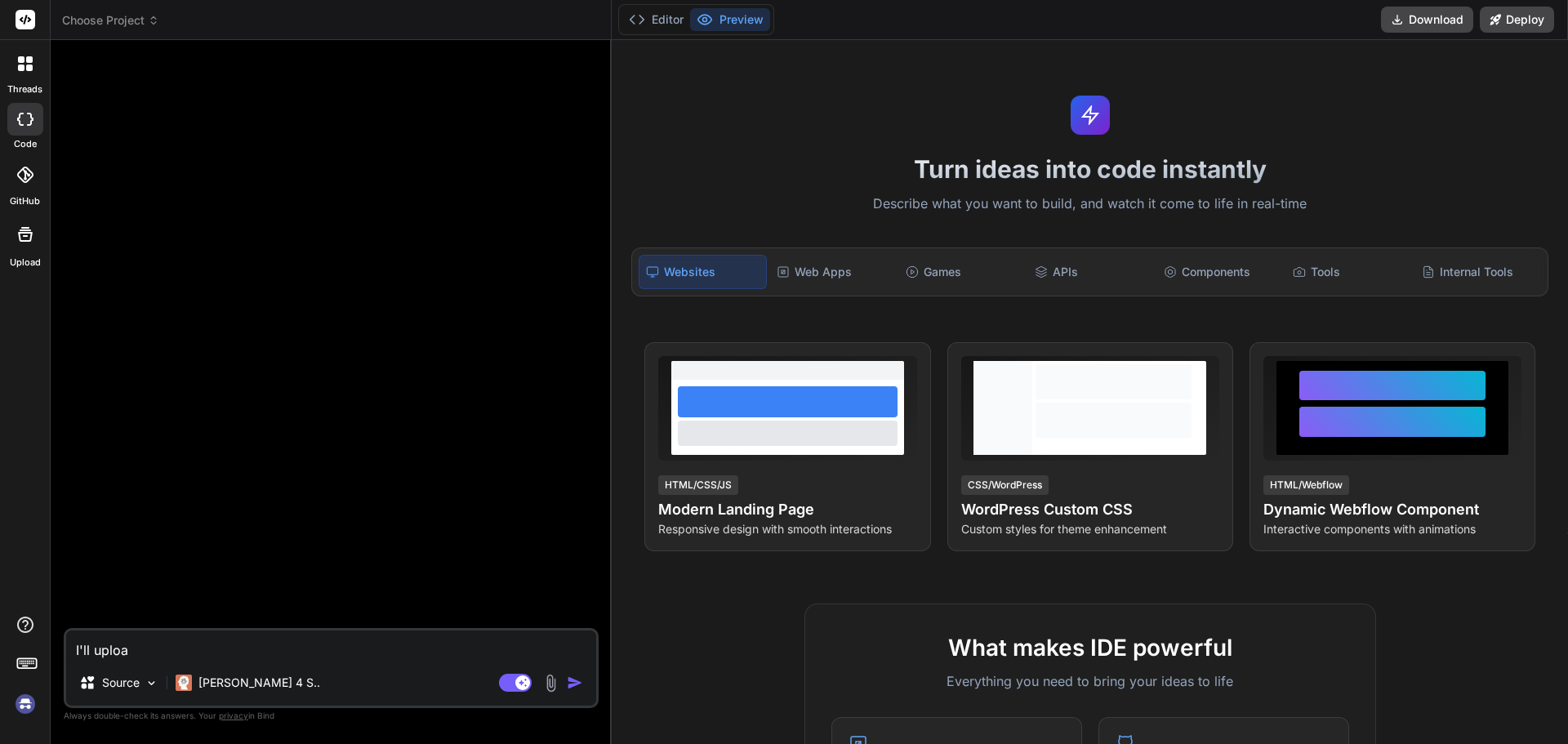
type textarea "x"
type textarea "I'll upload"
type textarea "x"
type textarea "I'll upload"
type textarea "x"
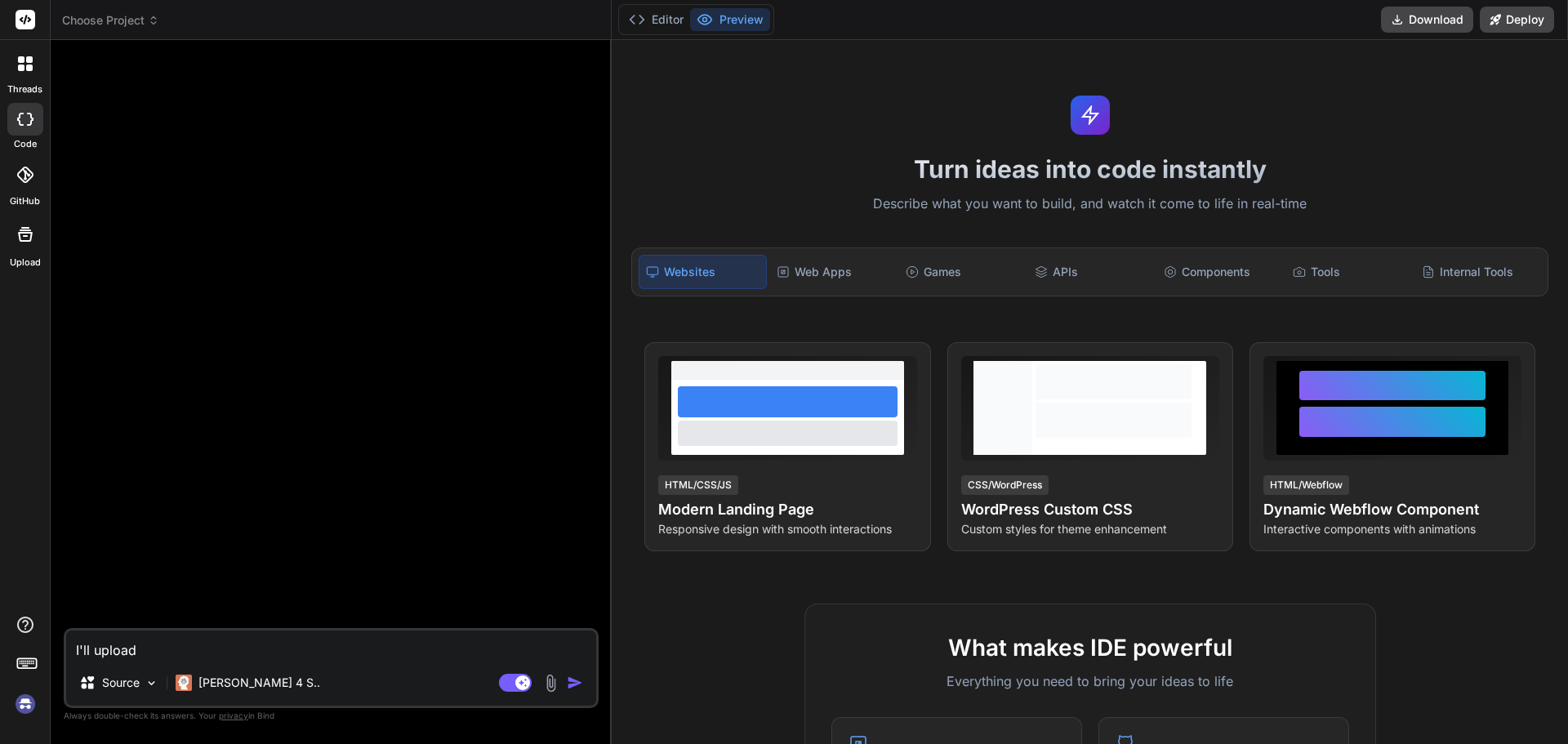
type textarea "I'll upload a"
type textarea "x"
type textarea "I'll upload a"
type textarea "x"
type textarea "I'll upload a H"
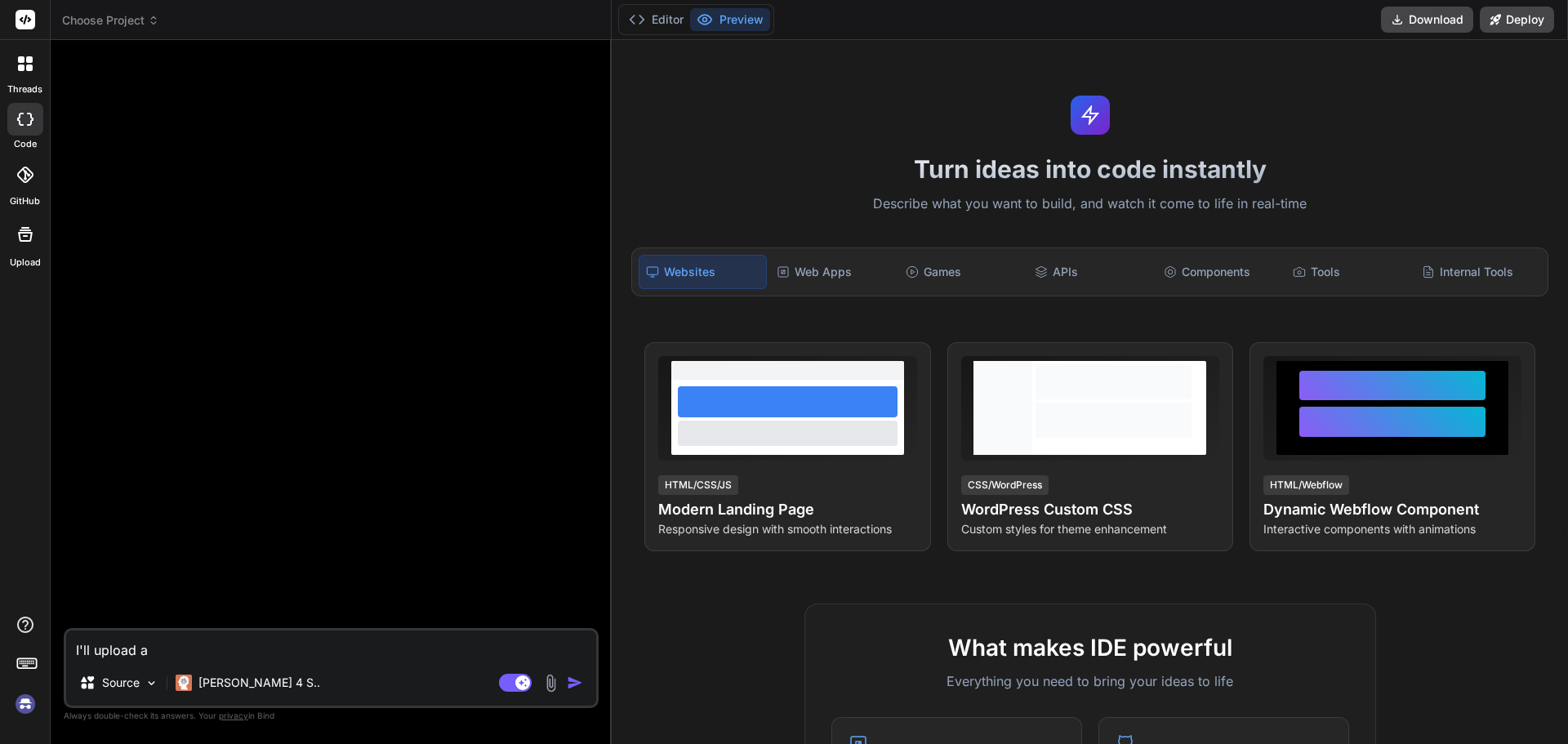
type textarea "x"
type textarea "I'll upload a HR"
type textarea "x"
type textarea "I'll upload a H"
type textarea "x"
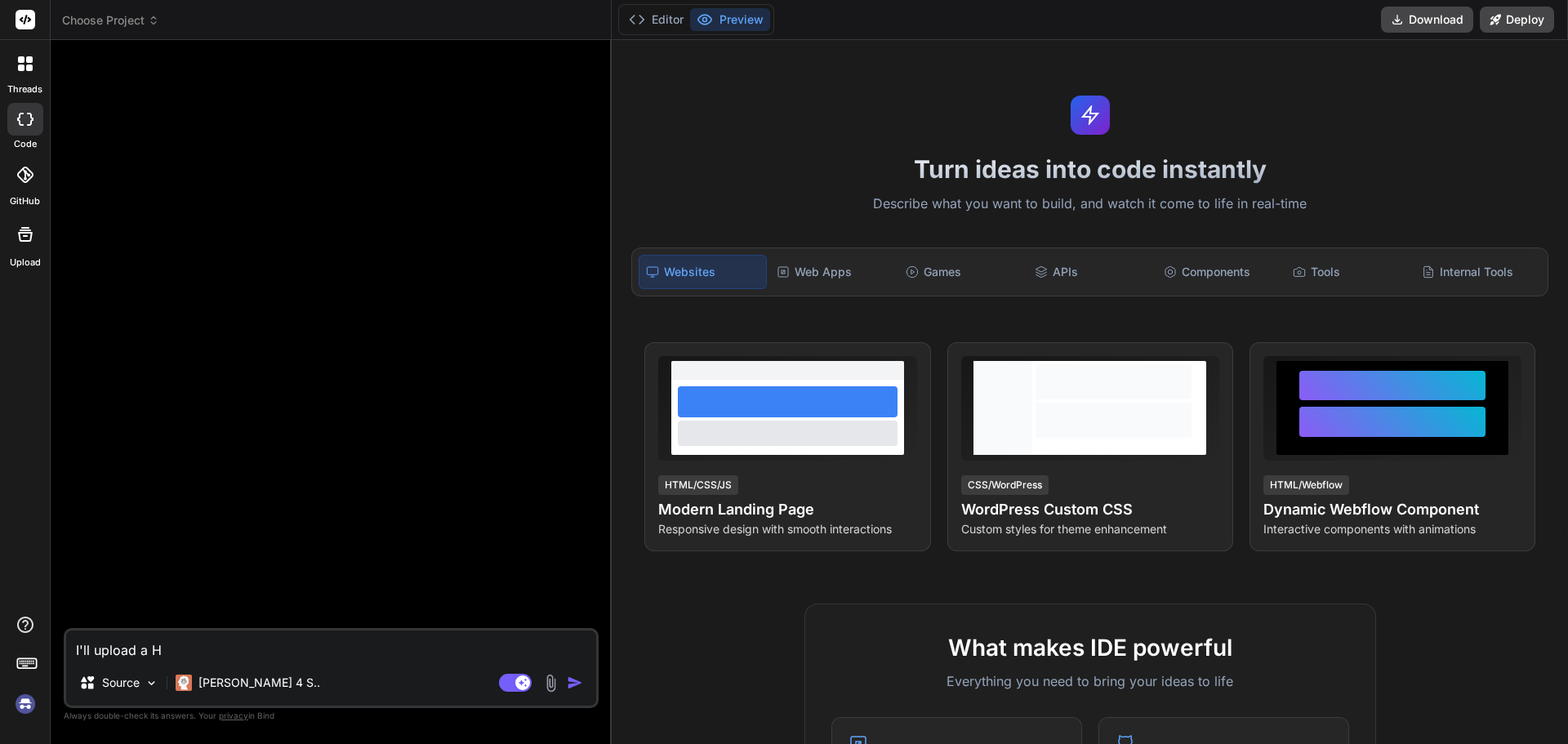
type textarea "I'll upload a HT"
type textarea "x"
type textarea "I'll upload a HTM"
type textarea "x"
type textarea "I'll upload a HTML"
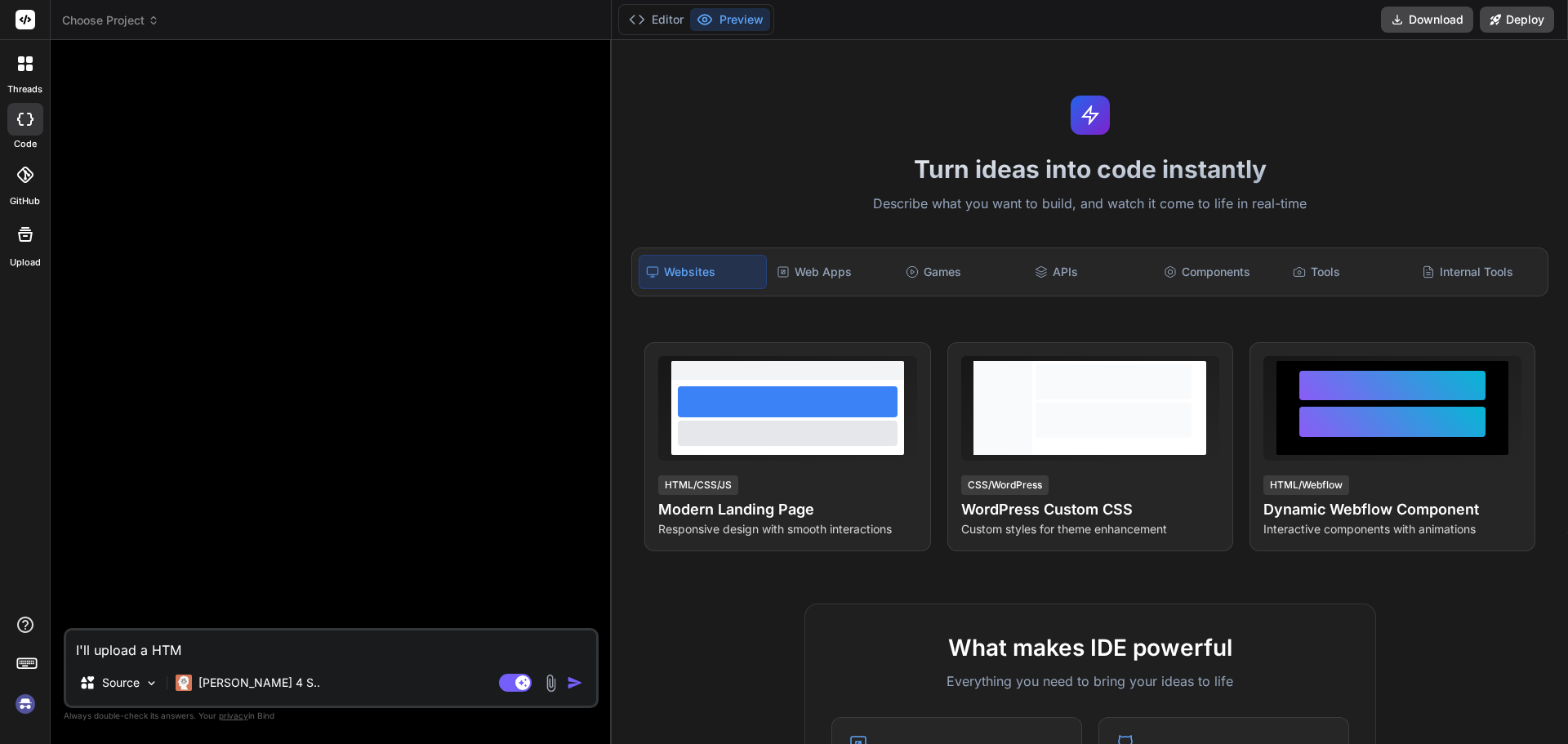
type textarea "x"
type textarea "I'll upload a HTML"
type textarea "x"
type textarea "I'll upload a HTML f"
type textarea "x"
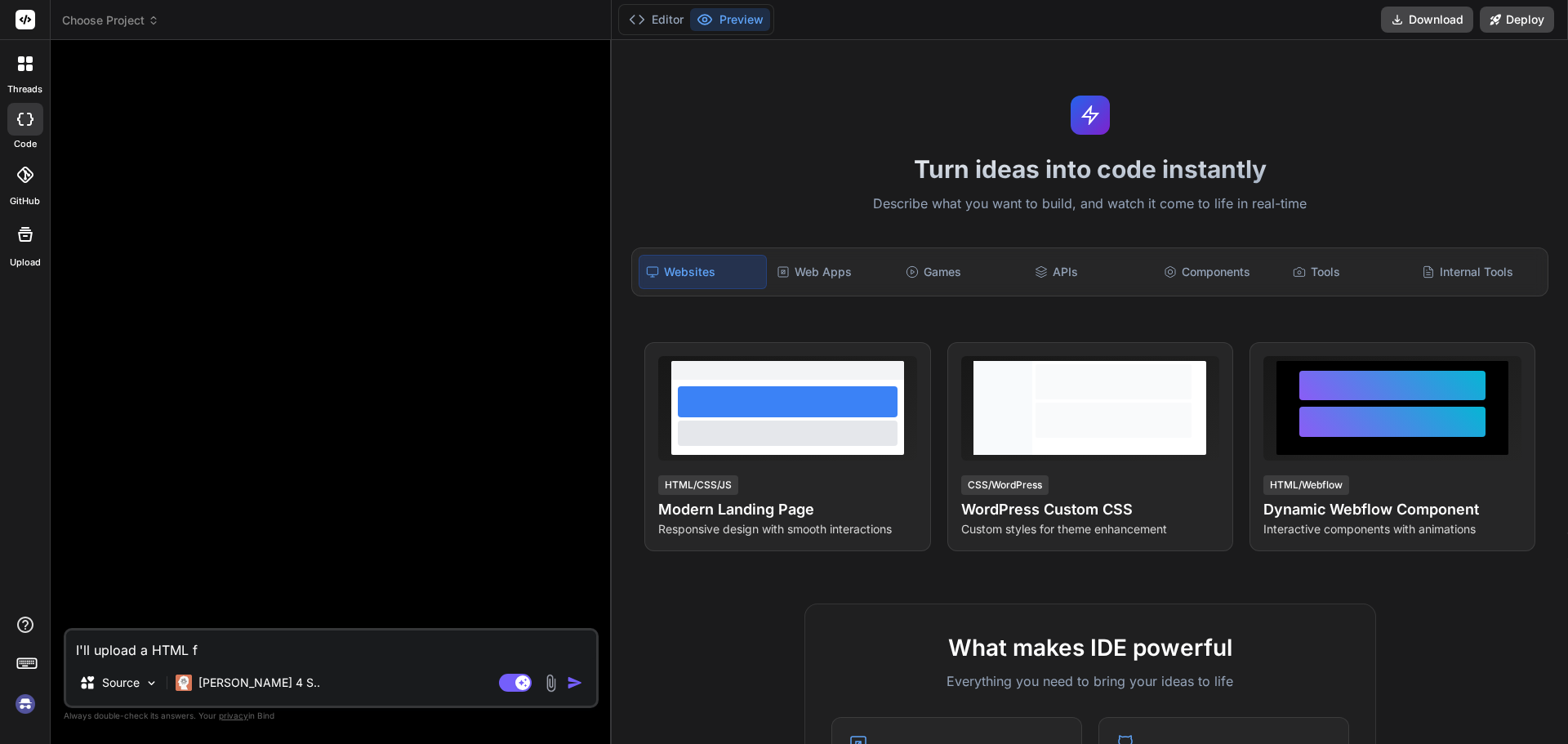
type textarea "I'll upload a HTML fi"
type textarea "x"
type textarea "I'll upload a HTML fil"
type textarea "x"
type textarea "I'll upload a HTML filr"
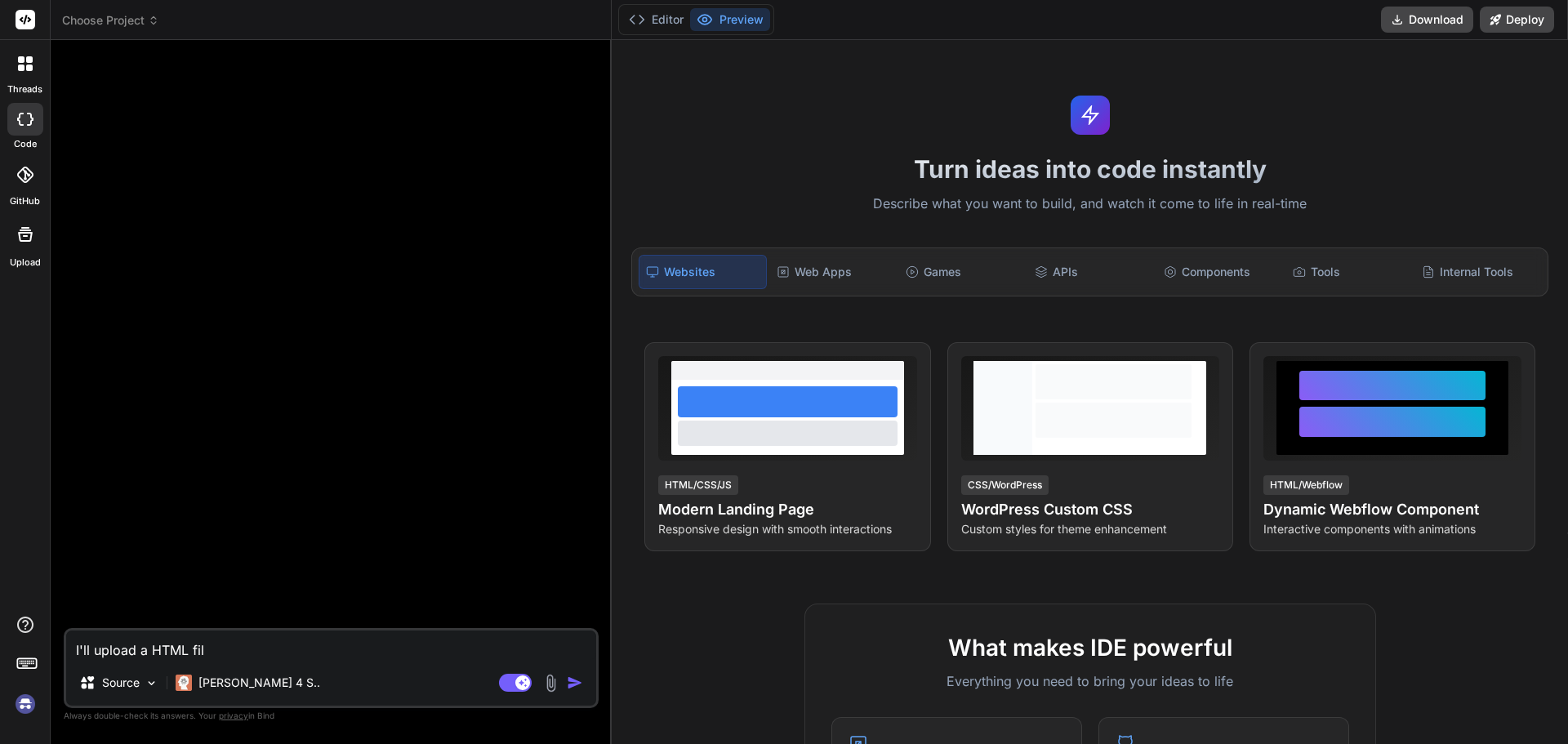
type textarea "x"
type textarea "I'll upload a HTML filr"
type textarea "x"
type textarea "I'll upload a HTML filr"
type textarea "x"
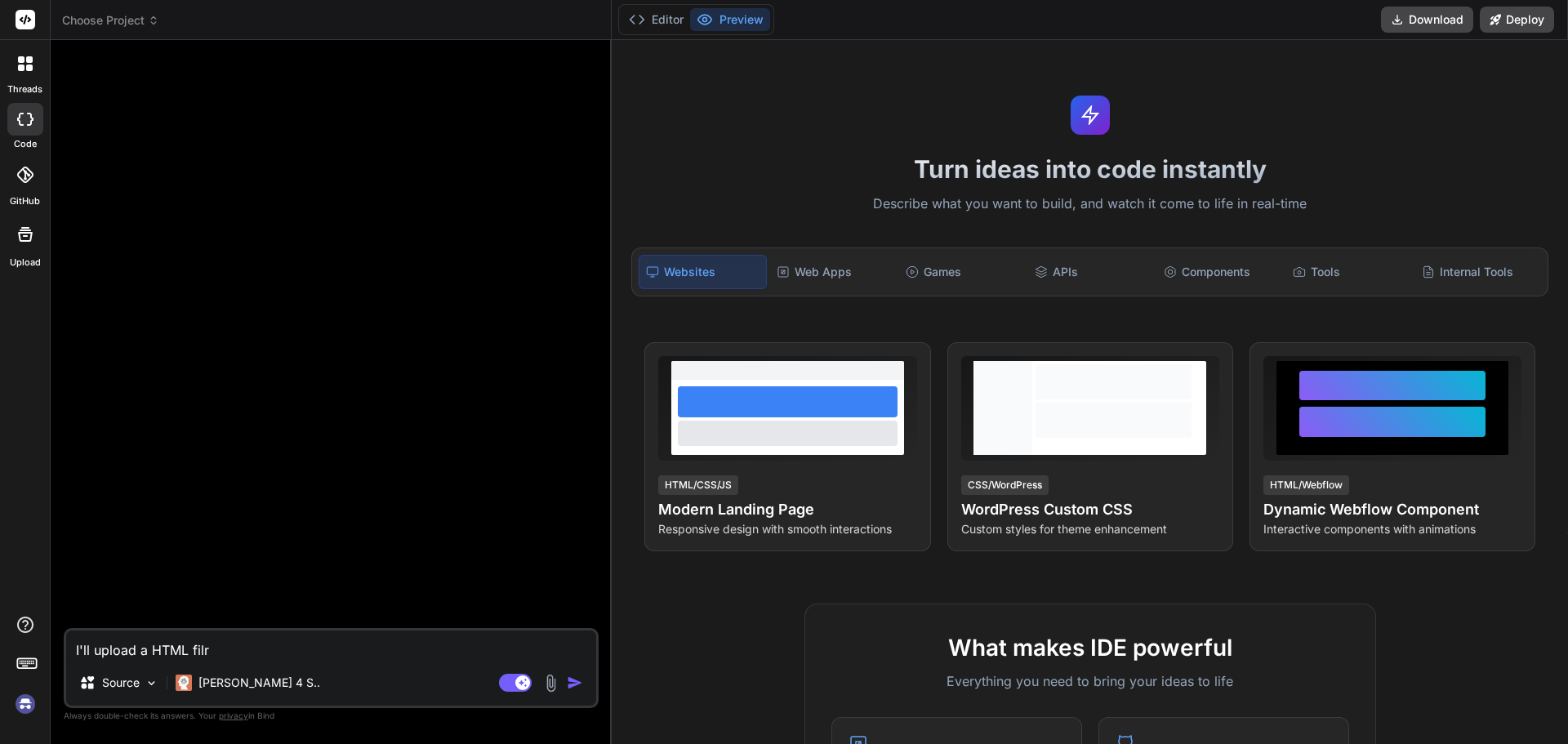
type textarea "I'll upload a HTML fil"
type textarea "x"
type textarea "I'll upload a HTML file"
type textarea "x"
type textarea "I'll upload a HTML file"
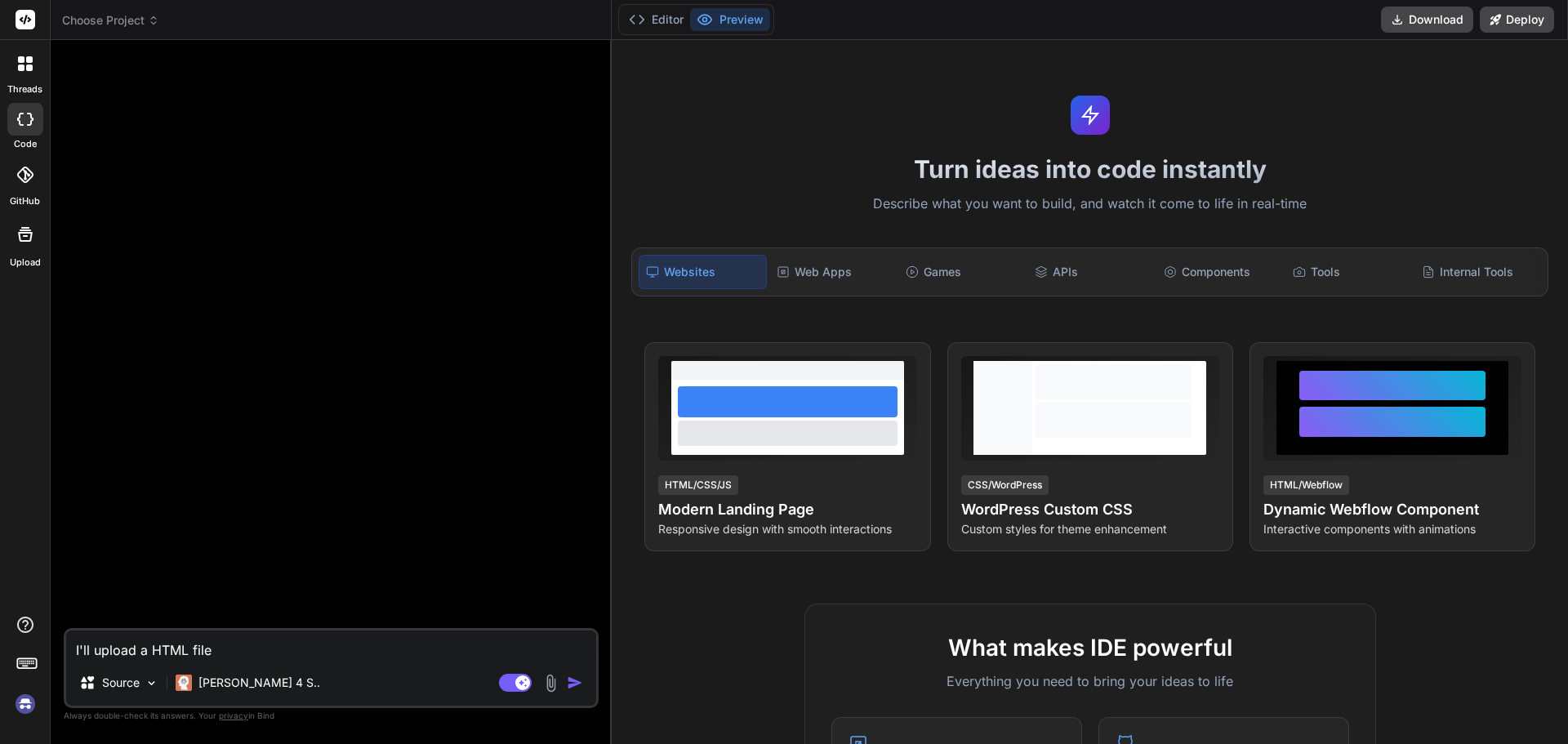
type textarea "x"
type textarea "I'll upload a HTML file w"
type textarea "x"
type textarea "I'll upload a HTML file wh"
type textarea "x"
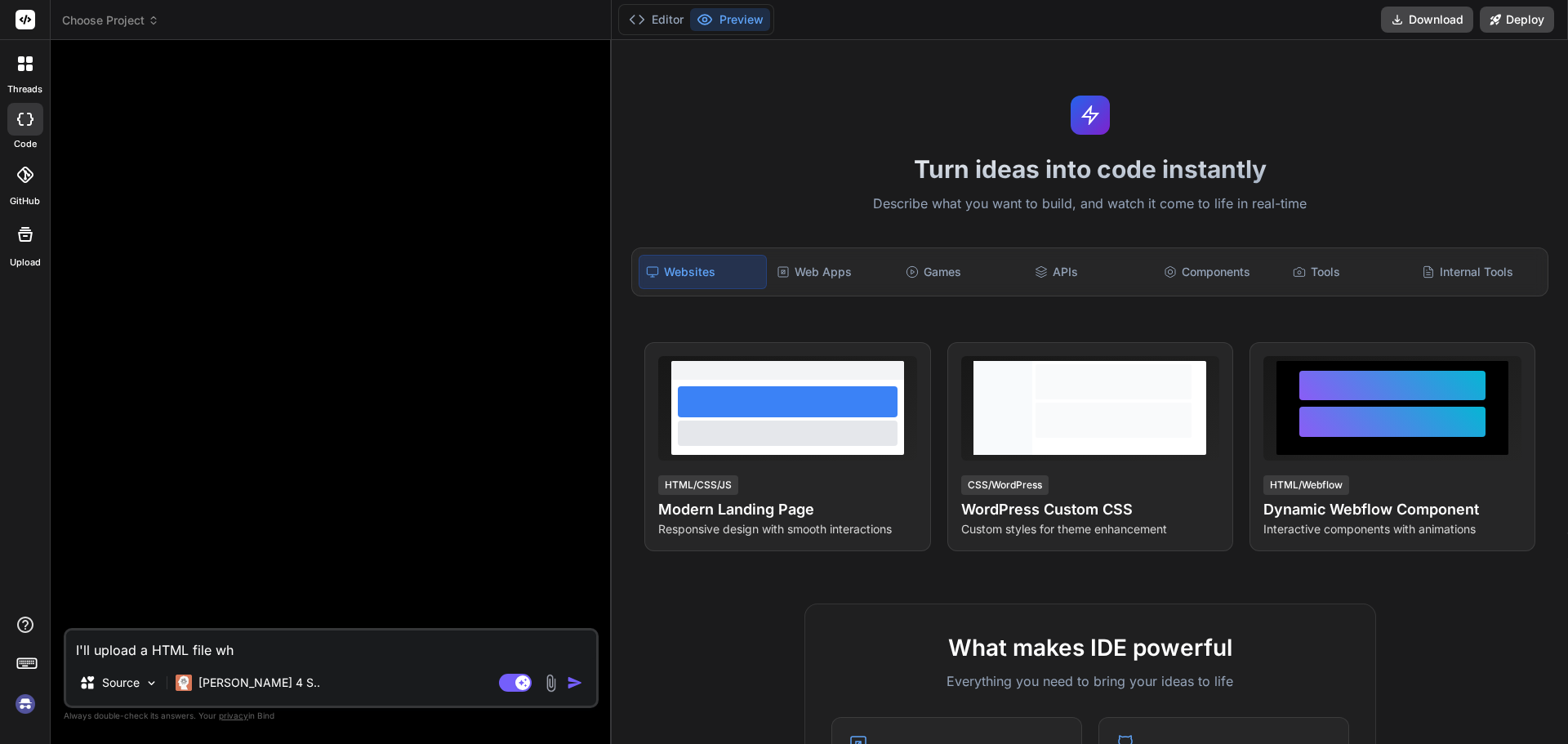
type textarea "I'll upload a HTML file whi"
type textarea "x"
type textarea "I'll upload a HTML file whic"
type textarea "x"
type textarea "I'll upload a HTML file which"
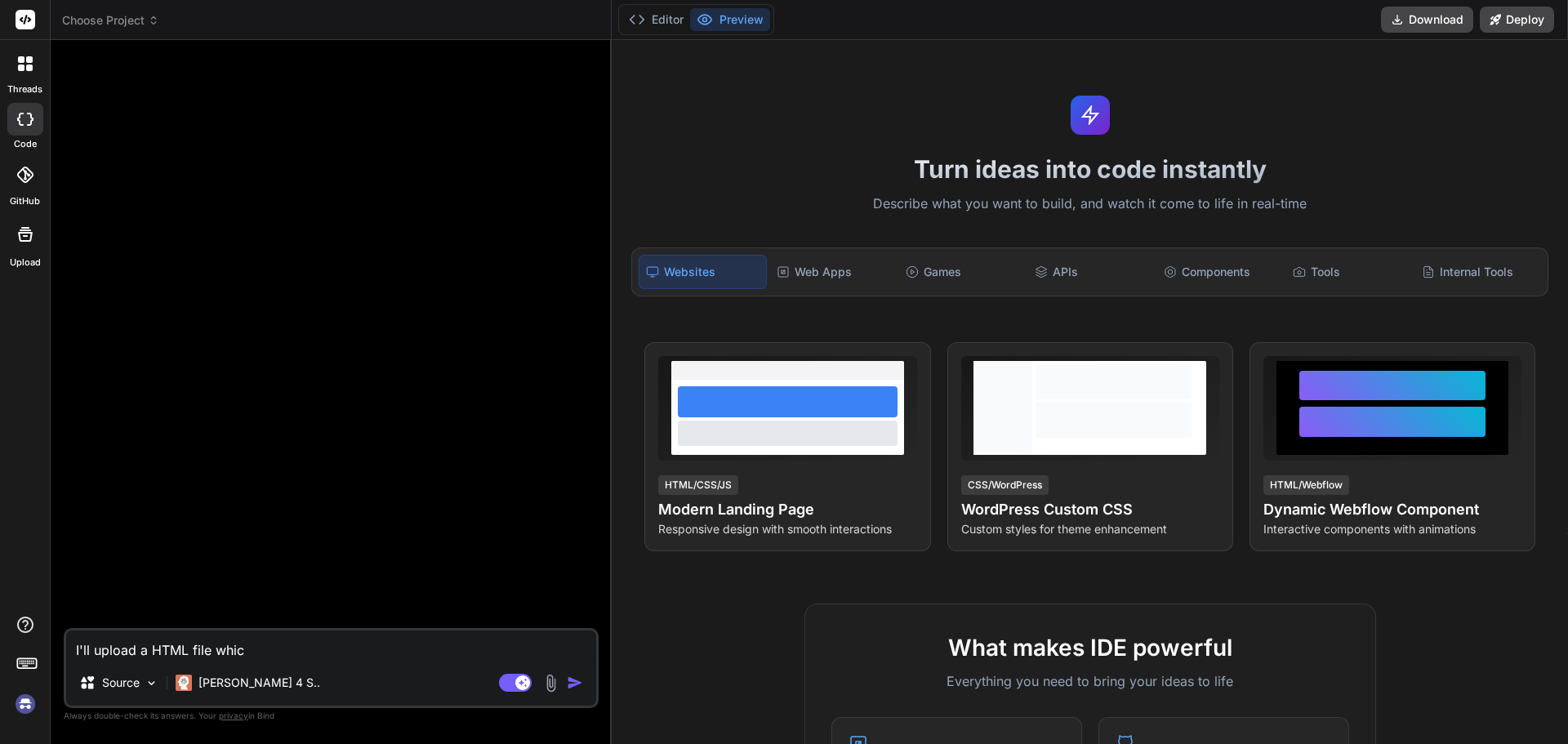
type textarea "x"
type textarea "I'll upload a HTML file which"
type textarea "x"
type textarea "I'll upload a HTML file which i"
type textarea "x"
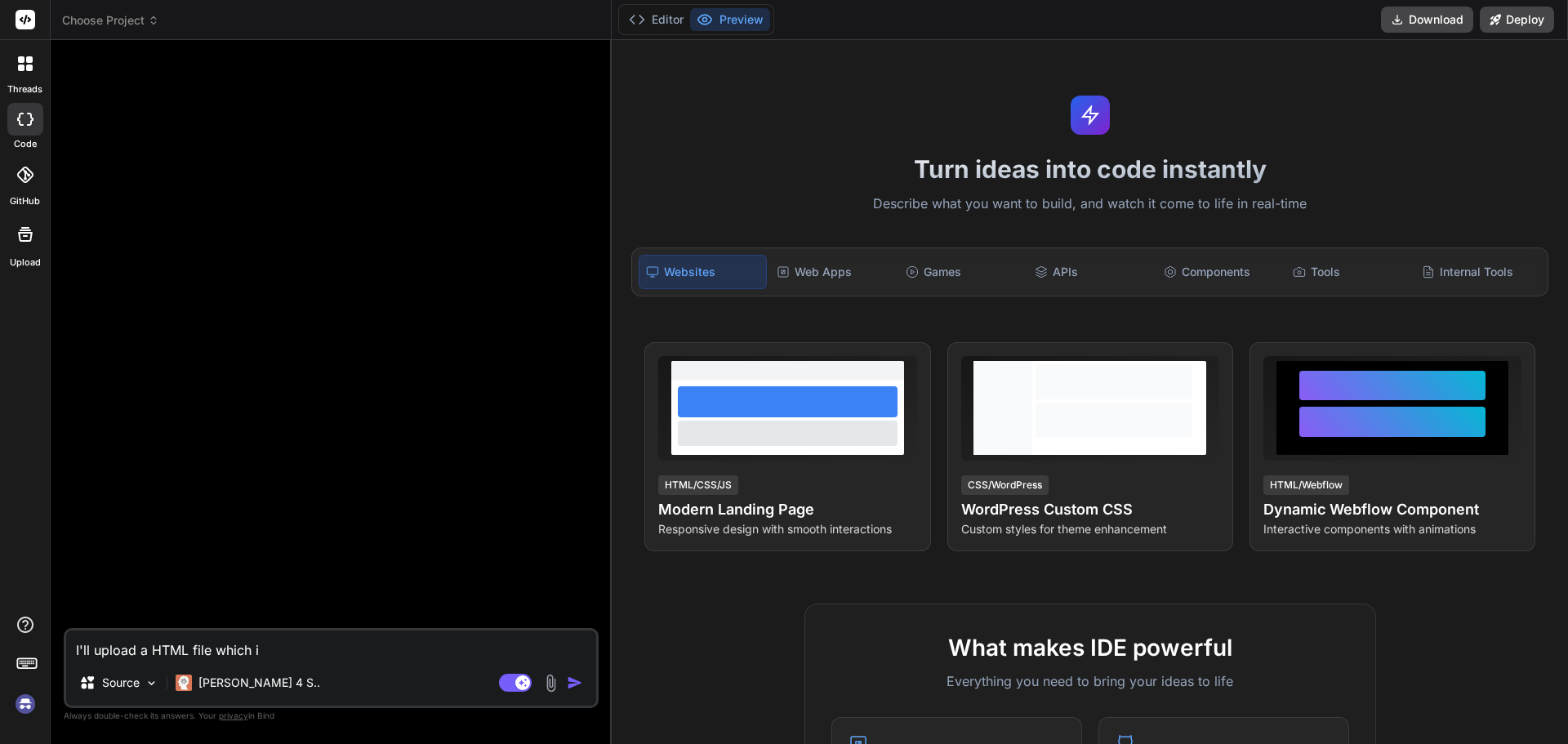
type textarea "I'll upload a HTML file which is"
type textarea "x"
type textarea "I'll upload a HTML file which is"
type textarea "x"
type textarea "I'll upload a HTML file which is a"
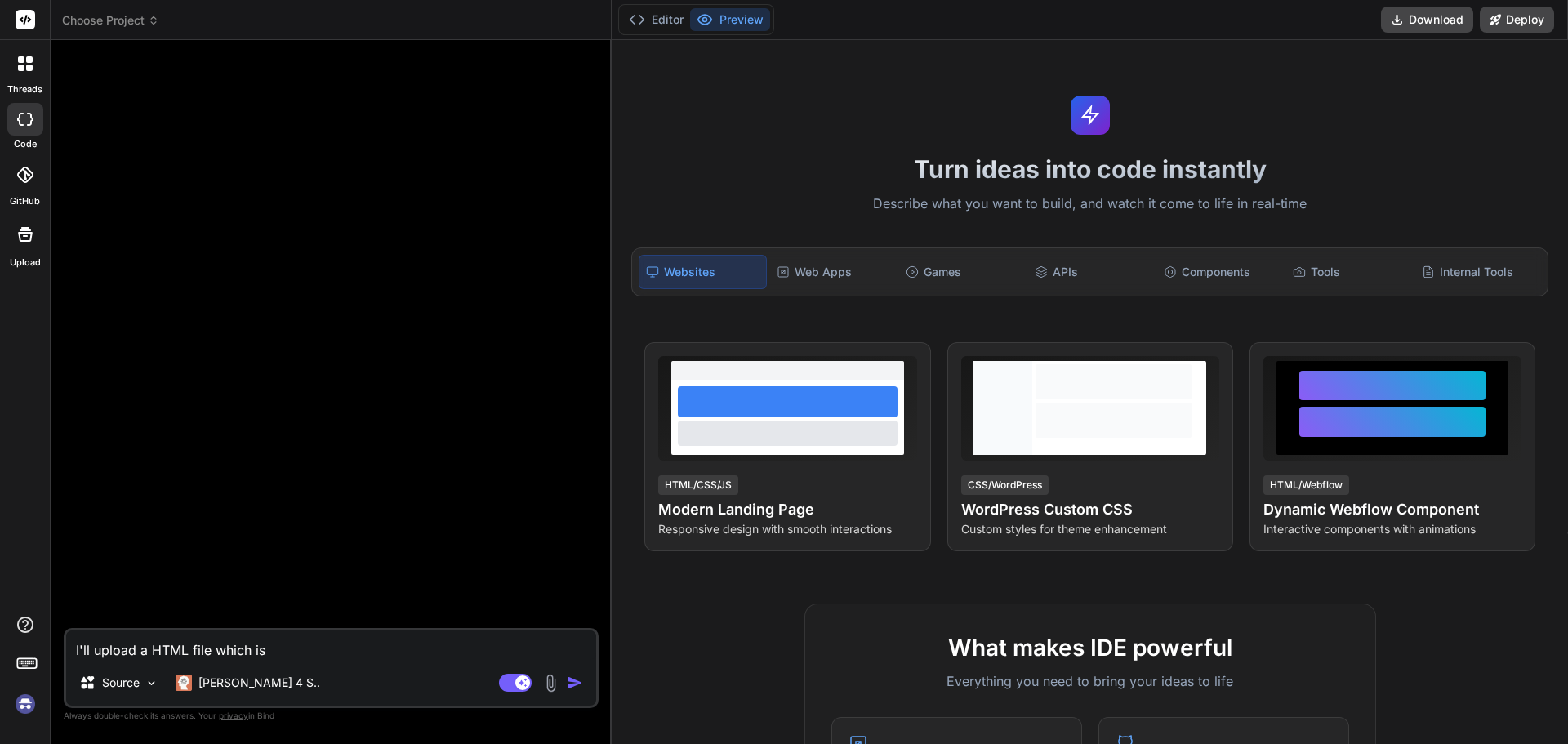
type textarea "x"
type textarea "I'll upload a HTML file which is a"
type textarea "x"
type textarea "I'll upload a HTML file which is a l"
type textarea "x"
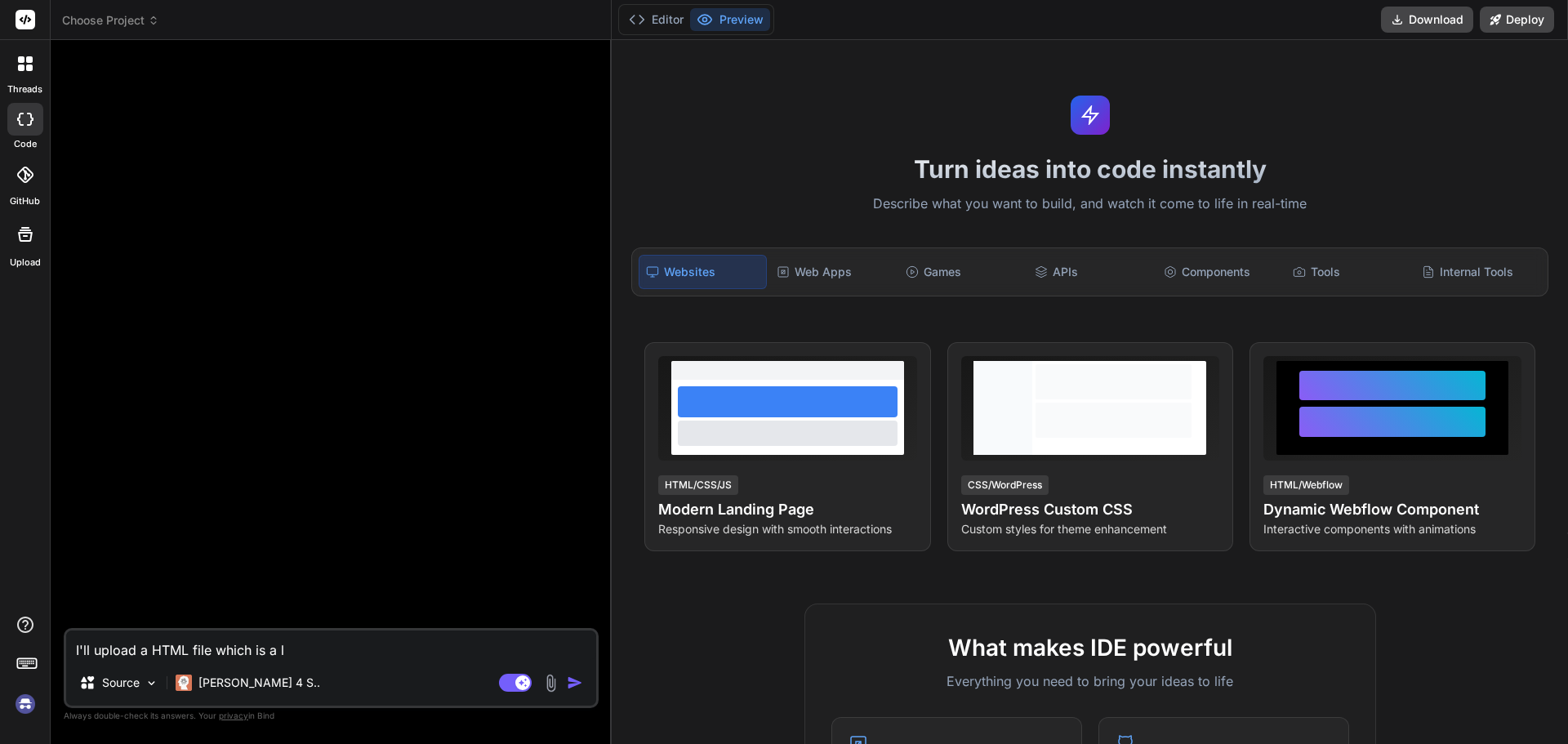
type textarea "I'll upload a HTML file which is a lo"
type textarea "x"
type textarea "I'll upload a HTML file which is a loa"
type textarea "x"
type textarea "I'll upload a HTML file which is a lo"
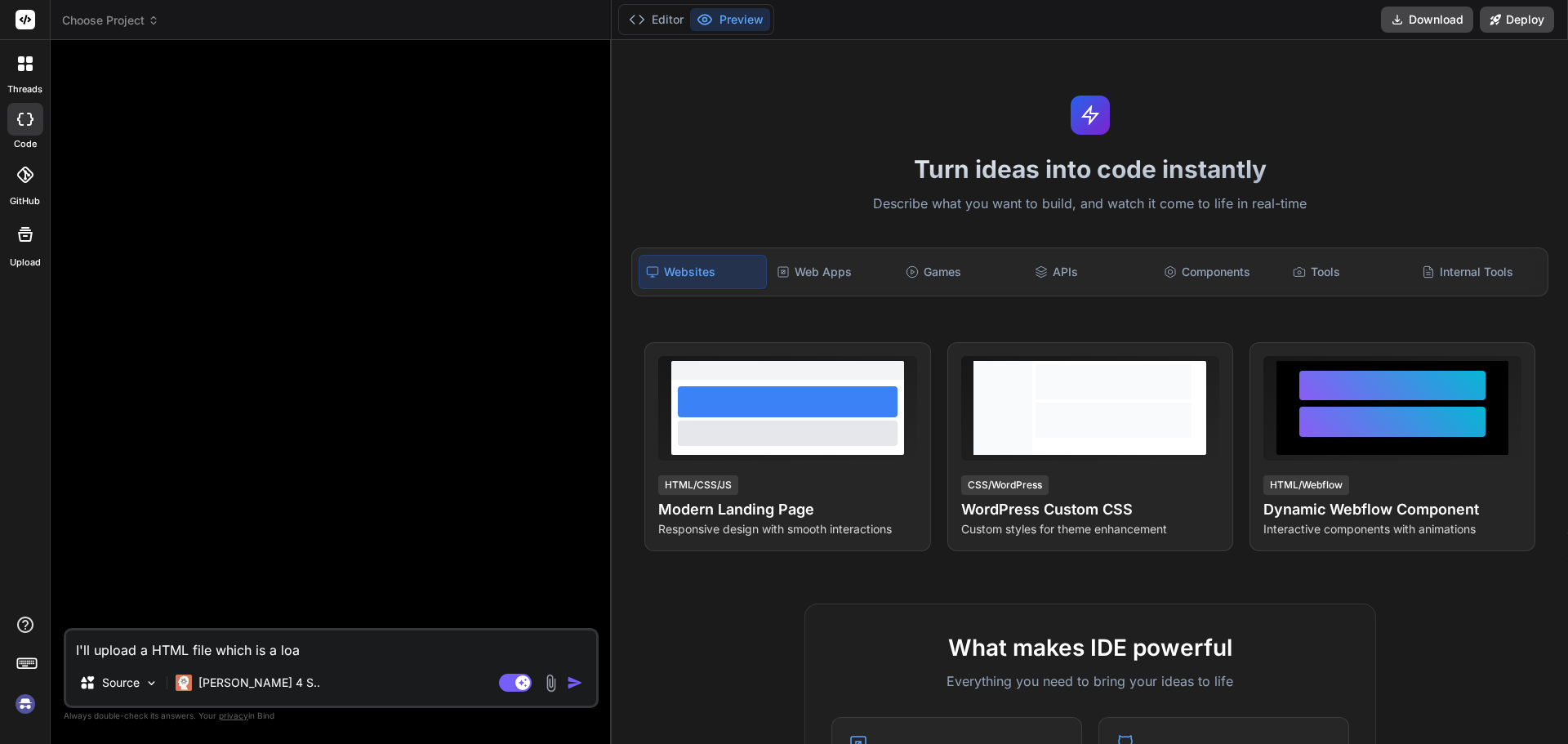
type textarea "x"
type textarea "I'll upload a HTML file which is a l"
type textarea "x"
type textarea "I'll upload a HTML file which is a"
type textarea "x"
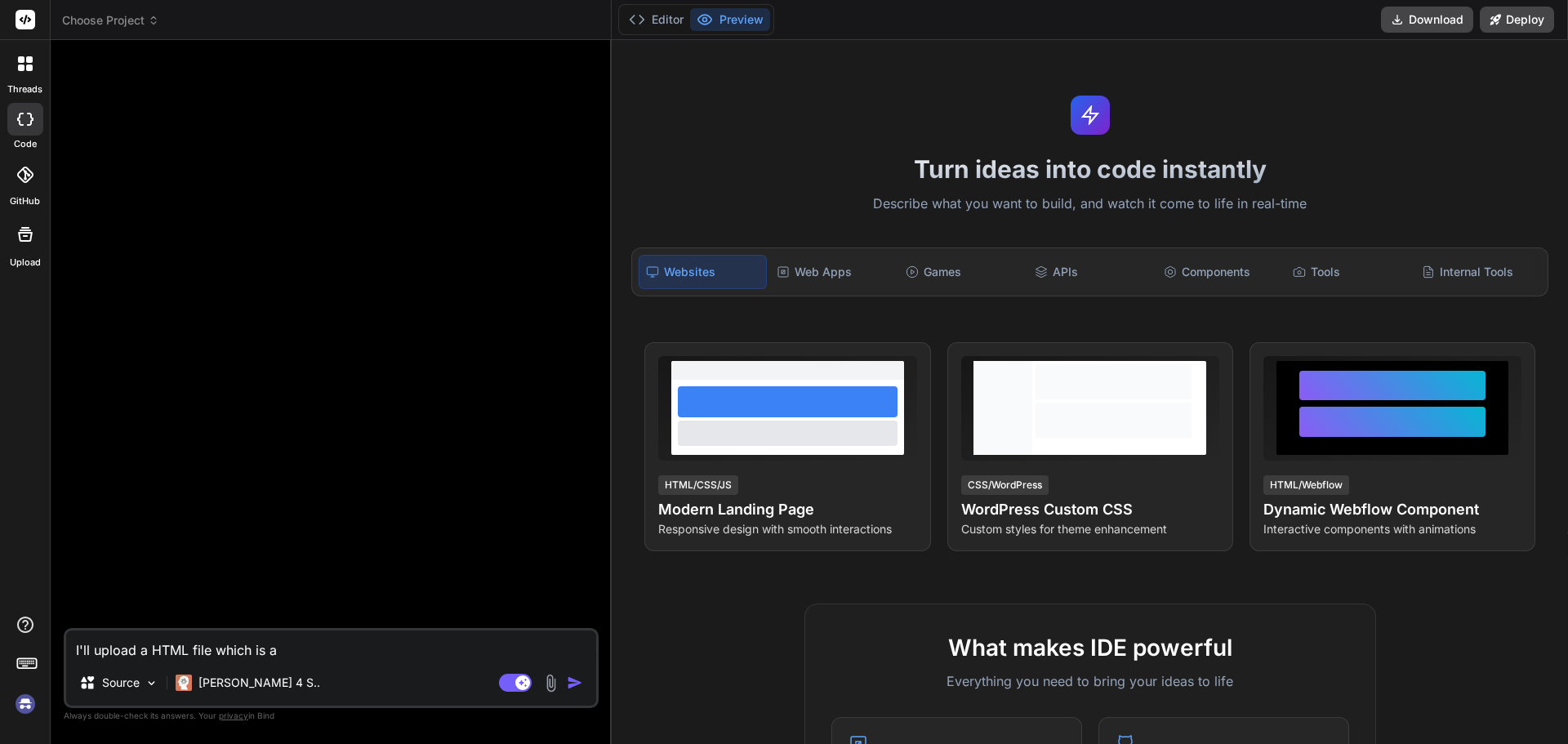
type textarea "I'll upload a HTML file which is a p"
type textarea "x"
type textarea "I'll upload a HTML file which is a pc"
type textarea "x"
type textarea "I'll upload a HTML file which is a pc"
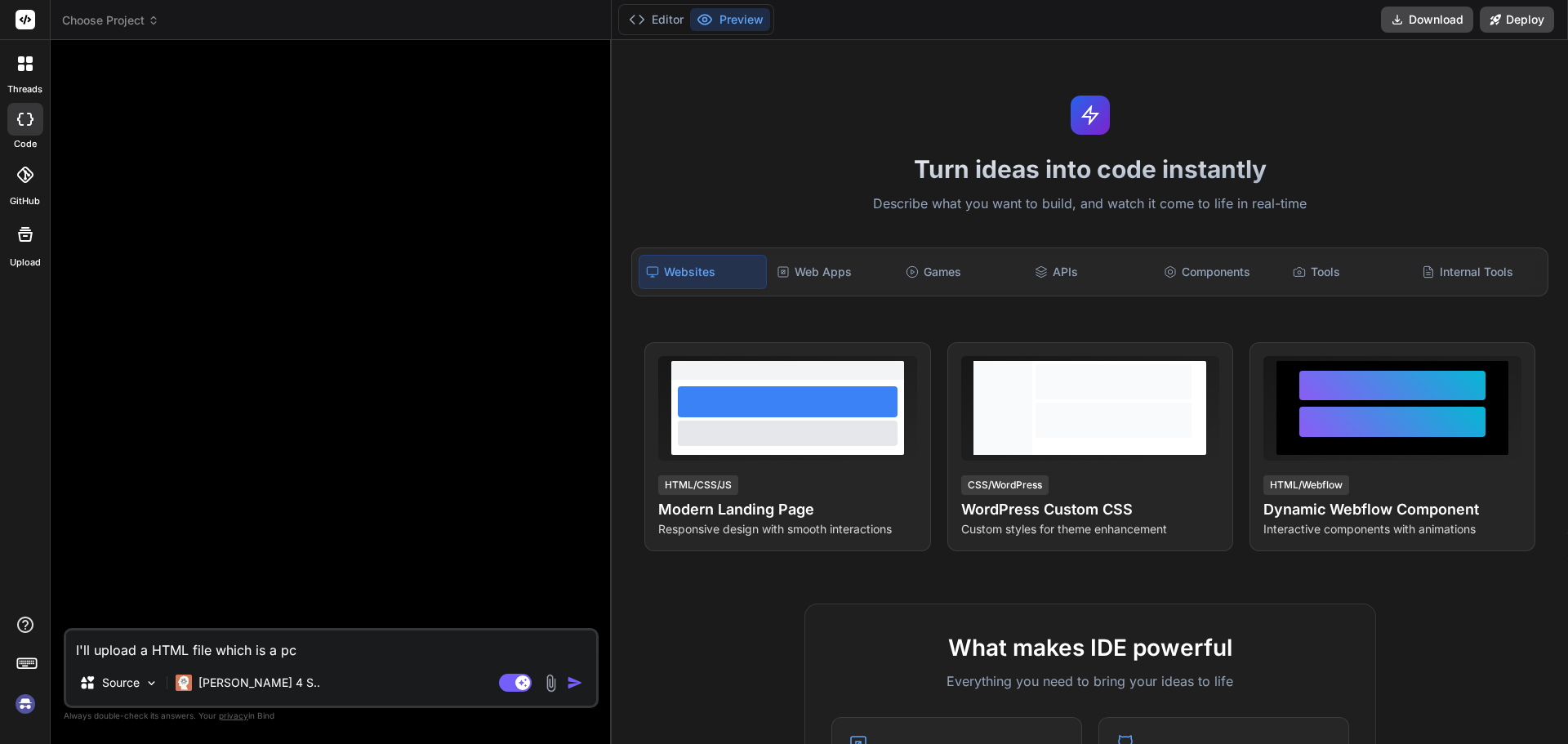
type textarea "x"
type textarea "I'll upload a HTML file which is a pc l"
type textarea "x"
type textarea "I'll upload a HTML file which is a pc lo"
type textarea "x"
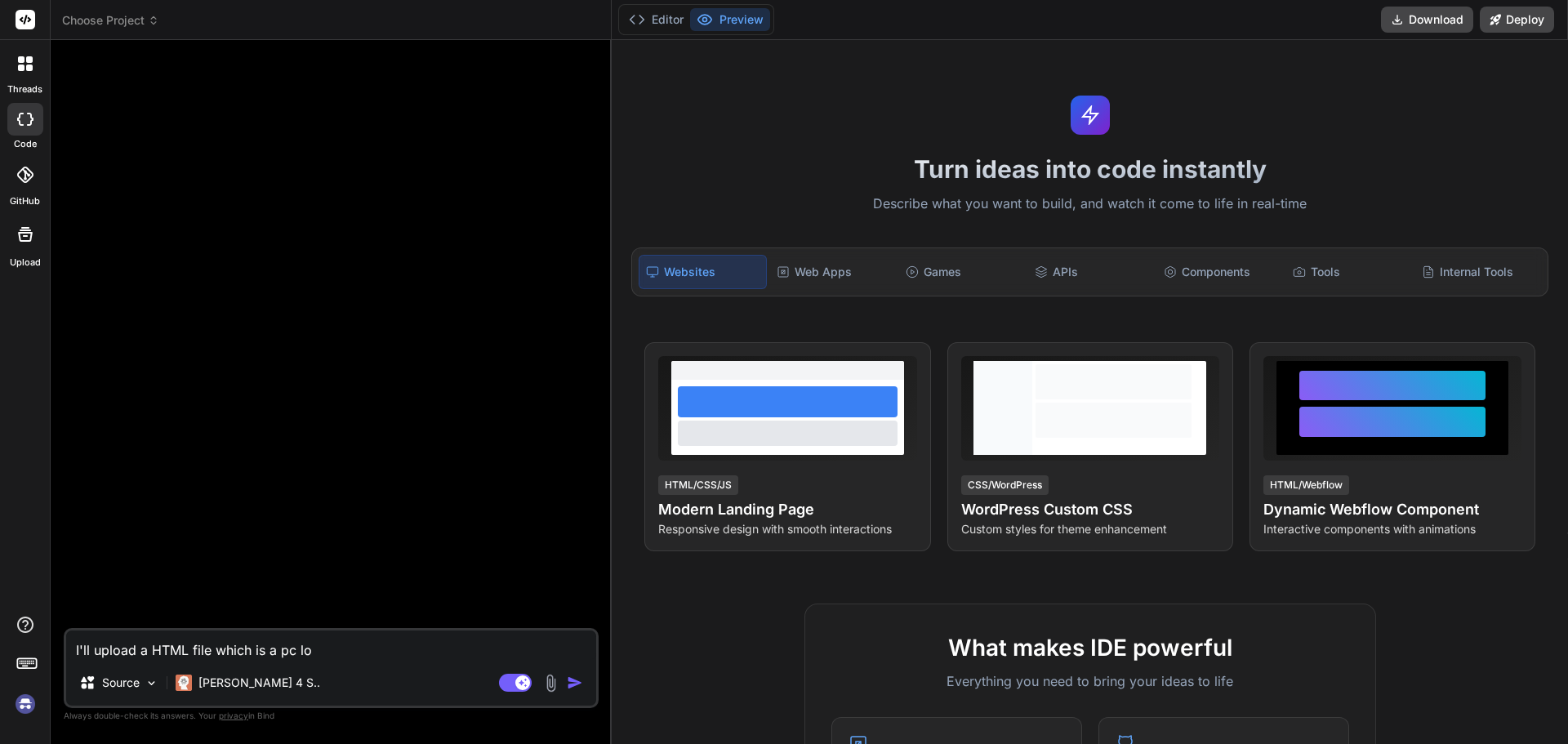
type textarea "I'll upload a HTML file which is a pc loa"
type textarea "x"
type textarea "I'll upload a HTML file which is a pc loan"
type textarea "x"
type textarea "I'll upload a HTML file which is a pc loan"
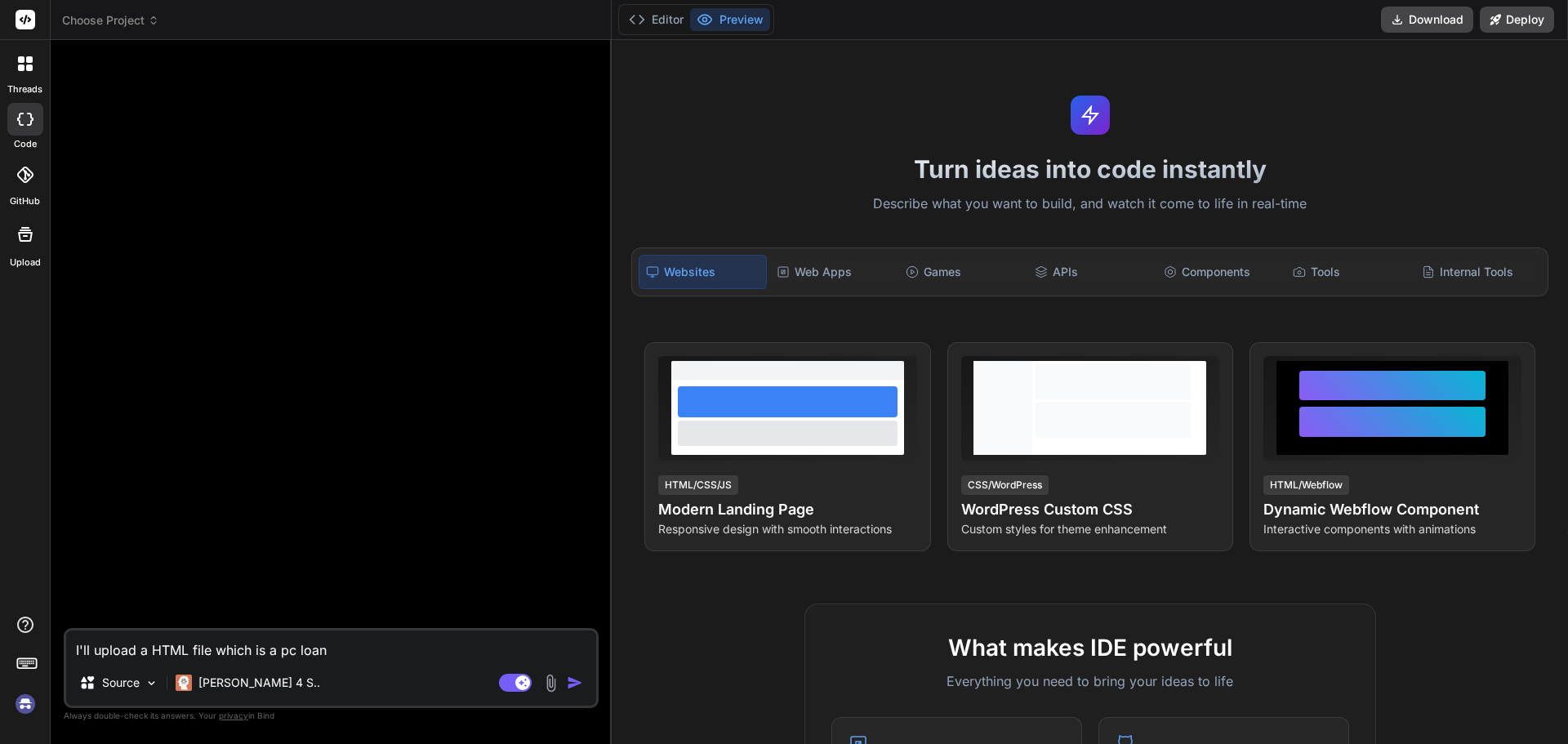
type textarea "x"
type textarea "I'll upload a HTML file which is a pc loan a"
type textarea "x"
type textarea "I'll upload a HTML file which is a pc loan ap"
type textarea "x"
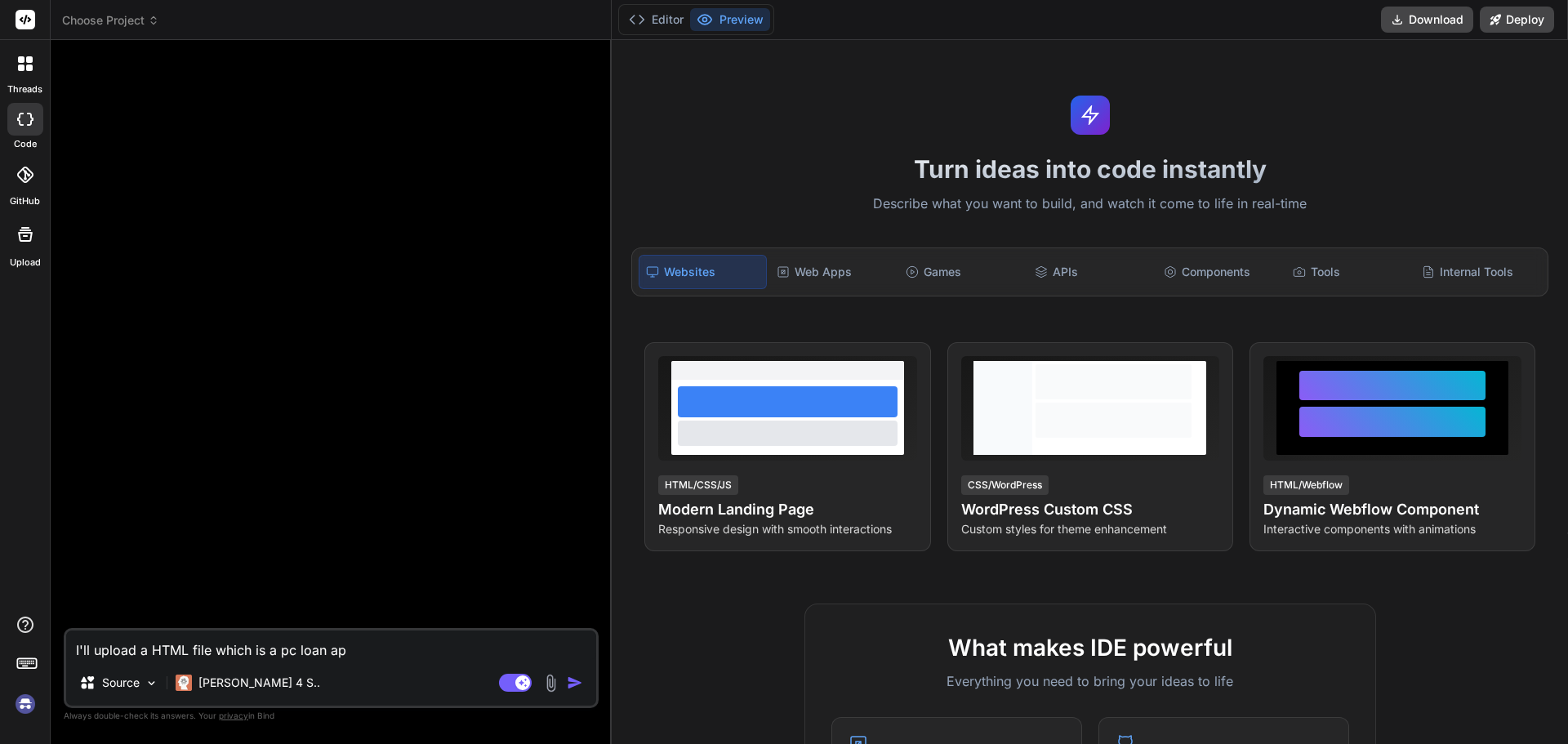
type textarea "I'll upload a HTML file which is a pc loan app"
type textarea "x"
type textarea "I'll upload a HTML file which is a pc loan appl"
type textarea "x"
type textarea "I'll upload a HTML file which is a pc loan appli"
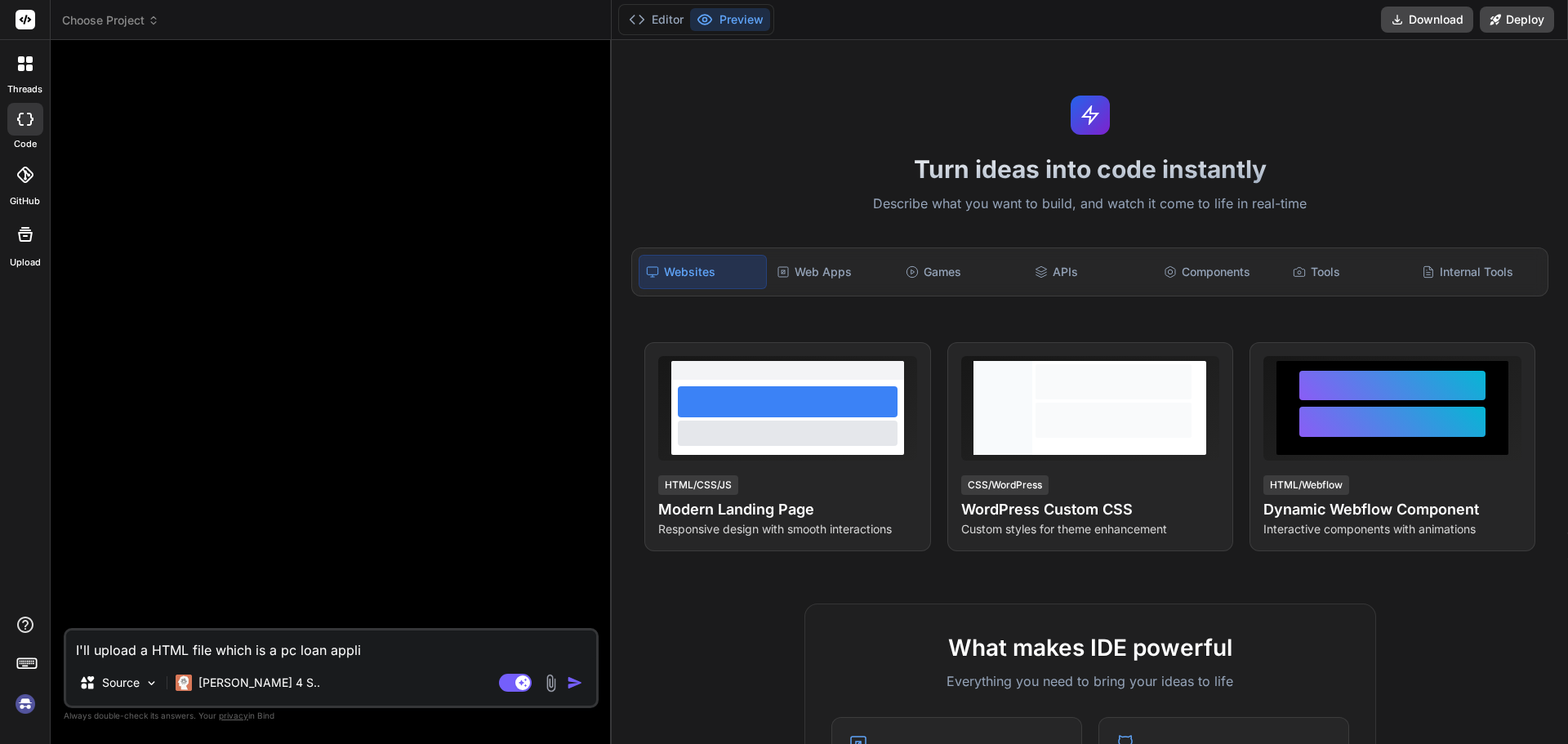
type textarea "x"
type textarea "I'll upload a HTML file which is a pc loan applic"
type textarea "x"
type textarea "I'll upload a HTML file which is a pc loan applica"
type textarea "x"
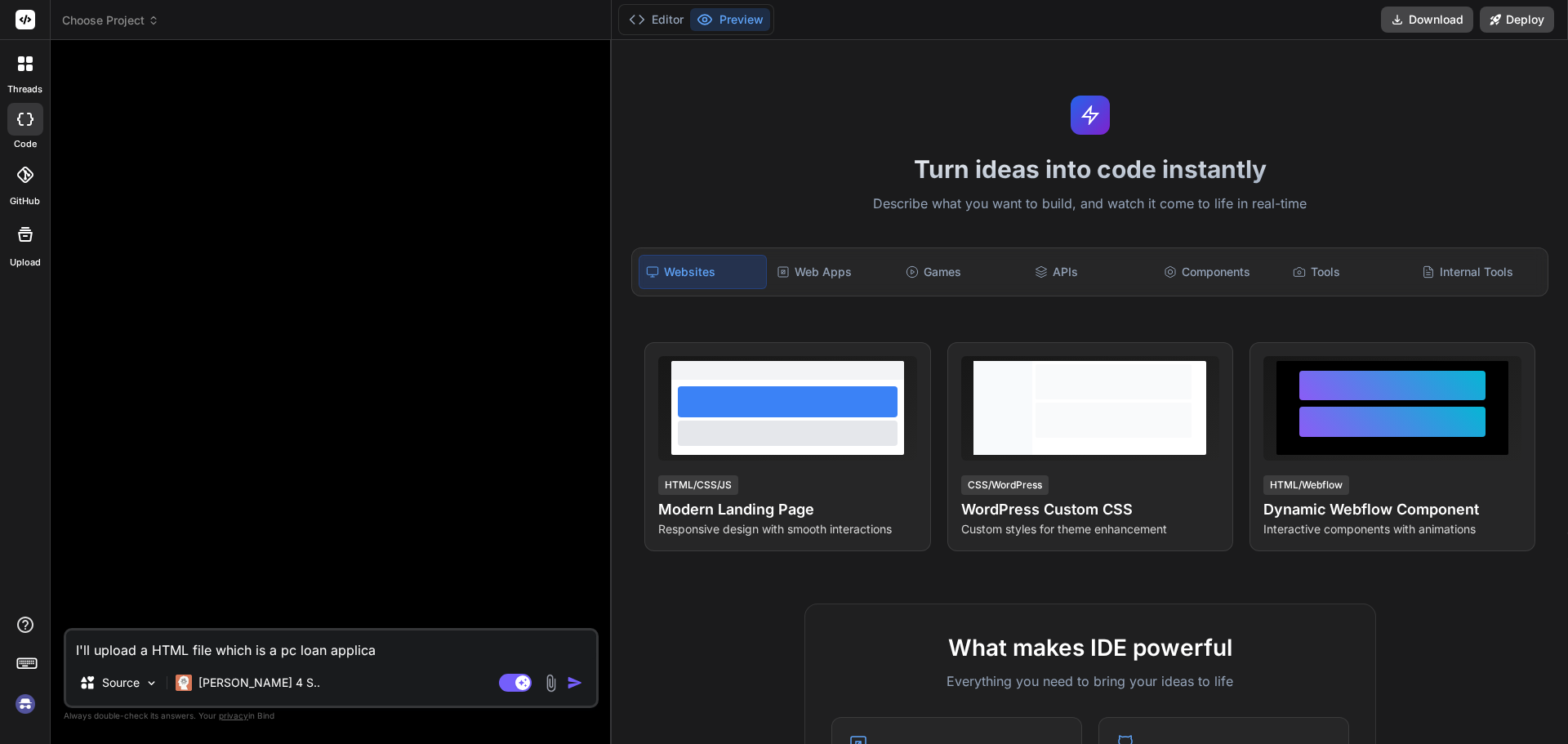
type textarea "I'll upload a HTML file which is a pc loan applicat"
type textarea "x"
type textarea "I'll upload a HTML file which is a pc loan applicati"
type textarea "x"
type textarea "I'll upload a HTML file which is a pc loan applicatio"
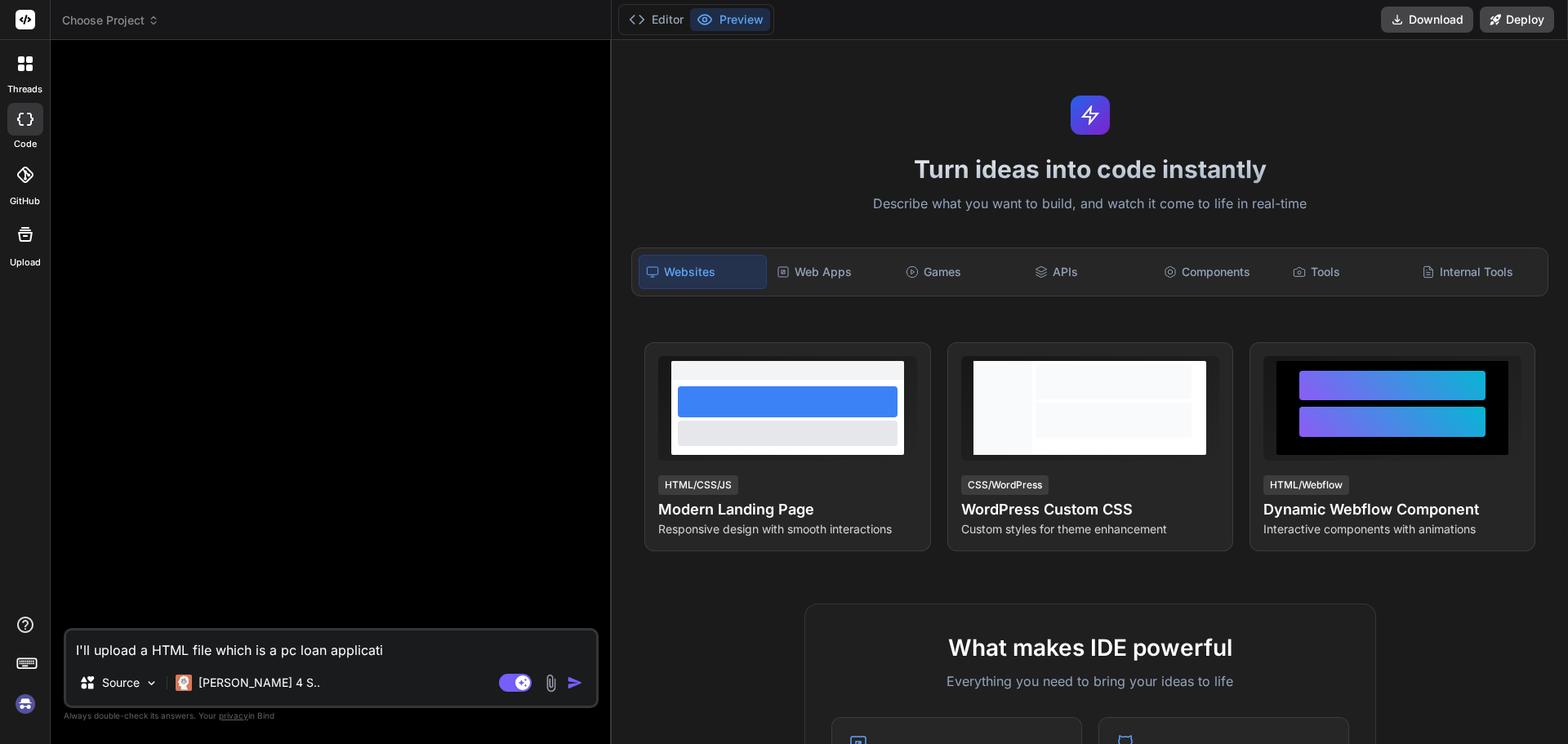
type textarea "x"
type textarea "I'll upload a HTML file which is a pc loan application"
type textarea "x"
type textarea "I'll upload a HTML file which is a pc loan application"
type textarea "x"
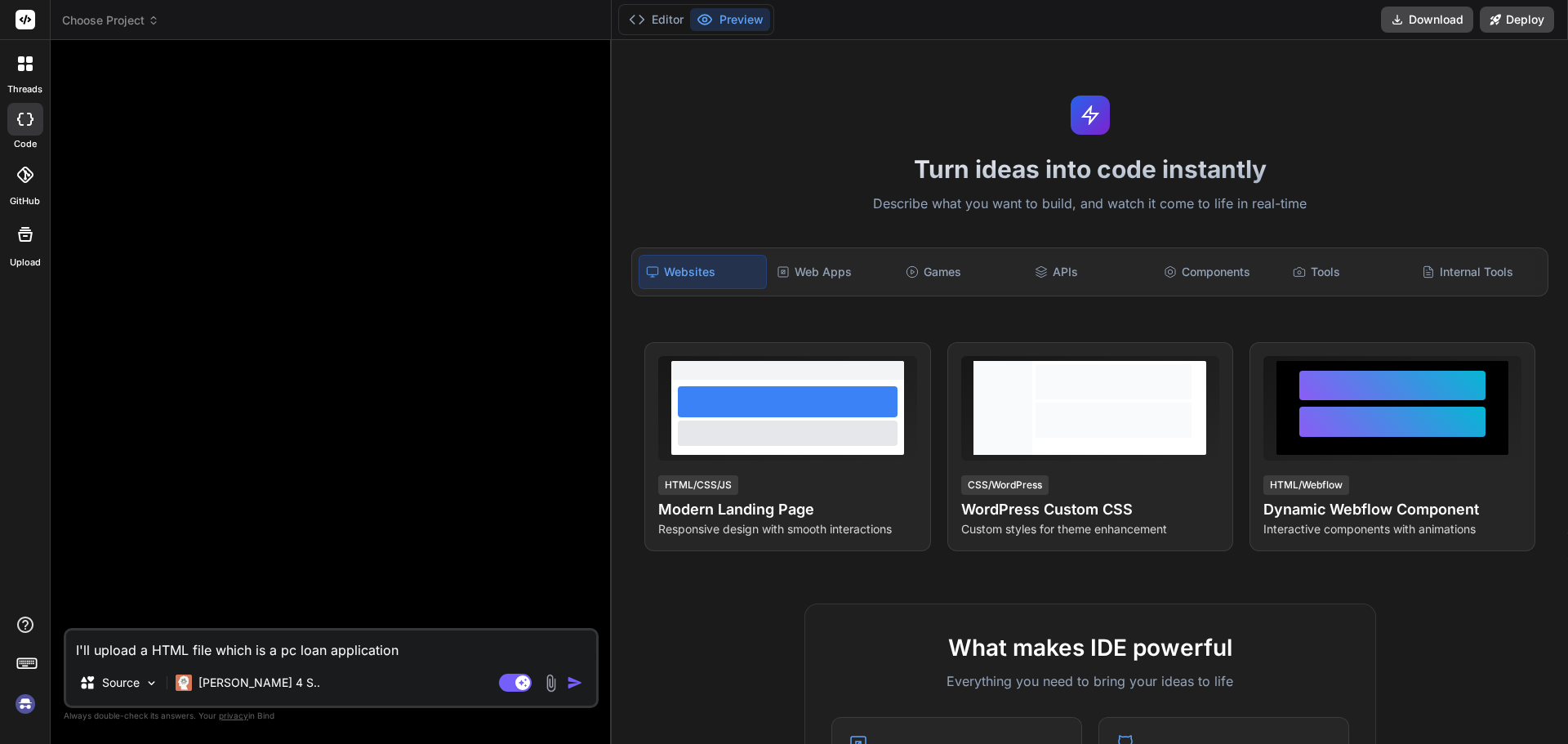
type textarea "I'll upload a HTML file which is a pc loan application f"
type textarea "x"
type textarea "I'll upload a HTML file which is a pc loan application fo"
type textarea "x"
type textarea "I'll upload a HTML file which is a pc loan application for"
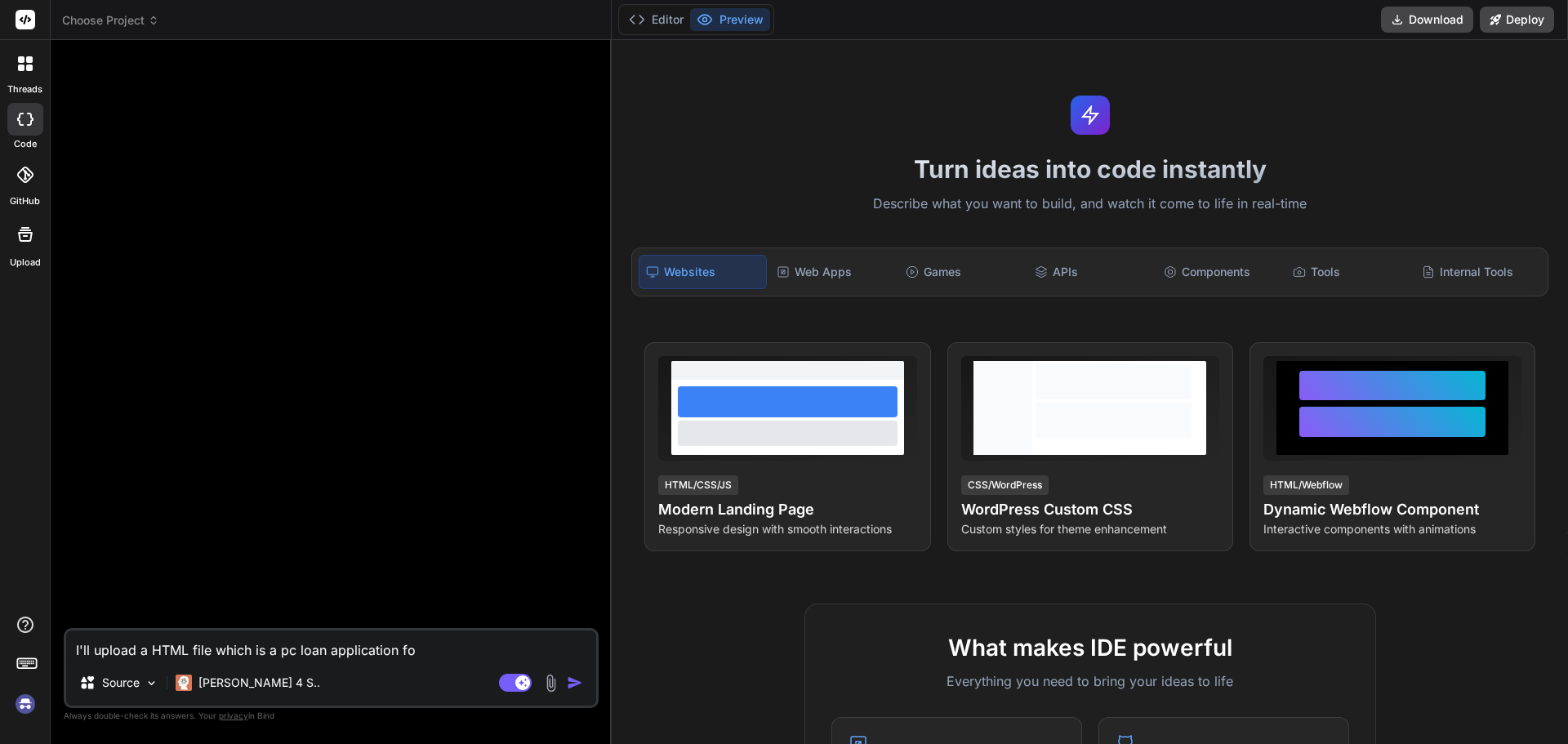
type textarea "x"
type textarea "I'll upload a HTML file which is a pc loan application for"
type textarea "x"
type textarea "I'll upload a HTML file which is a pc loan application for t"
type textarea "x"
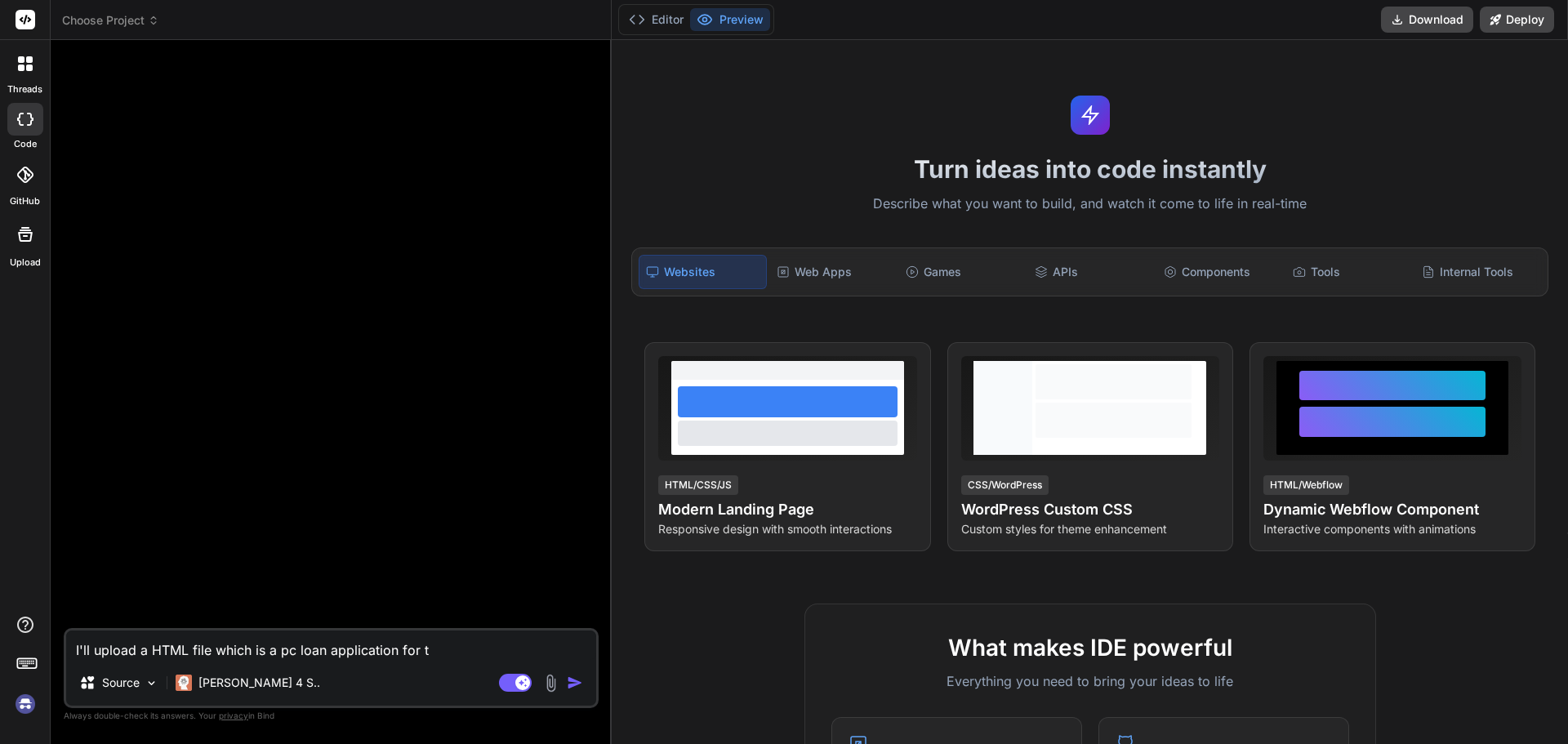
type textarea "I'll upload a HTML file which is a pc loan application for te"
type textarea "x"
type textarea "I'll upload a HTML file which is a pc loan application for tea"
type textarea "x"
type textarea "I'll upload a HTML file which is a pc loan application for teac"
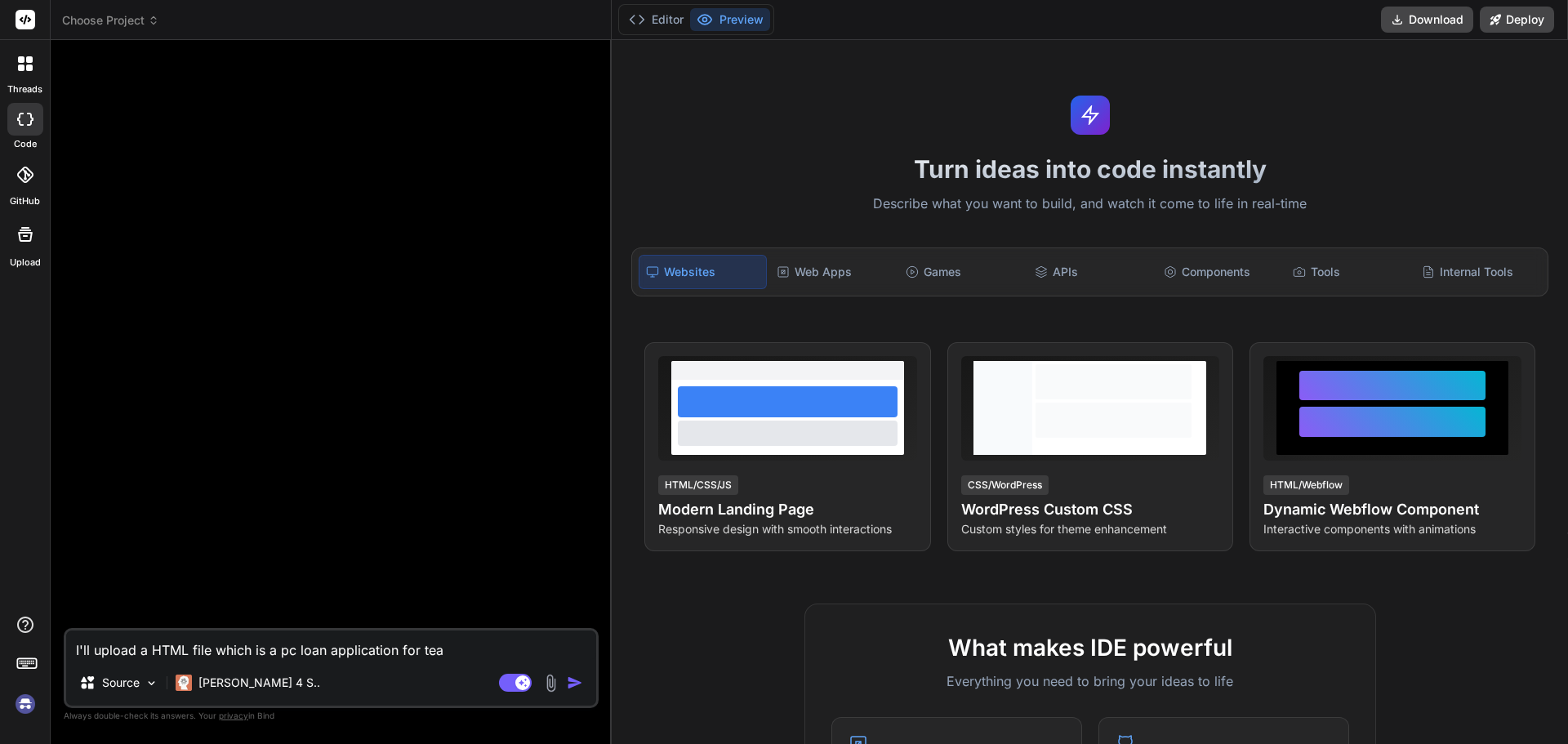
type textarea "x"
type textarea "I'll upload a HTML file which is a pc loan application for teach"
type textarea "x"
type textarea "I'll upload a HTML file which is a pc loan application for teache"
type textarea "x"
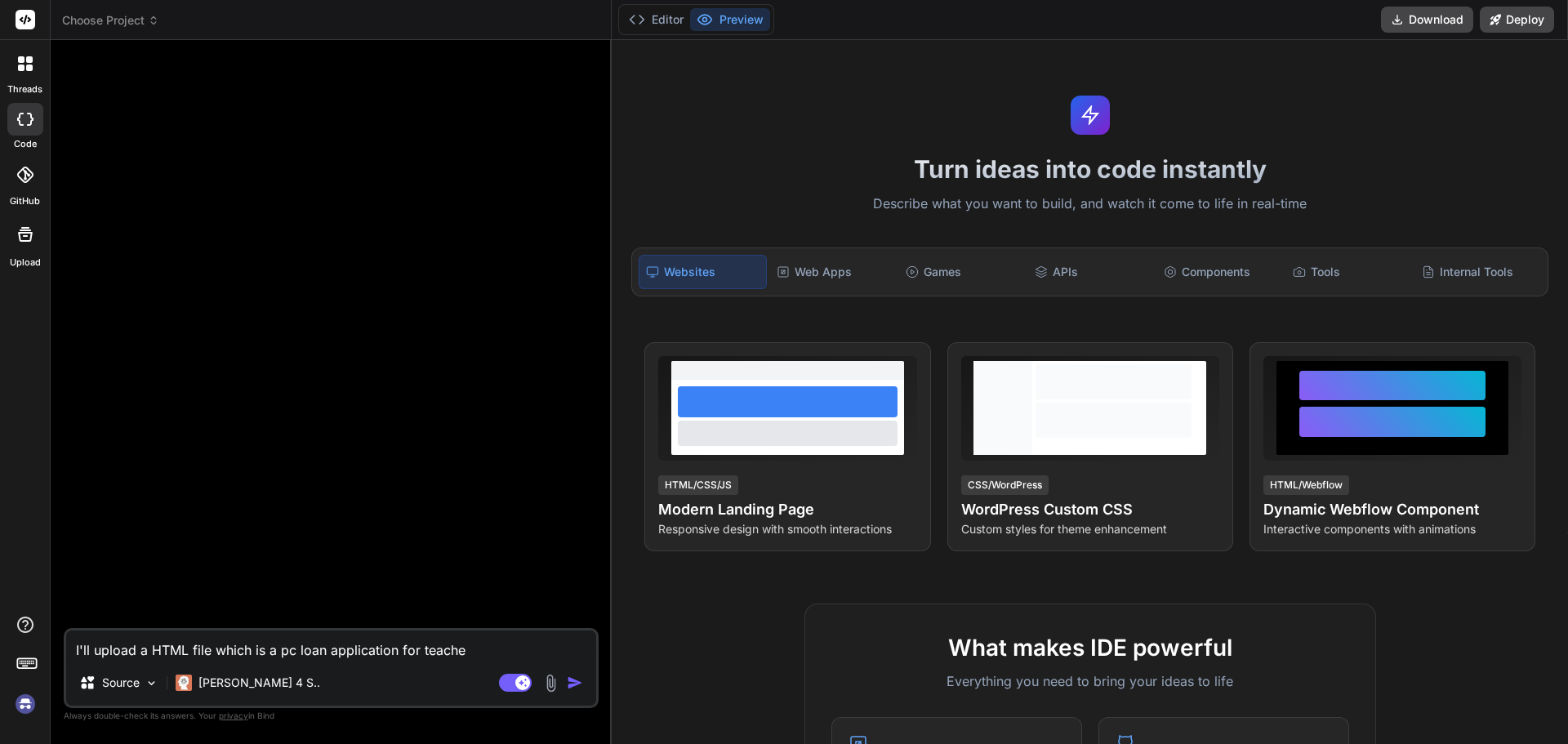
type textarea "I'll upload a HTML file which is a pc loan application for teacher"
type textarea "x"
type textarea "I'll upload a HTML file which is a pc loan application for teachers"
type textarea "x"
type textarea "I'll upload a HTML file which is a pc loan application for teachers"
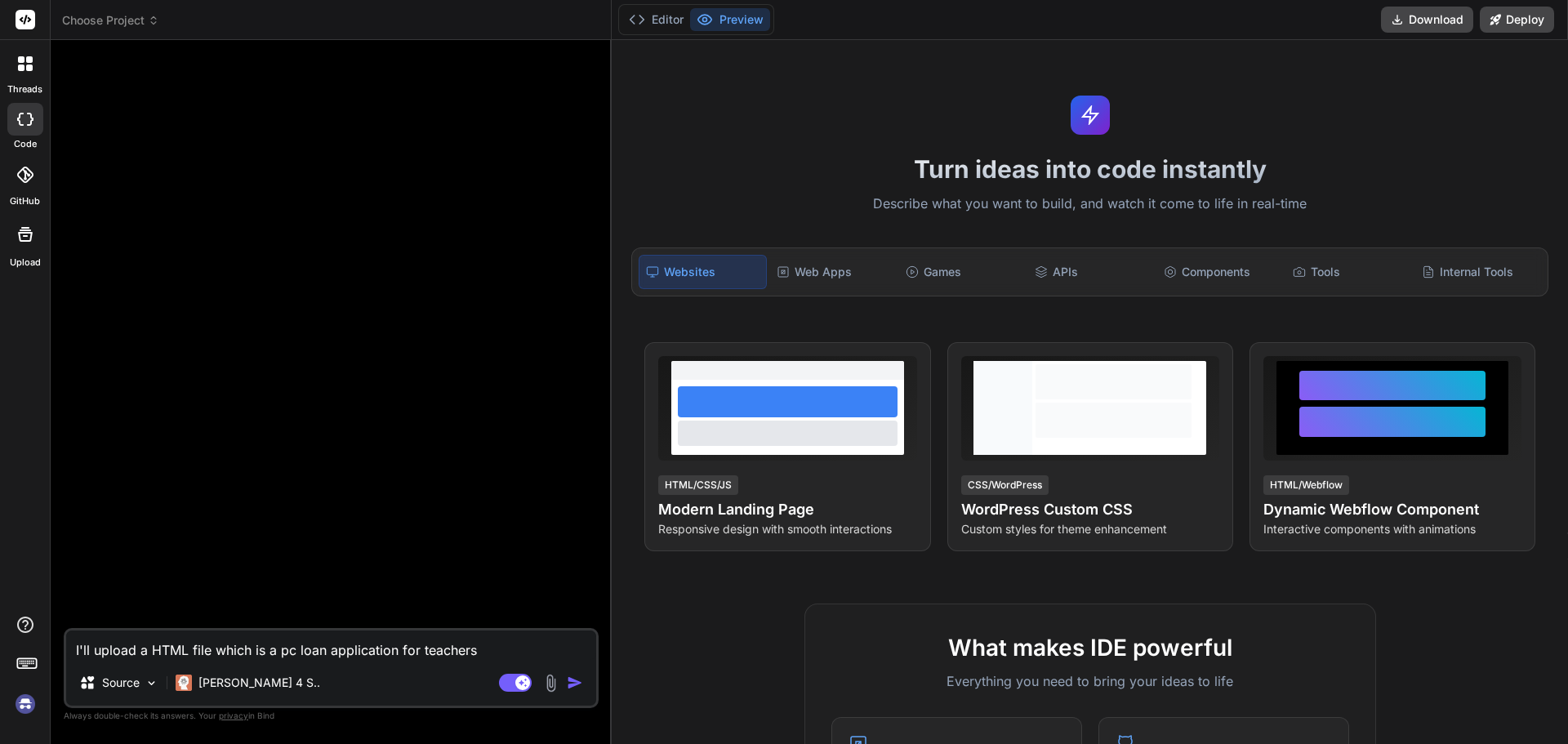
type textarea "x"
type textarea "I'll upload a HTML file which is a pc loan application for teachers I"
type textarea "x"
type textarea "I'll upload a HTML file which is a pc loan application for teachers I"
type textarea "x"
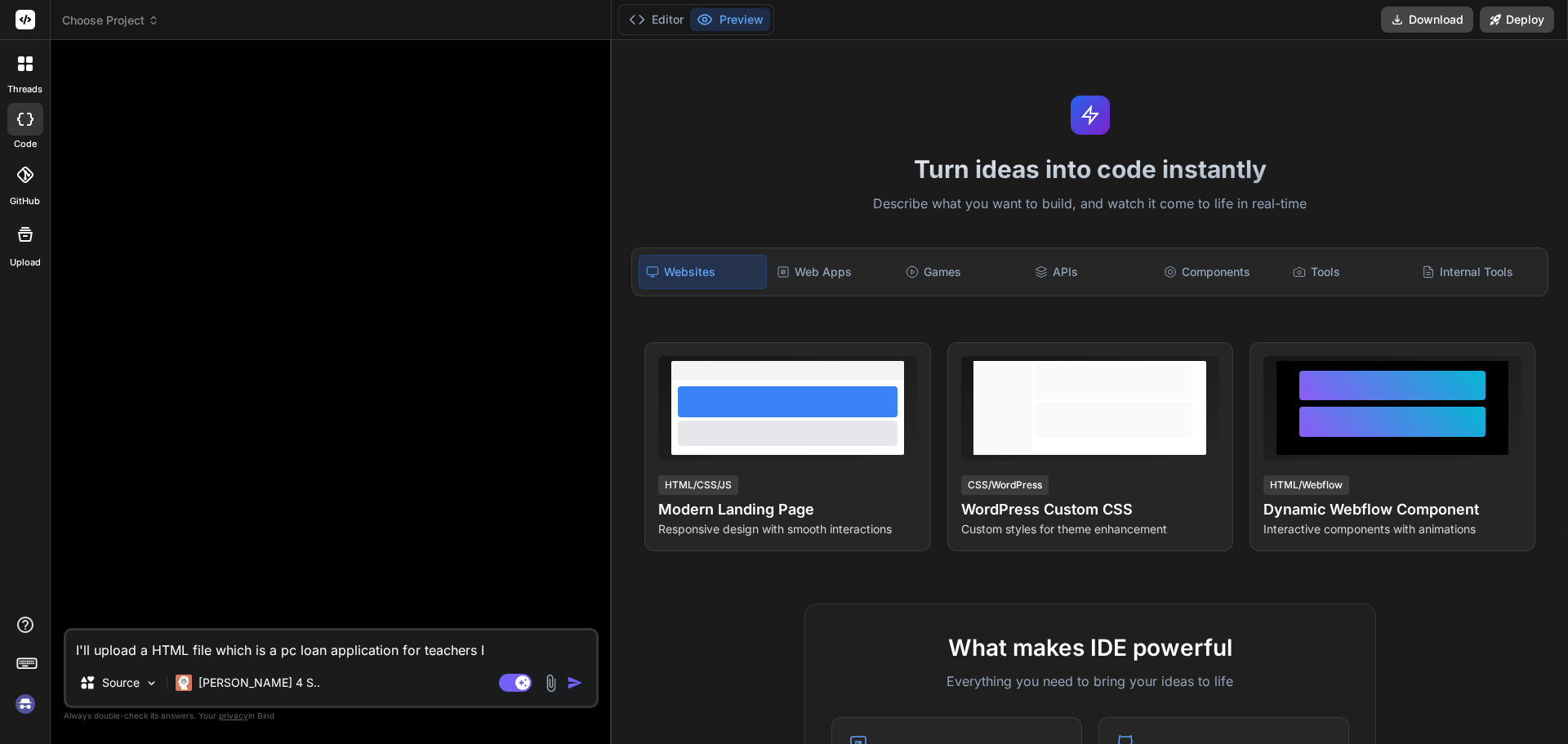
type textarea "I'll upload a HTML file which is a pc loan application for teachers I w"
type textarea "x"
type textarea "I'll upload a HTML file which is a pc loan application for teachers I wo"
type textarea "x"
type textarea "I'll upload a HTML file which is a pc loan application for teachers I wou"
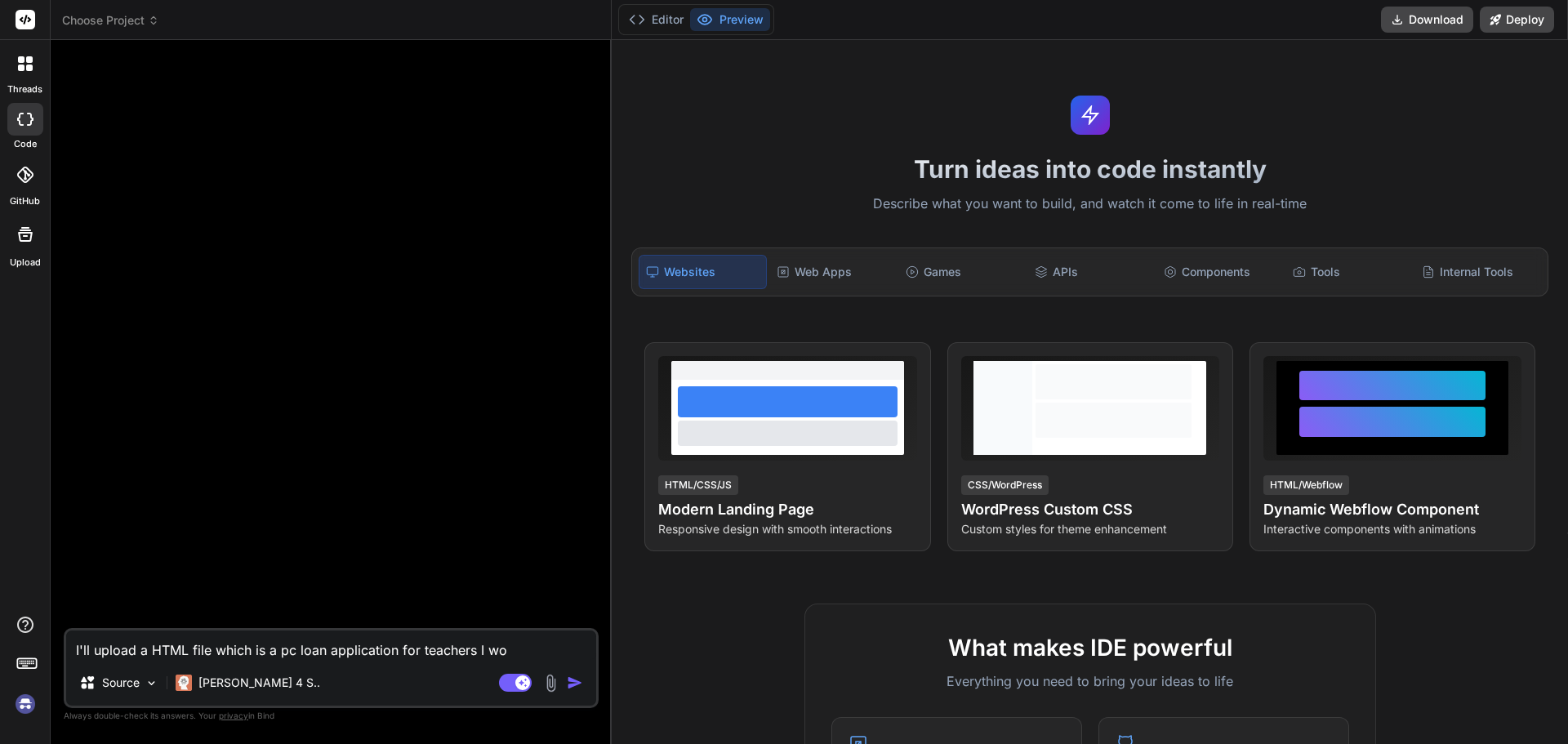
type textarea "x"
type textarea "I'll upload a HTML file which is a pc loan application for teachers I woul"
type textarea "x"
type textarea "I'll upload a HTML file which is a pc loan application for teachers I would"
type textarea "x"
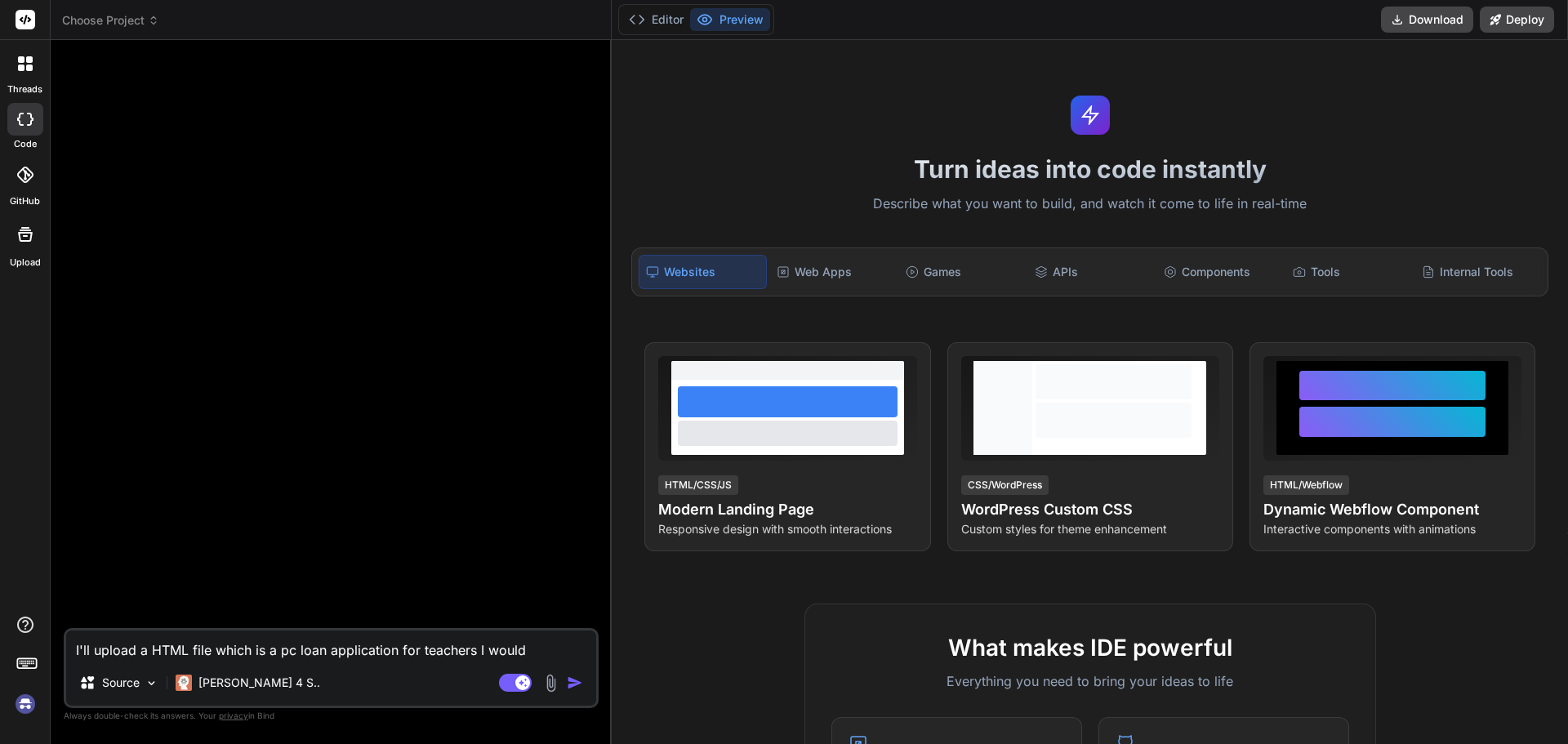
type textarea "I'll upload a HTML file which is a pc loan application for teachers I would"
type textarea "x"
type textarea "I'll upload a HTML file which is a pc loan application for teachers I would l"
type textarea "x"
type textarea "I'll upload a HTML file which is a pc loan application for teachers I would li"
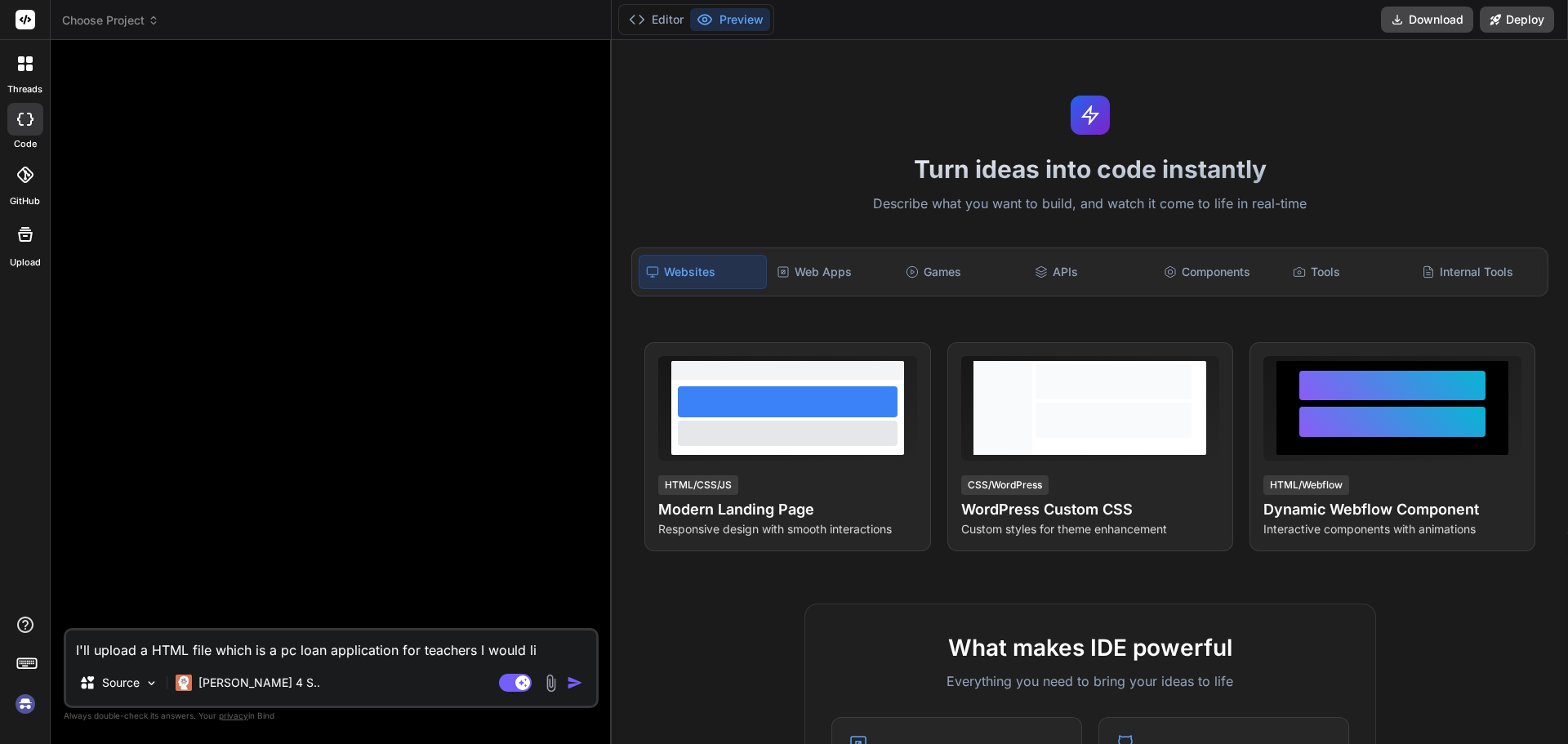
type textarea "x"
type textarea "I'll upload a HTML file which is a pc loan application for teachers I would lik"
type textarea "x"
type textarea "I'll upload a HTML file which is a pc loan application for teachers I would like"
type textarea "x"
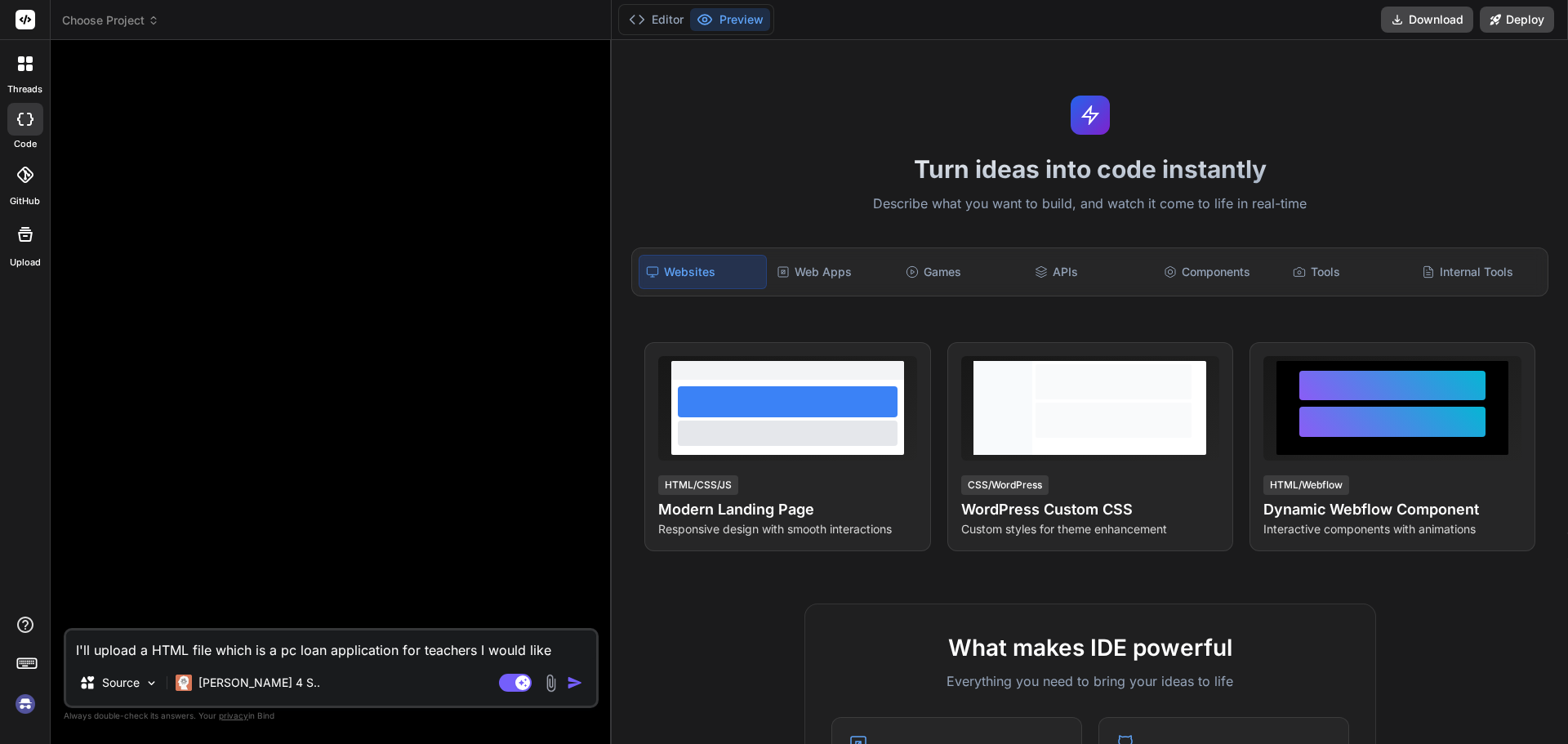
type textarea "I'll upload a HTML file which is a pc loan application for teachers I would like"
type textarea "x"
type textarea "I'll upload a HTML file which is a pc loan application for teachers I would lik…"
type textarea "x"
type textarea "I'll upload a HTML file which is a pc loan application for teachers I would lik…"
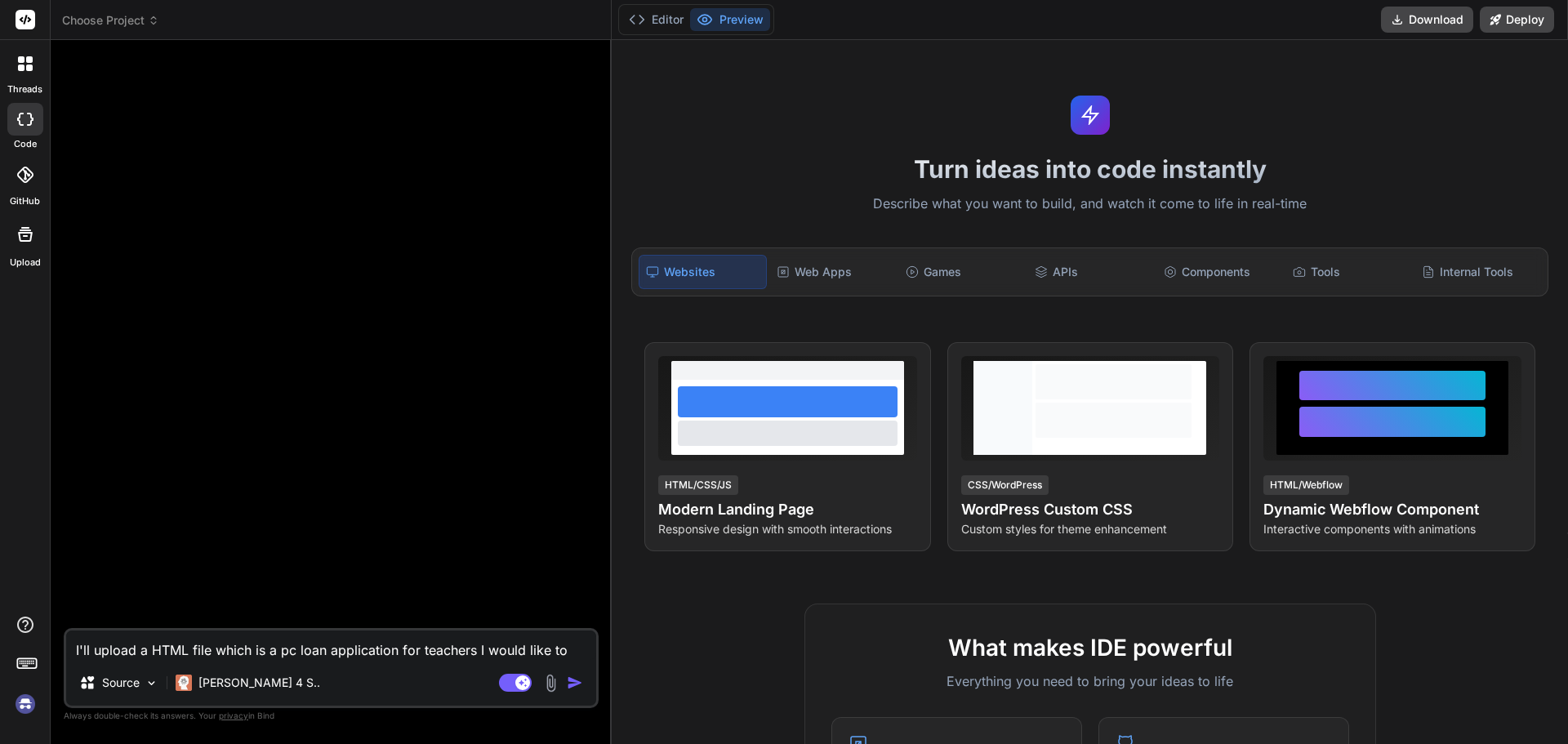
type textarea "x"
type textarea "I'll upload a HTML file which is a pc loan application for teachers I would lik…"
type textarea "x"
type textarea "I'll upload a HTML file which is a pc loan application for teachers I would lik…"
type textarea "x"
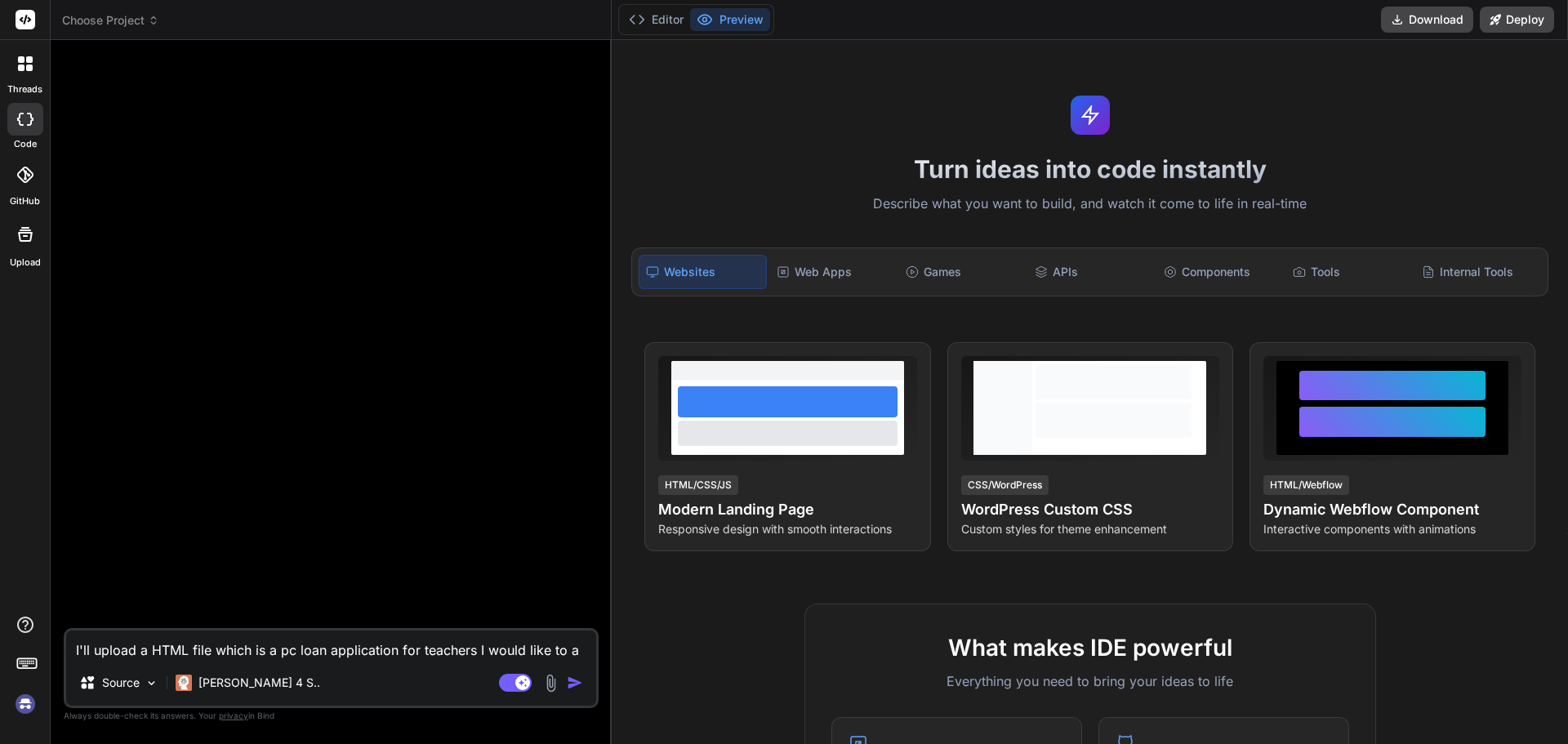
type textarea "I'll upload a HTML file which is a pc loan application for teachers I would lik…"
type textarea "x"
type textarea "I'll upload a HTML file which is a pc loan application for teachers I would lik…"
type textarea "x"
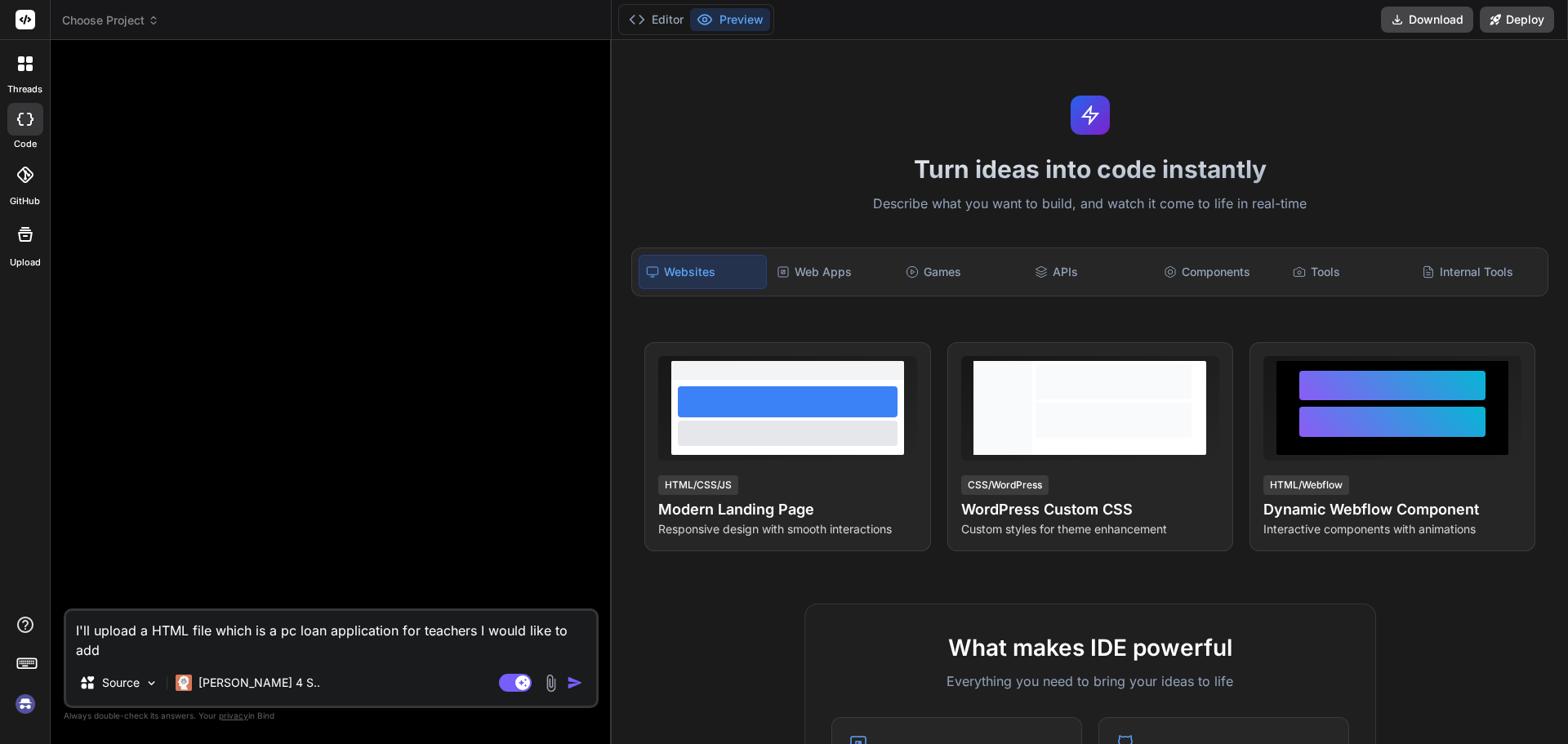
type textarea "I'll upload a HTML file which is a pc loan application for teachers I would lik…"
click at [577, 680] on img "button" at bounding box center [575, 683] width 16 height 16
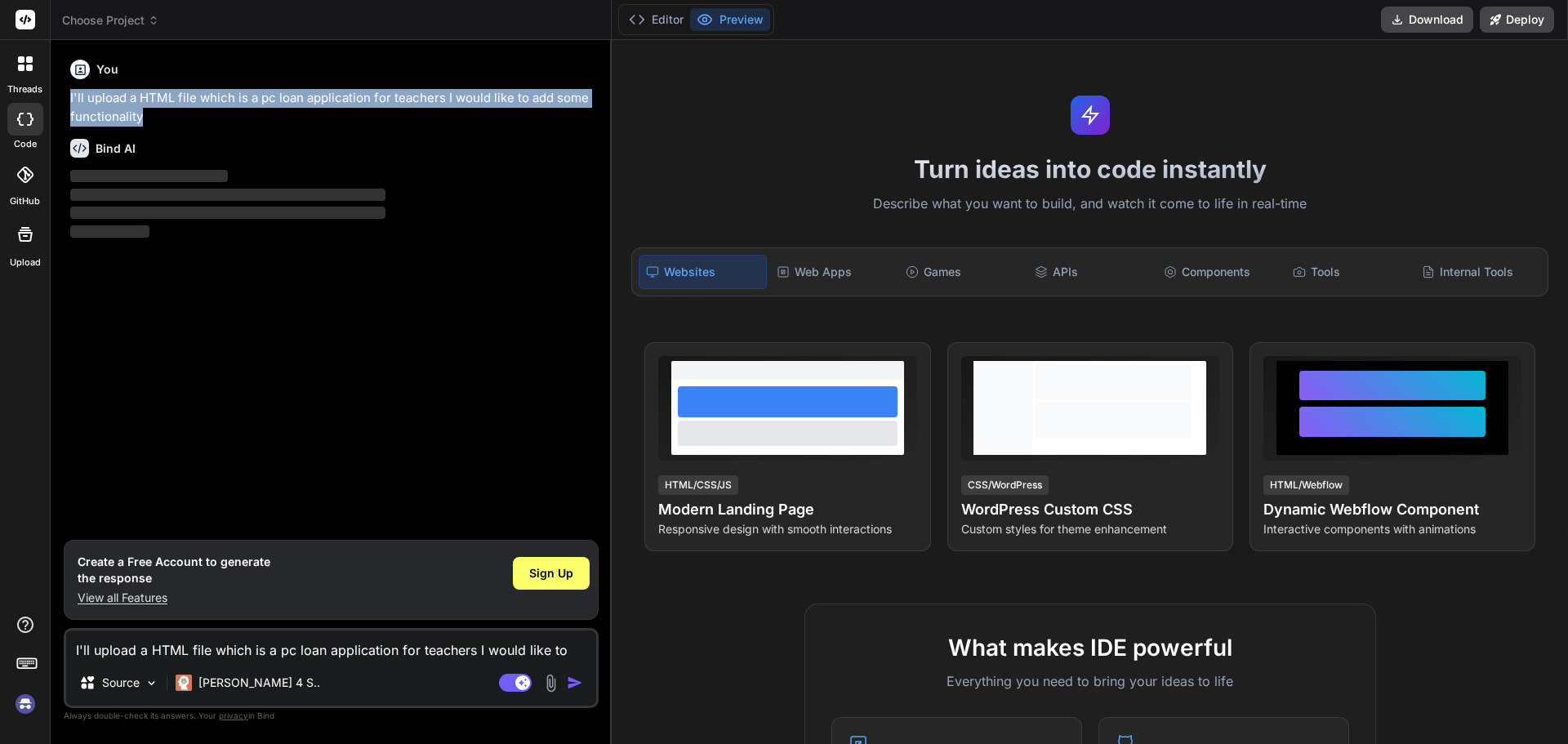
drag, startPoint x: 70, startPoint y: 96, endPoint x: 166, endPoint y: 117, distance: 98.3
click at [166, 117] on p "I'll upload a HTML file which is a pc loan application for teachers I would lik…" at bounding box center [332, 107] width 525 height 37
copy p "I'll upload a HTML file which is a pc loan application for teachers I would lik…"
